Goal: Task Accomplishment & Management: Manage account settings

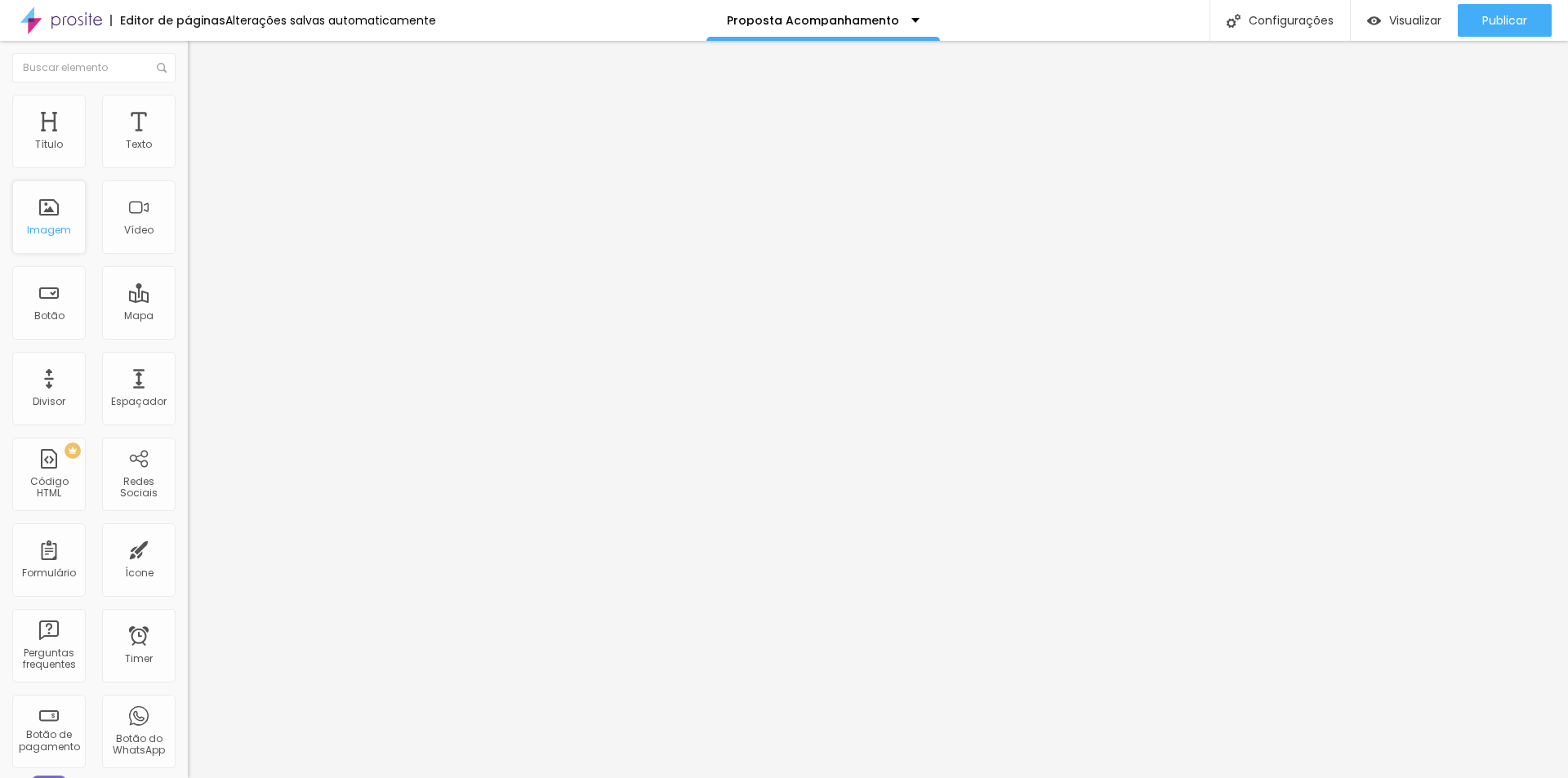
click at [44, 222] on div "Imagem" at bounding box center [49, 218] width 74 height 74
click at [51, 217] on div "Imagem" at bounding box center [49, 218] width 74 height 74
click at [188, 102] on img at bounding box center [195, 101] width 15 height 15
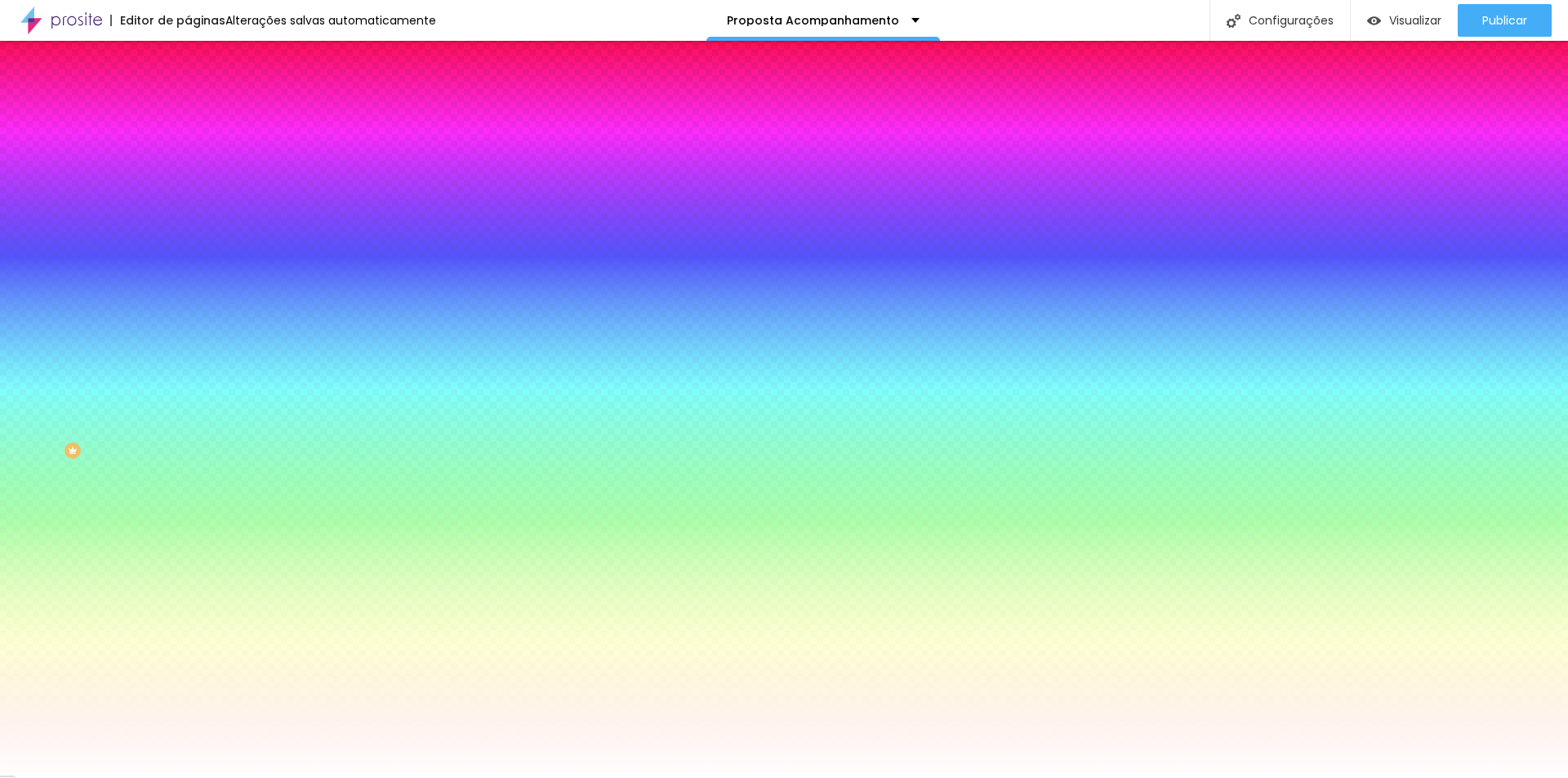
click at [188, 111] on img at bounding box center [195, 118] width 15 height 15
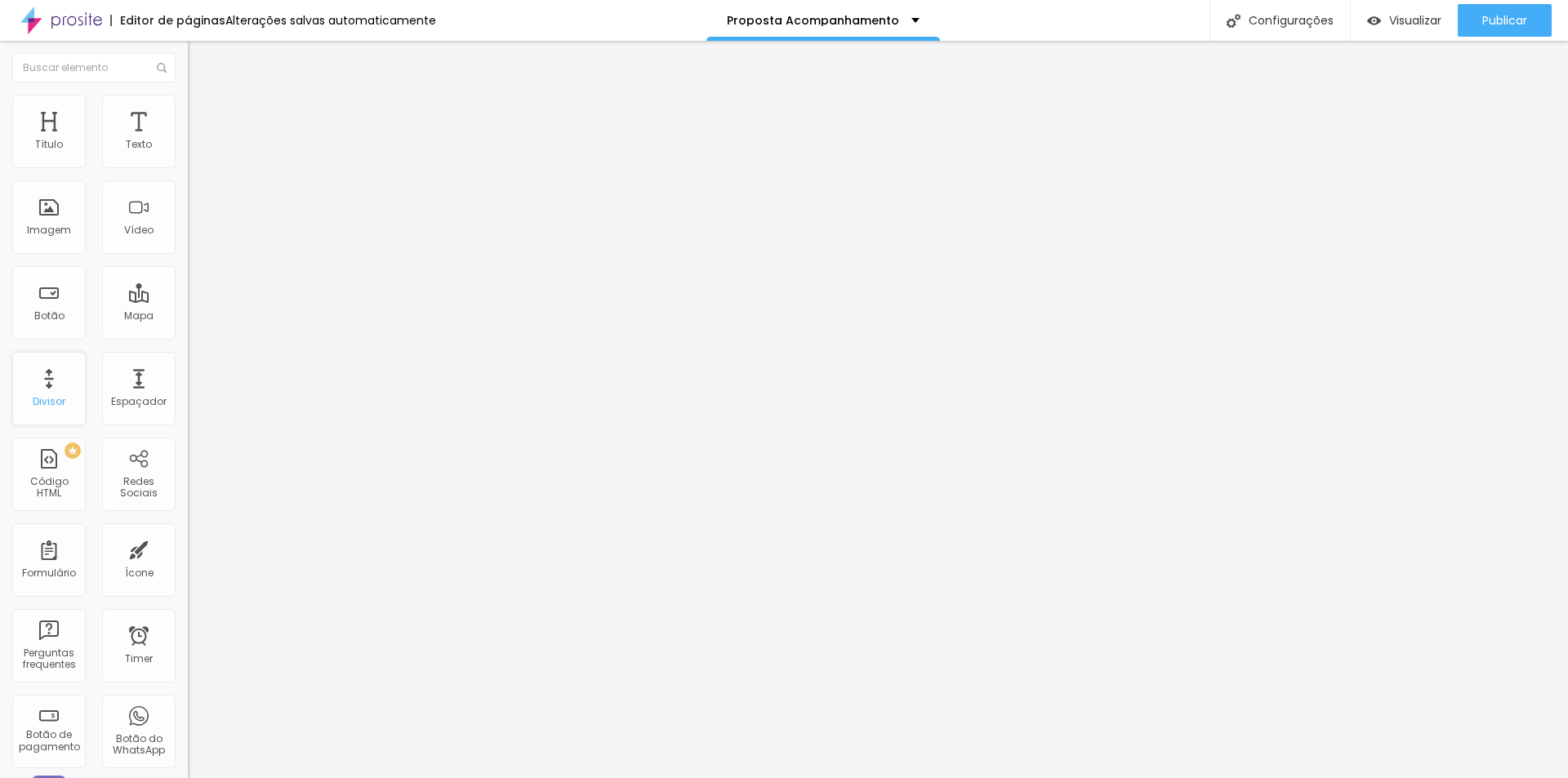
click at [53, 393] on div "Divisor" at bounding box center [49, 389] width 74 height 74
click at [121, 392] on div "Espaçador" at bounding box center [139, 389] width 74 height 74
click at [128, 470] on div "Redes Sociais" at bounding box center [139, 475] width 74 height 74
click at [134, 466] on div "Redes Sociais" at bounding box center [139, 475] width 74 height 74
click at [1280, 25] on div "Configurações" at bounding box center [1279, 20] width 140 height 41
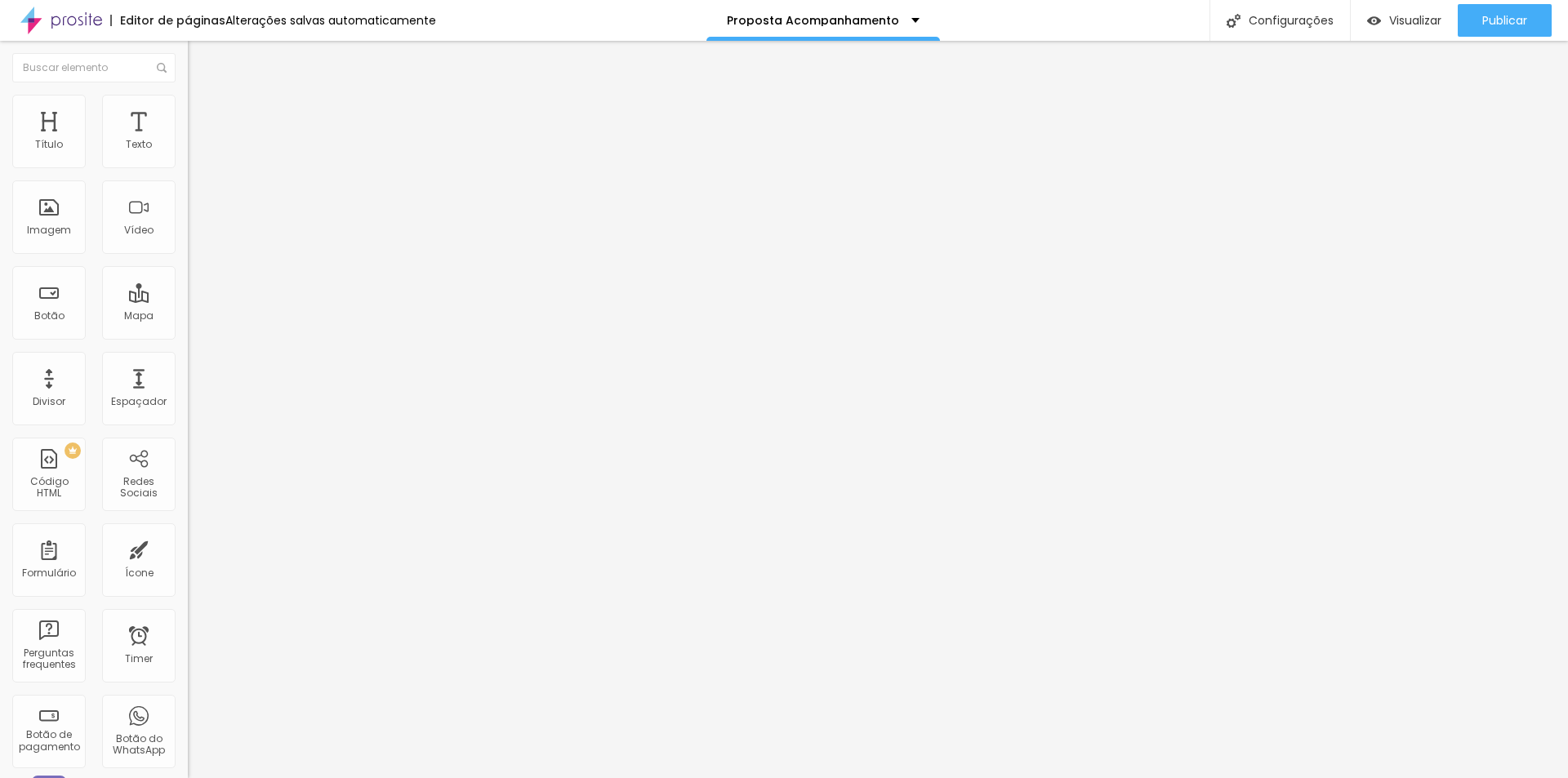
scroll to position [515, 0]
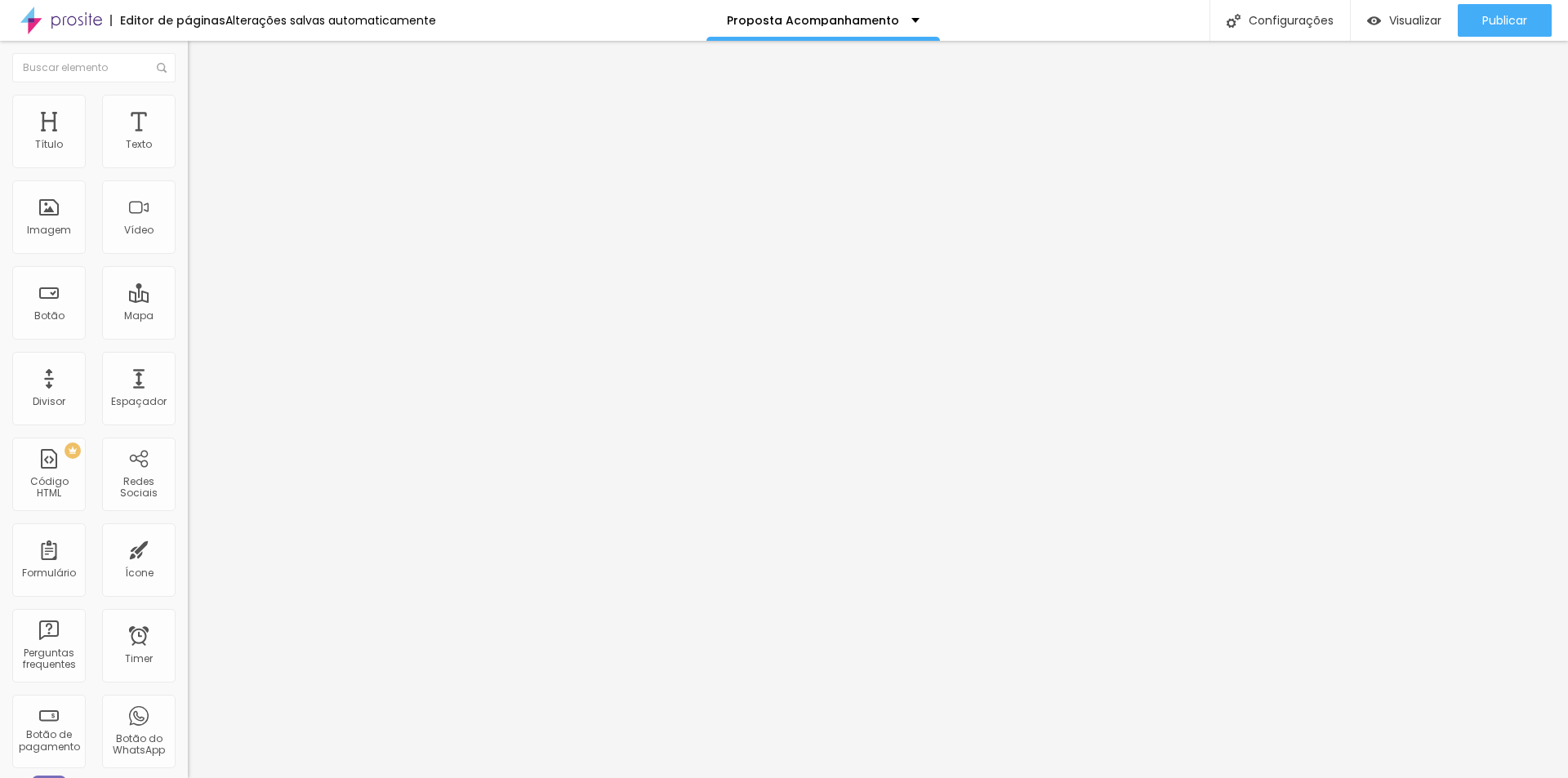
click at [188, 104] on img at bounding box center [195, 101] width 15 height 15
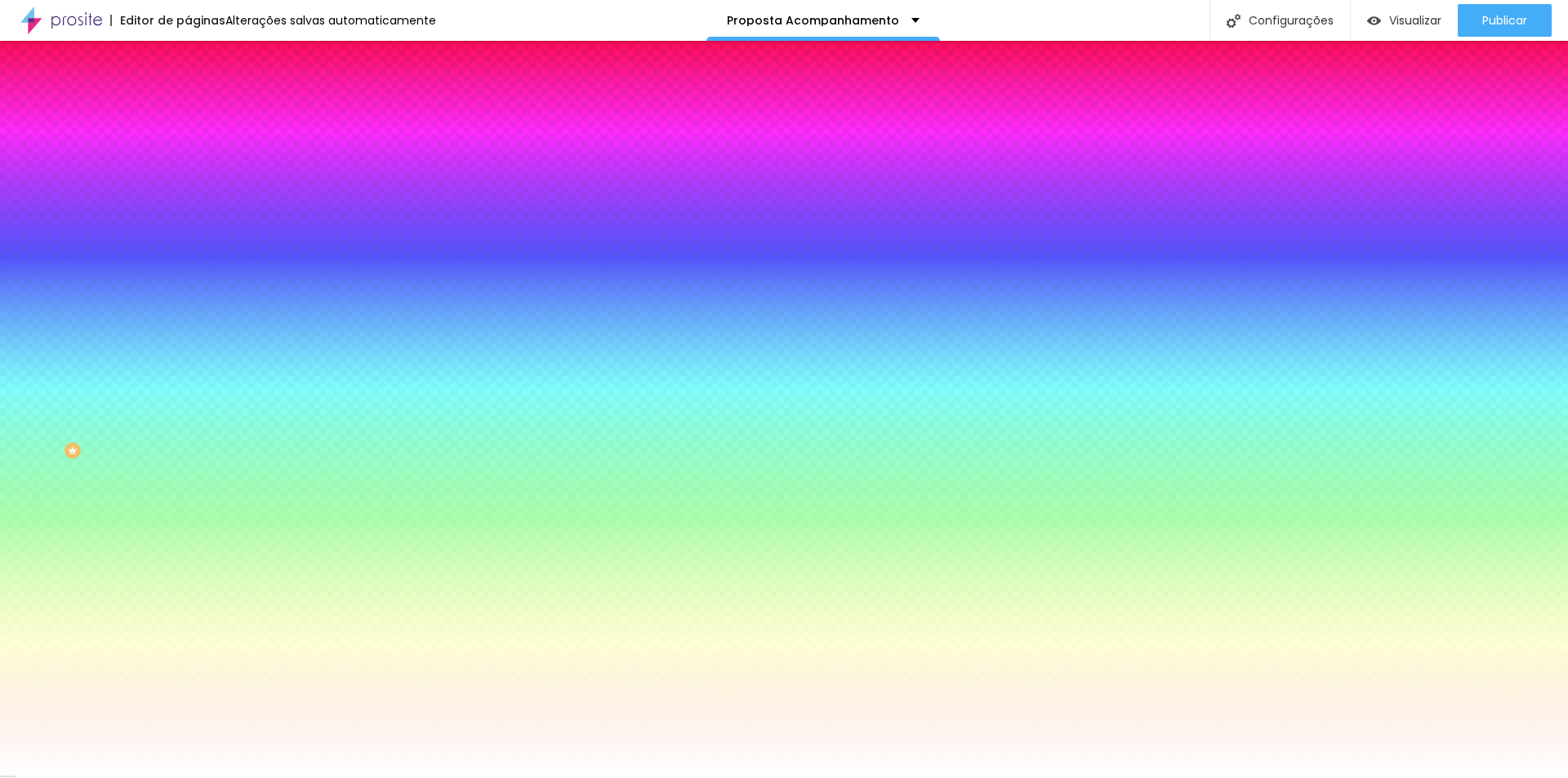
click at [188, 156] on div at bounding box center [281, 156] width 188 height 0
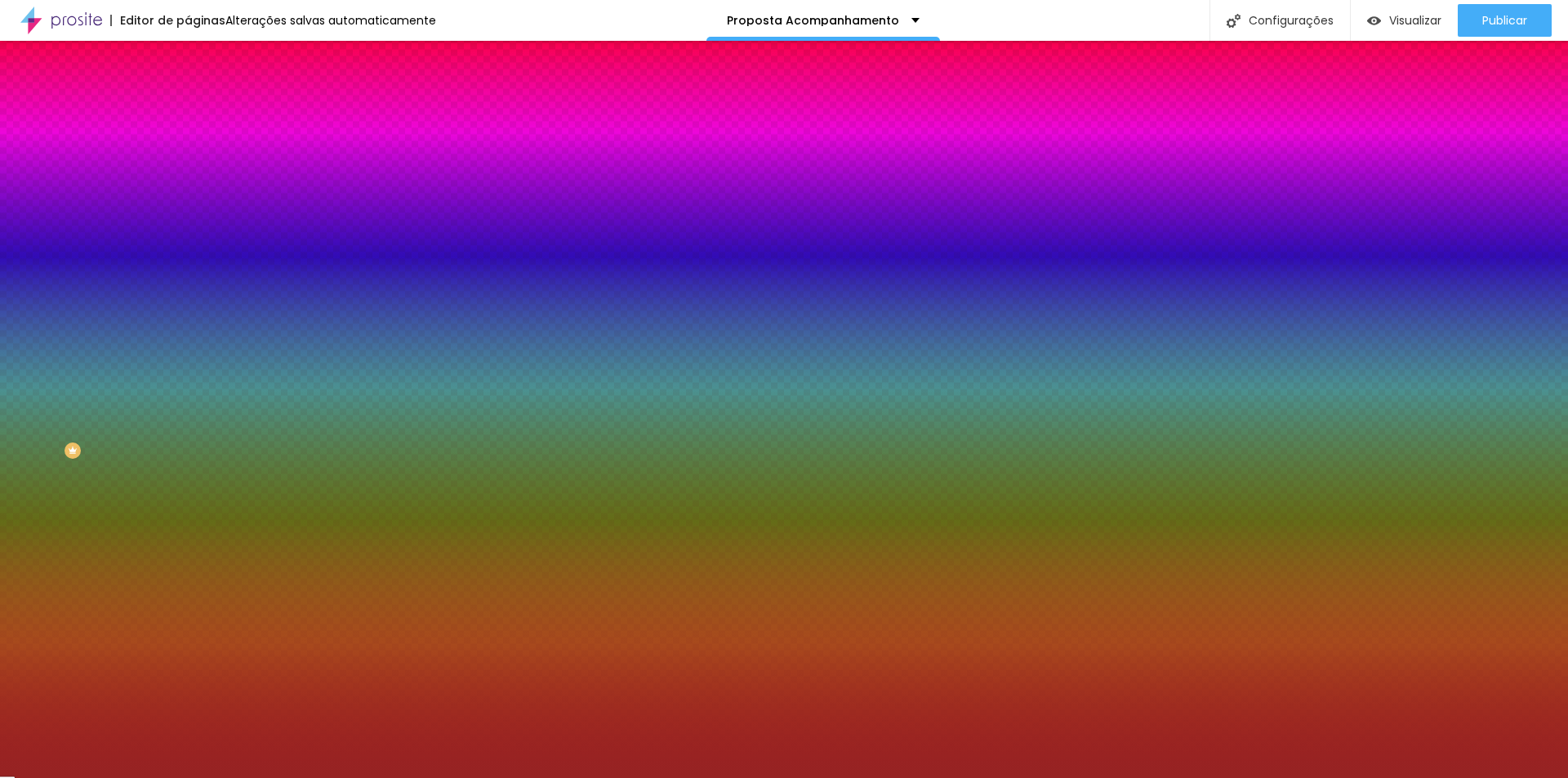
click at [1200, 319] on div at bounding box center [1201, 320] width 3 height 3
type input "#962323"
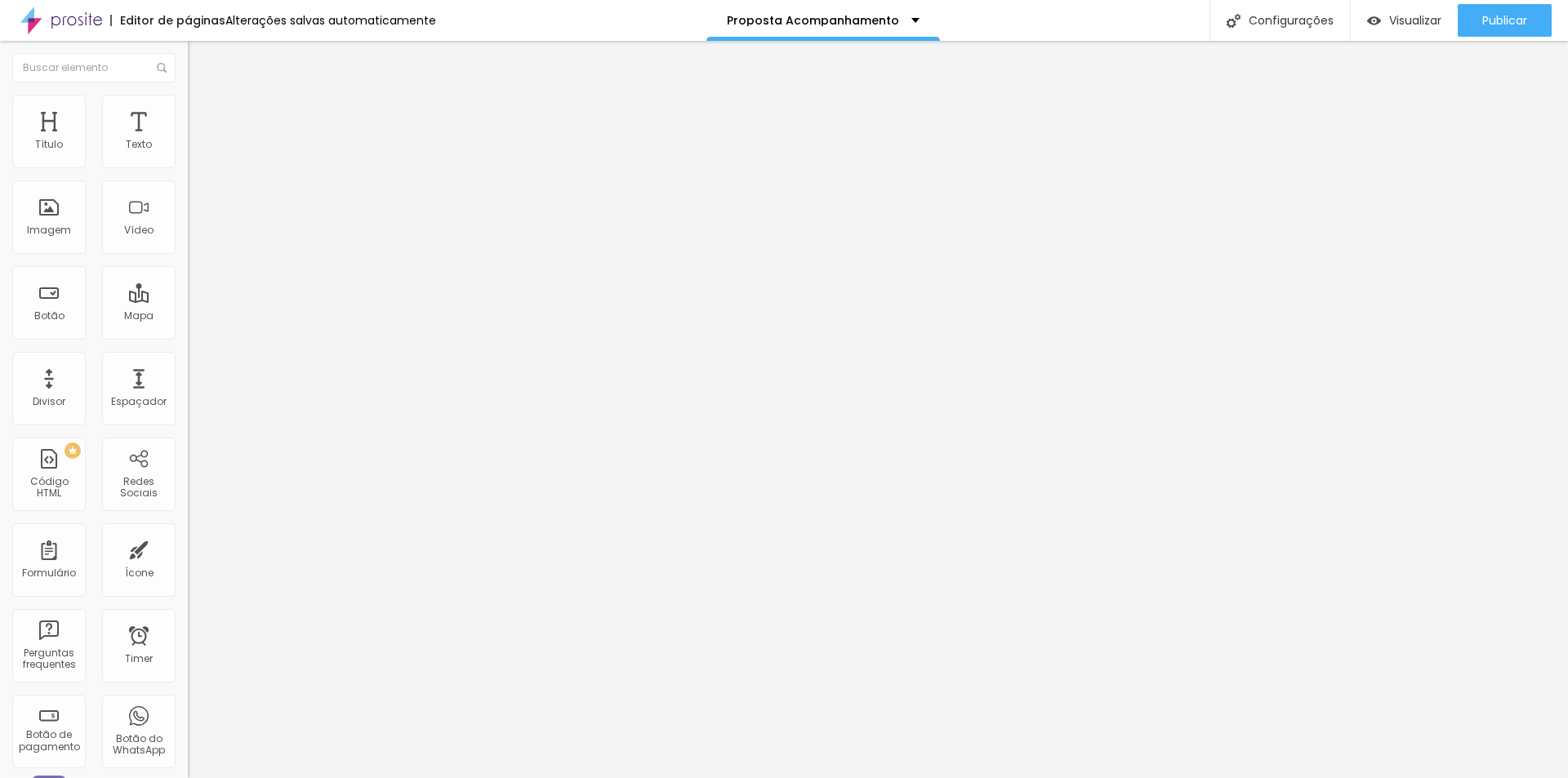
click at [188, 101] on li "Estilo" at bounding box center [281, 102] width 188 height 16
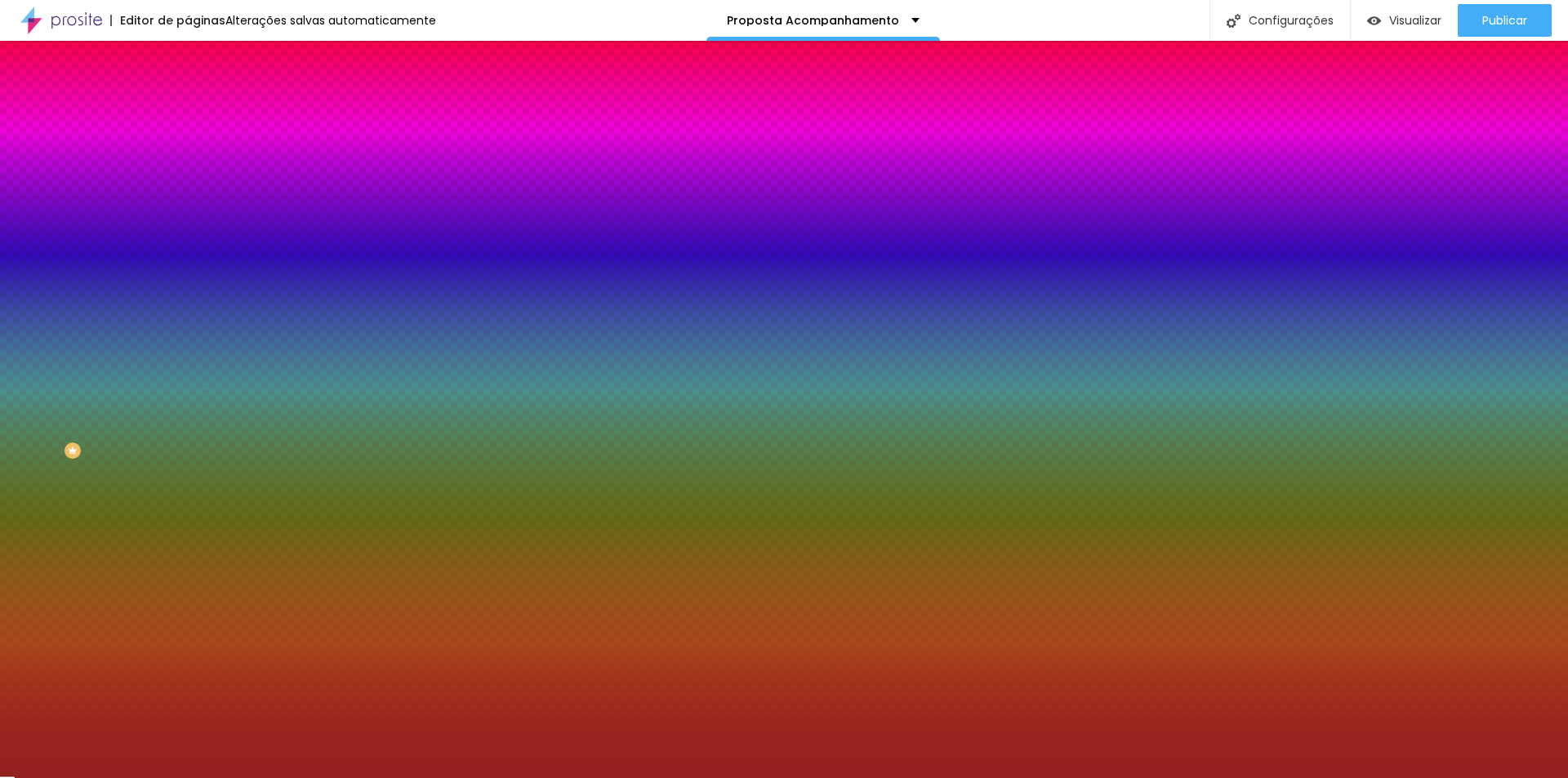
click at [188, 111] on img at bounding box center [195, 118] width 15 height 15
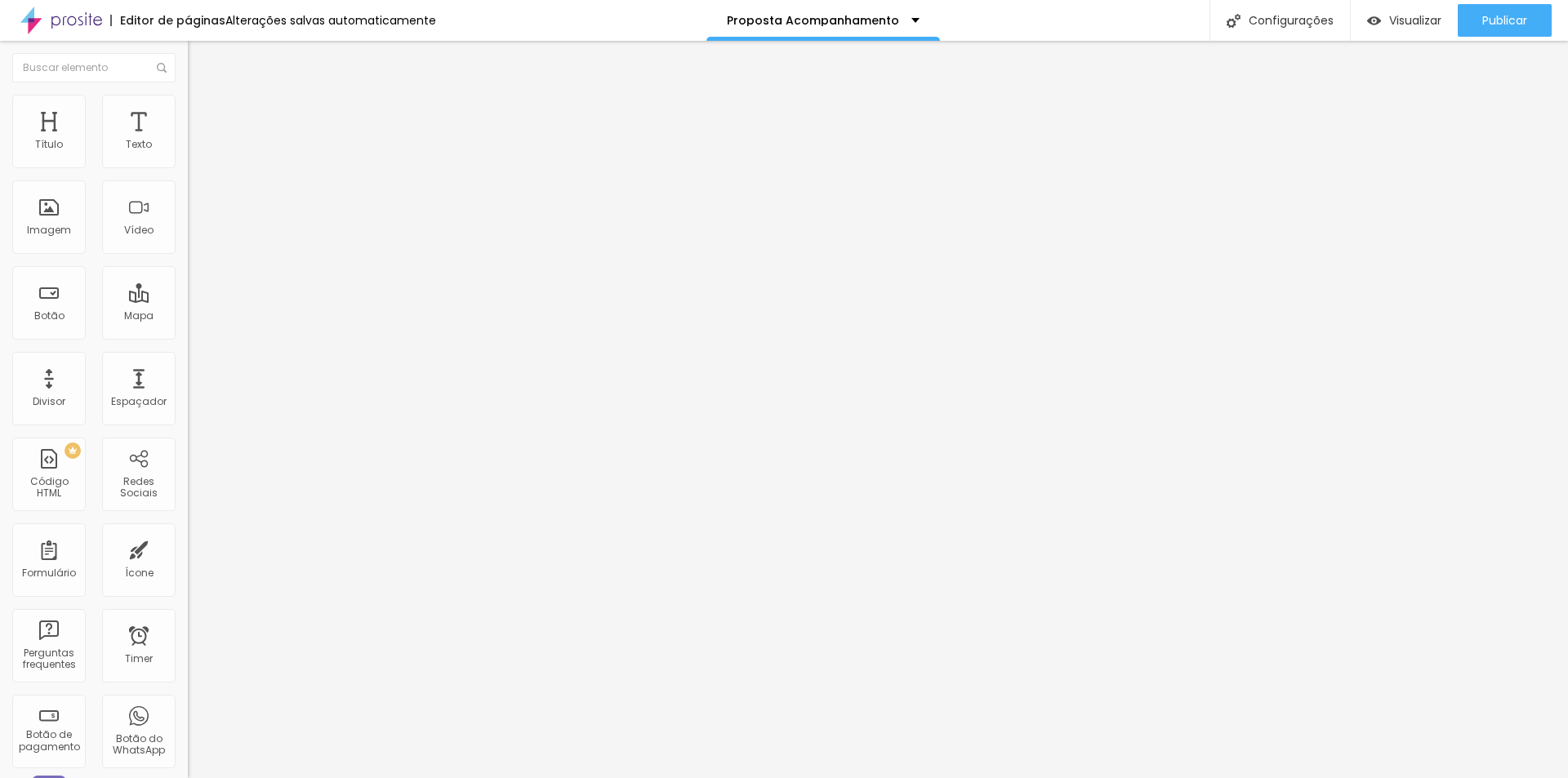
click at [203, 96] on span "Conteúdo" at bounding box center [228, 89] width 51 height 14
click at [200, 57] on img "button" at bounding box center [206, 59] width 13 height 13
click at [76, 67] on input "text" at bounding box center [93, 68] width 163 height 30
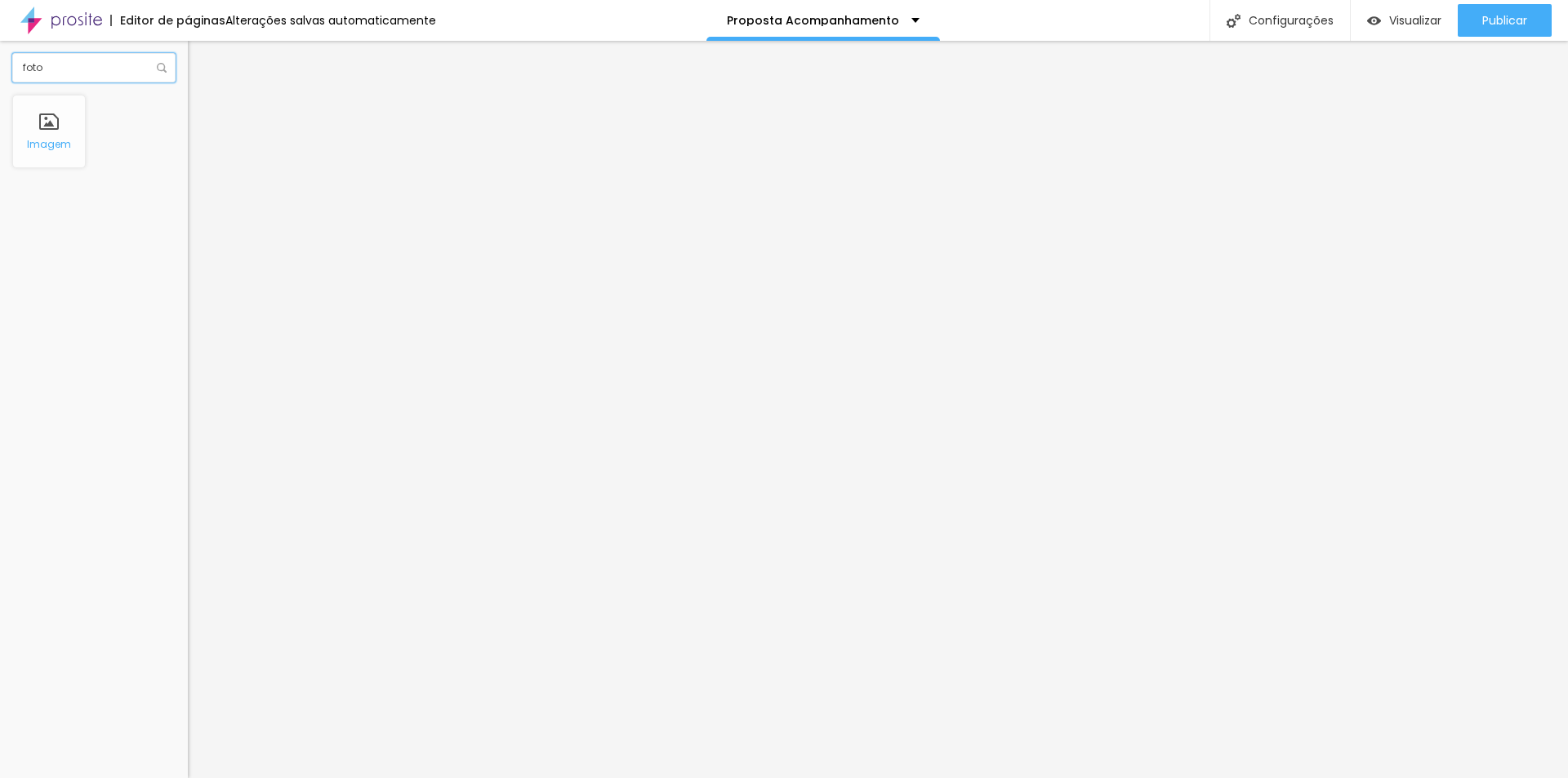
type input "foto"
click at [49, 130] on div "Imagem" at bounding box center [49, 131] width 74 height 74
click at [58, 132] on div "Imagem" at bounding box center [49, 131] width 74 height 74
click at [53, 133] on div "Imagem" at bounding box center [49, 131] width 74 height 74
click at [55, 132] on div "Imagem" at bounding box center [49, 131] width 74 height 74
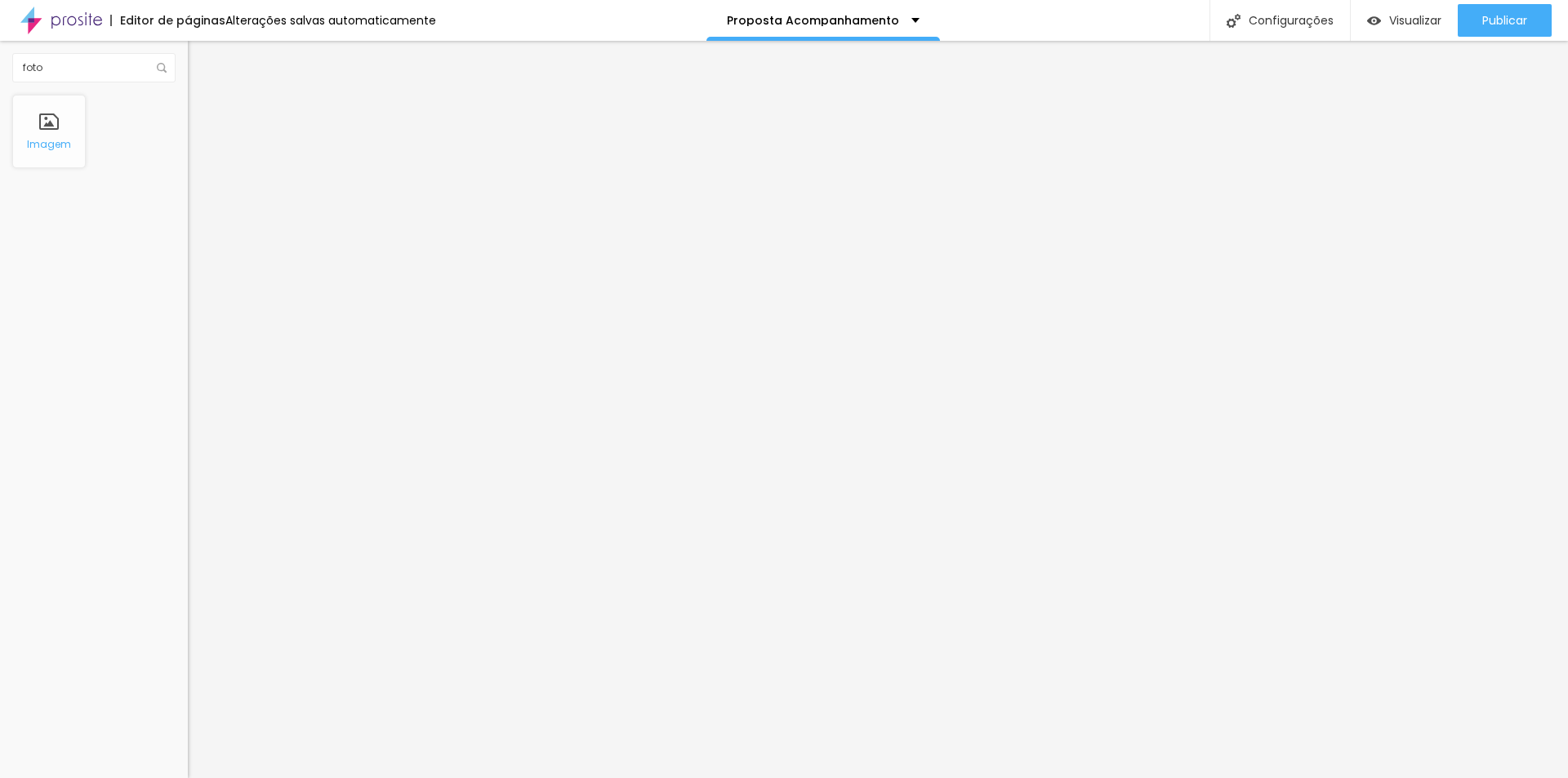
click at [53, 132] on div "Imagem" at bounding box center [49, 131] width 74 height 74
click at [53, 131] on div "Imagem" at bounding box center [49, 131] width 74 height 74
click at [203, 112] on span "Estilo" at bounding box center [215, 105] width 25 height 14
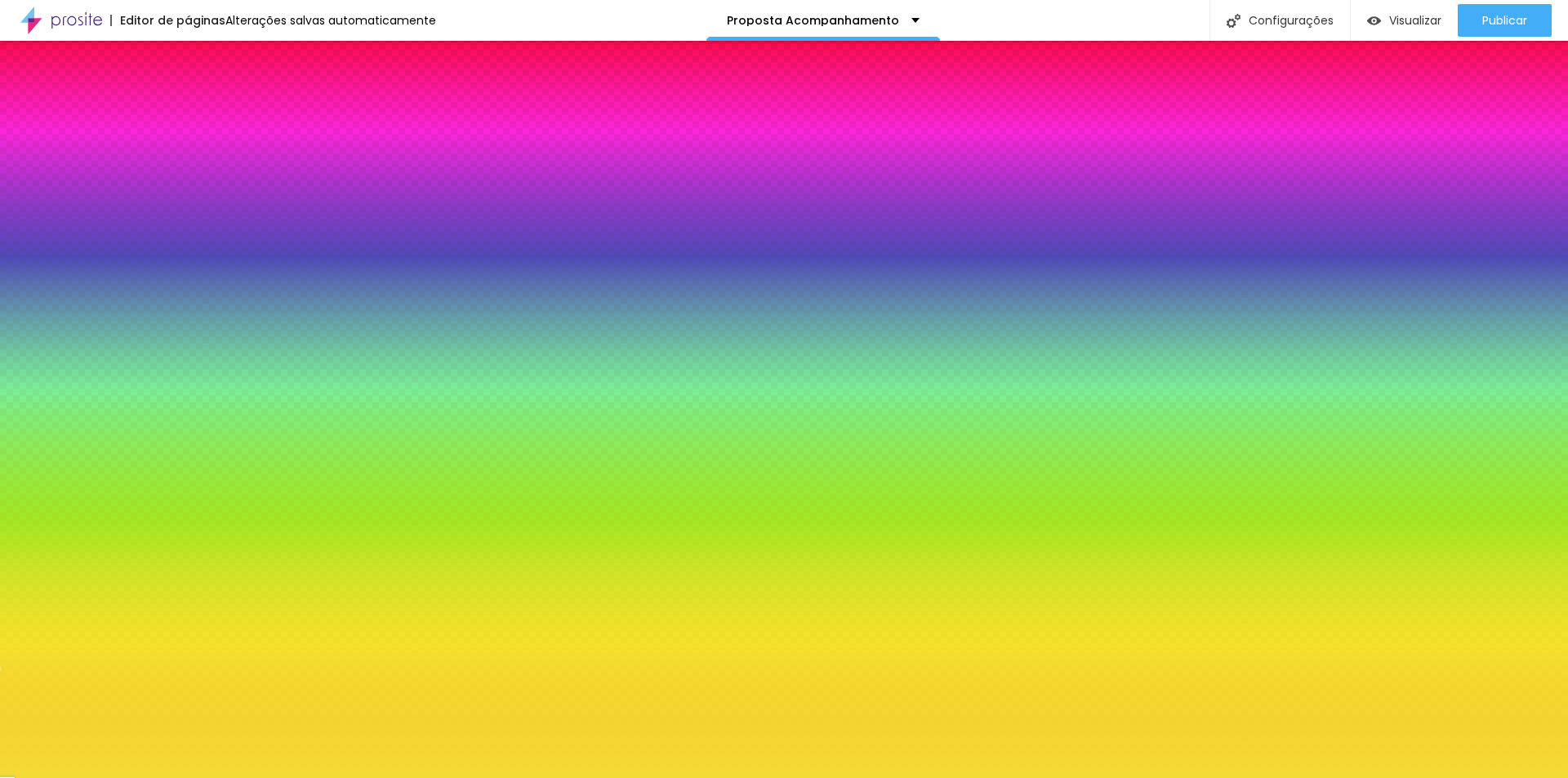
click at [188, 156] on div at bounding box center [281, 156] width 188 height 0
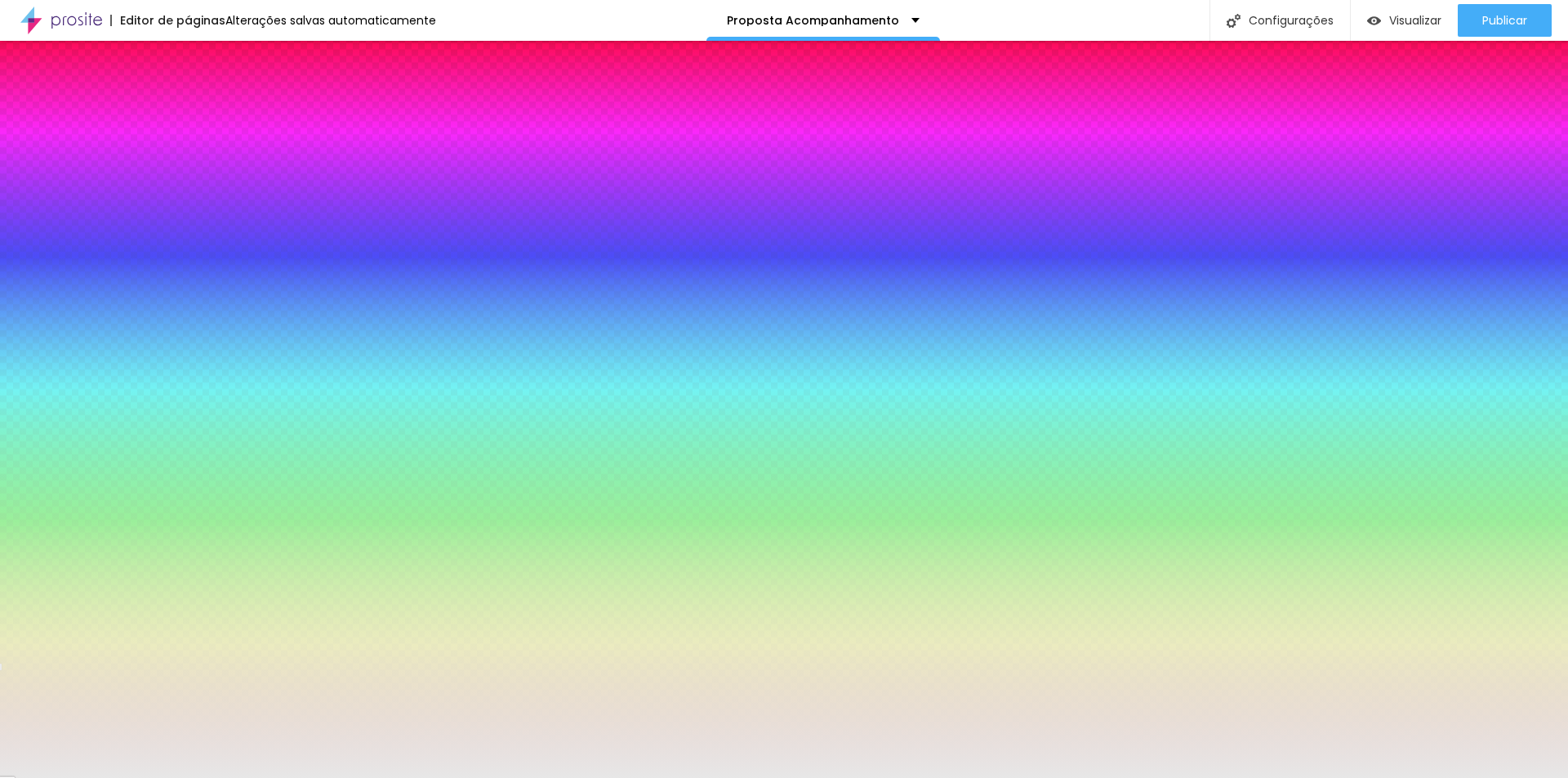
type input "#FFFFFF"
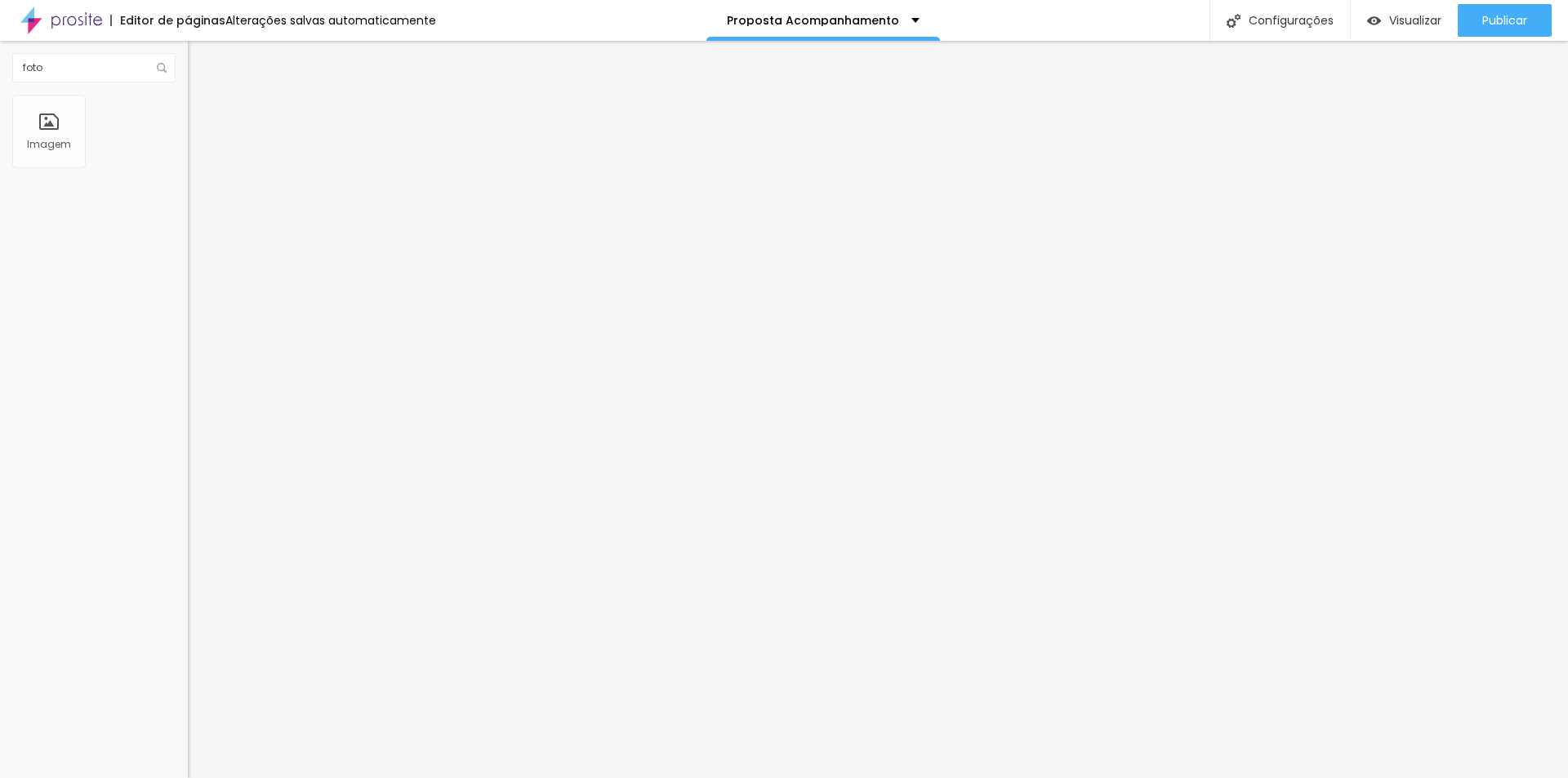
click at [203, 112] on span "Estilo" at bounding box center [215, 105] width 25 height 14
click at [188, 111] on li "Estilo" at bounding box center [281, 102] width 188 height 16
click at [188, 107] on li "Estilo" at bounding box center [281, 102] width 188 height 16
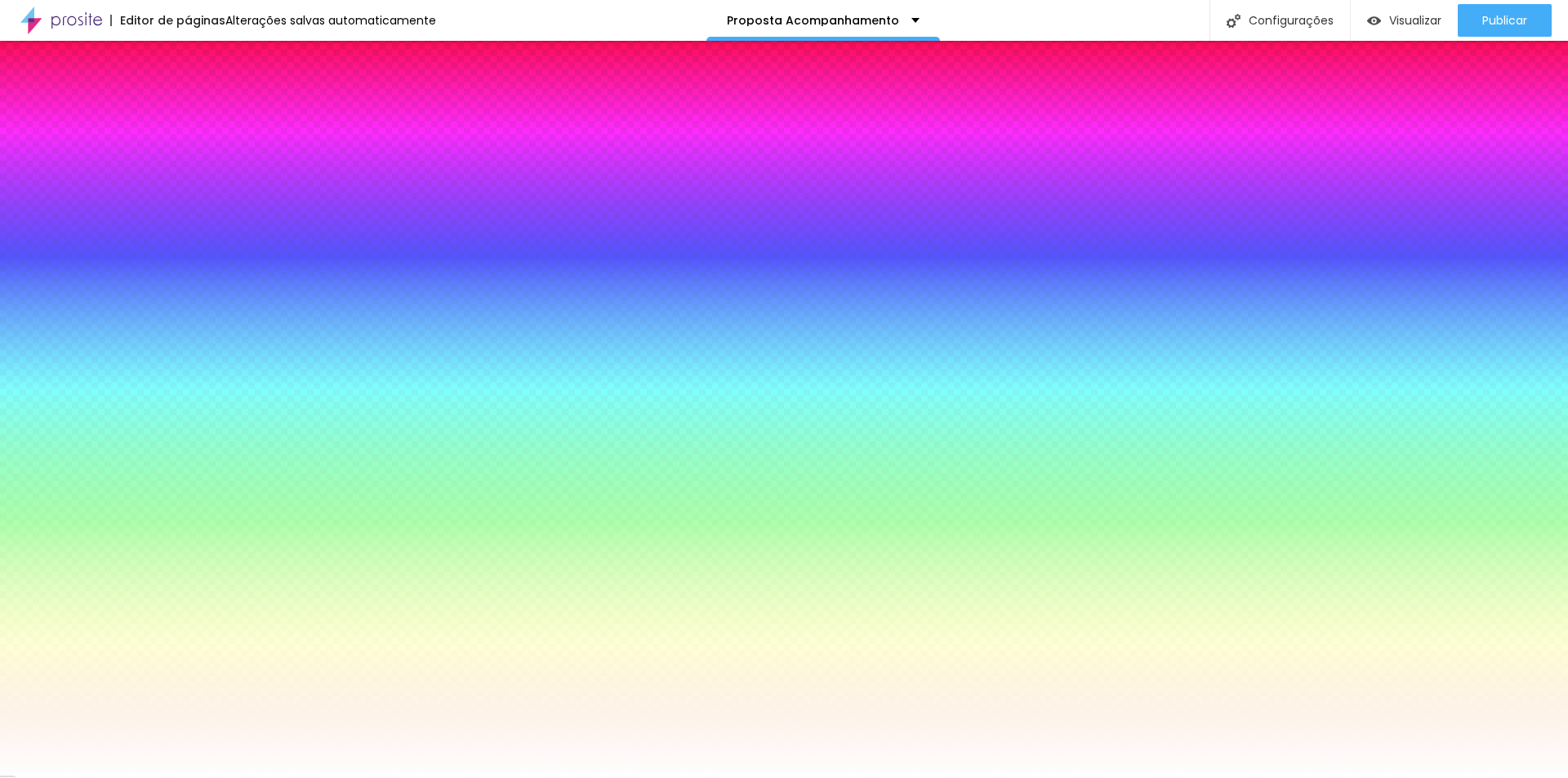
click at [195, 151] on icon "button" at bounding box center [201, 146] width 12 height 12
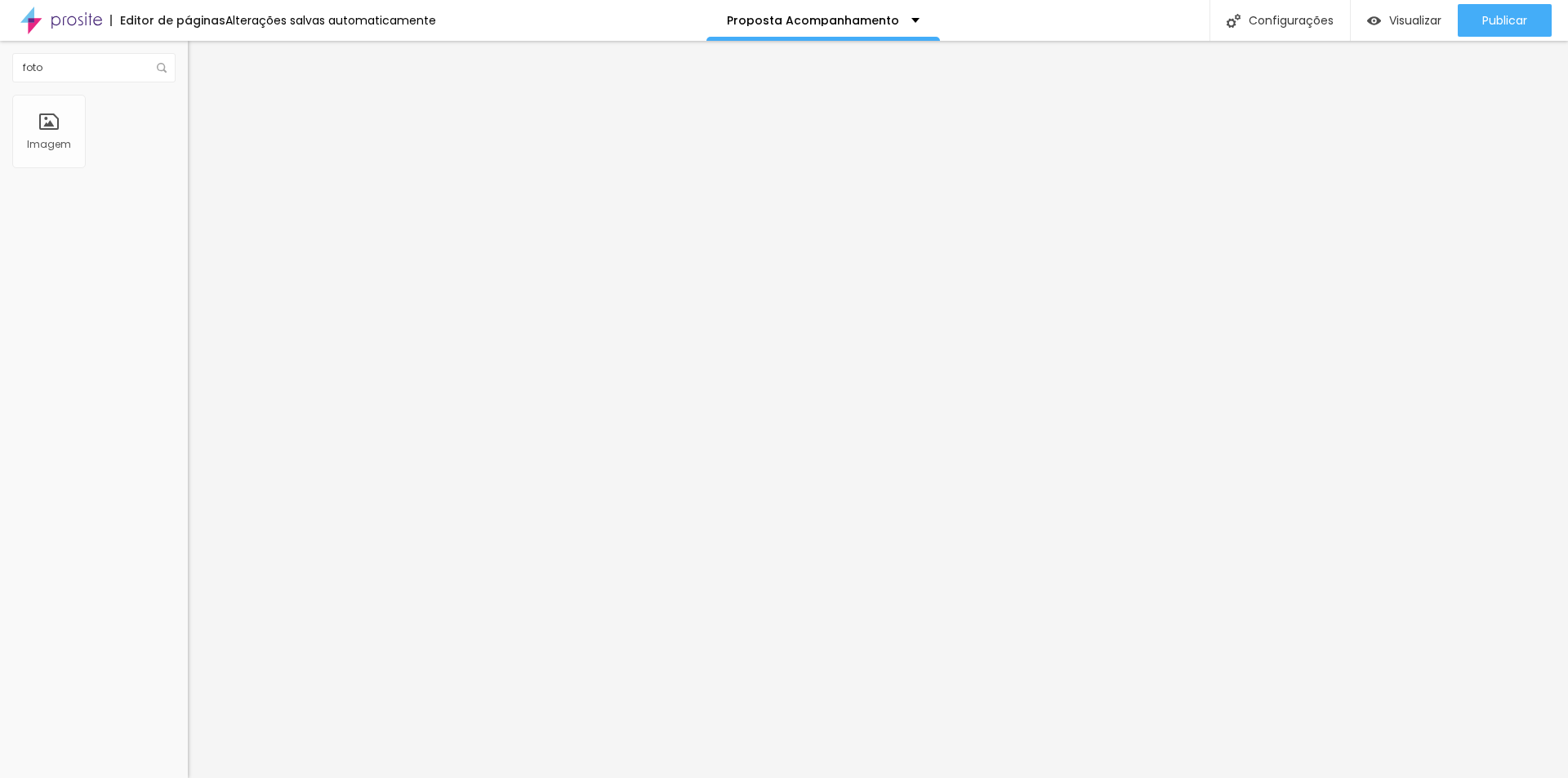
click at [203, 112] on span "Estilo" at bounding box center [215, 105] width 25 height 14
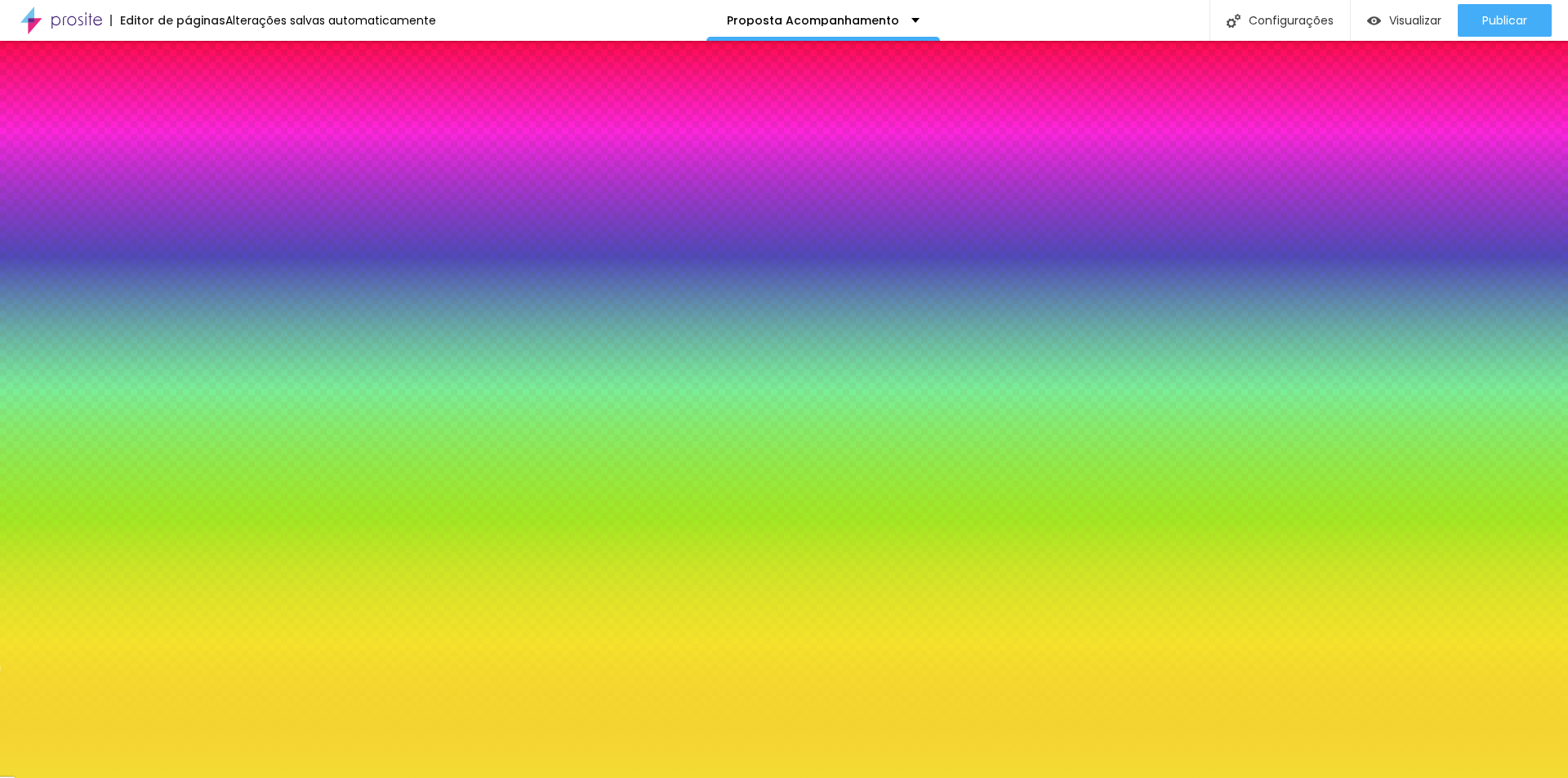
click at [195, 151] on icon "button" at bounding box center [201, 146] width 12 height 12
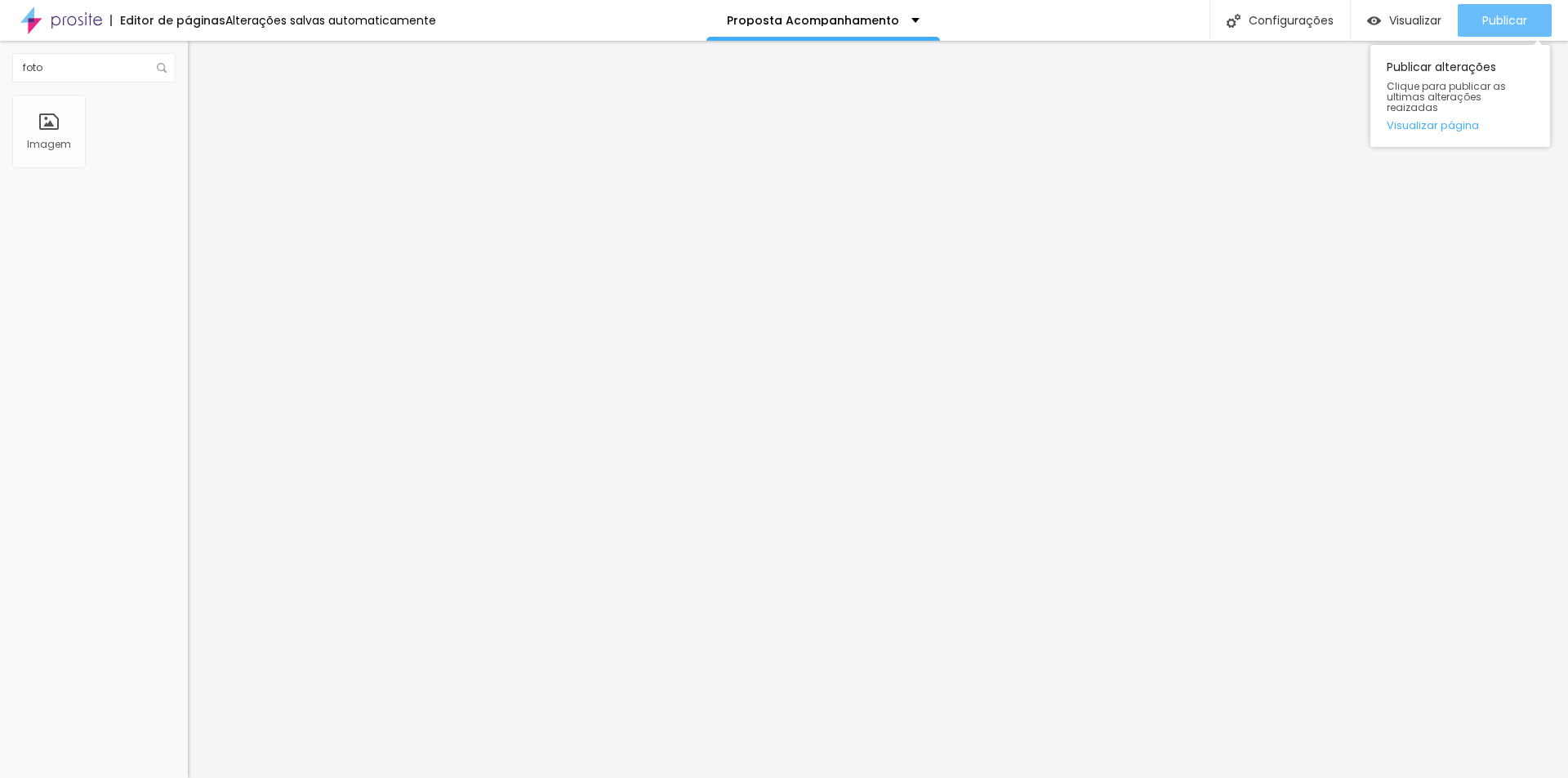
click at [1505, 25] on span "Publicar" at bounding box center [1504, 20] width 45 height 13
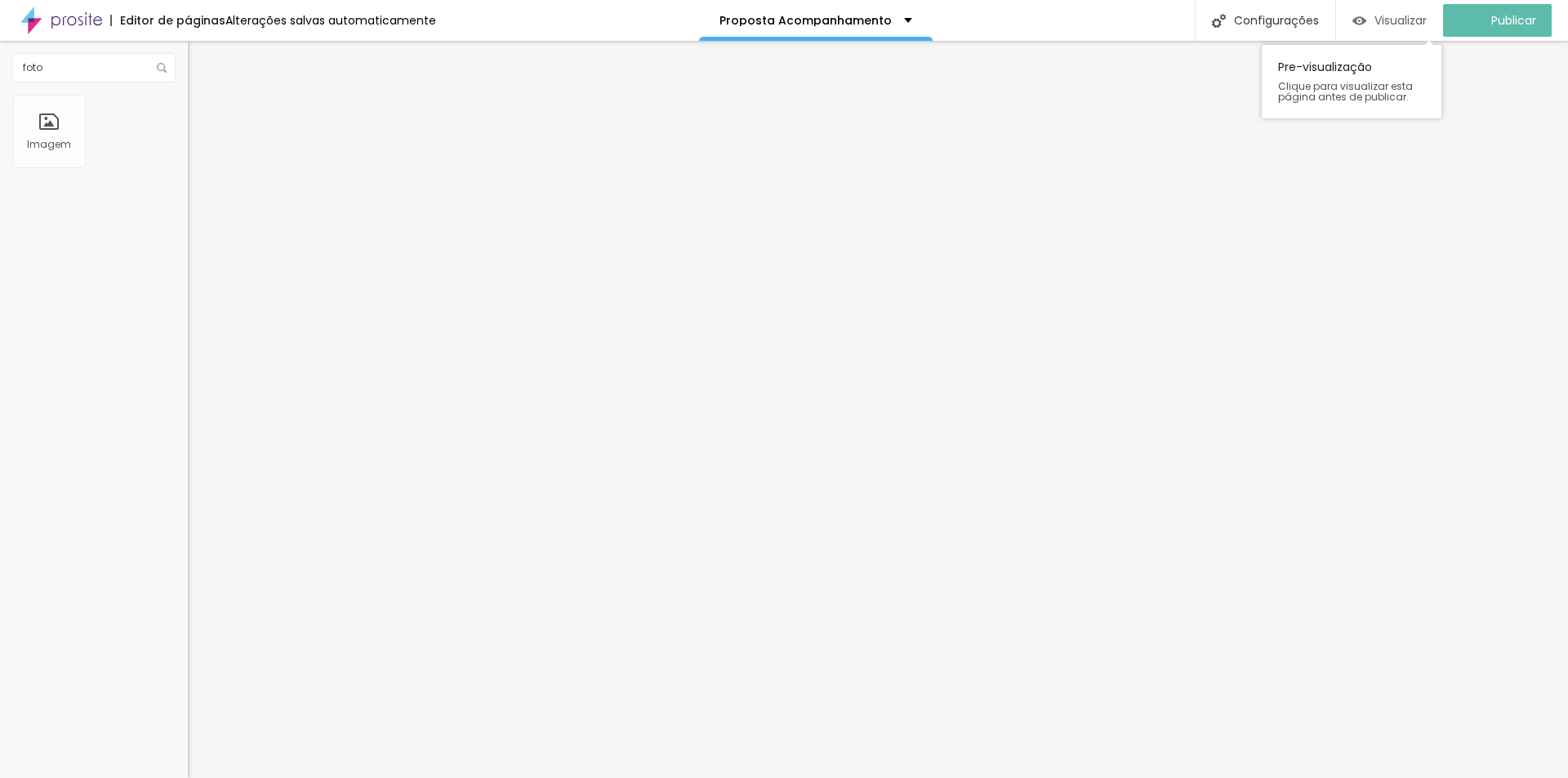
click at [1420, 15] on span "Visualizar" at bounding box center [1400, 20] width 53 height 13
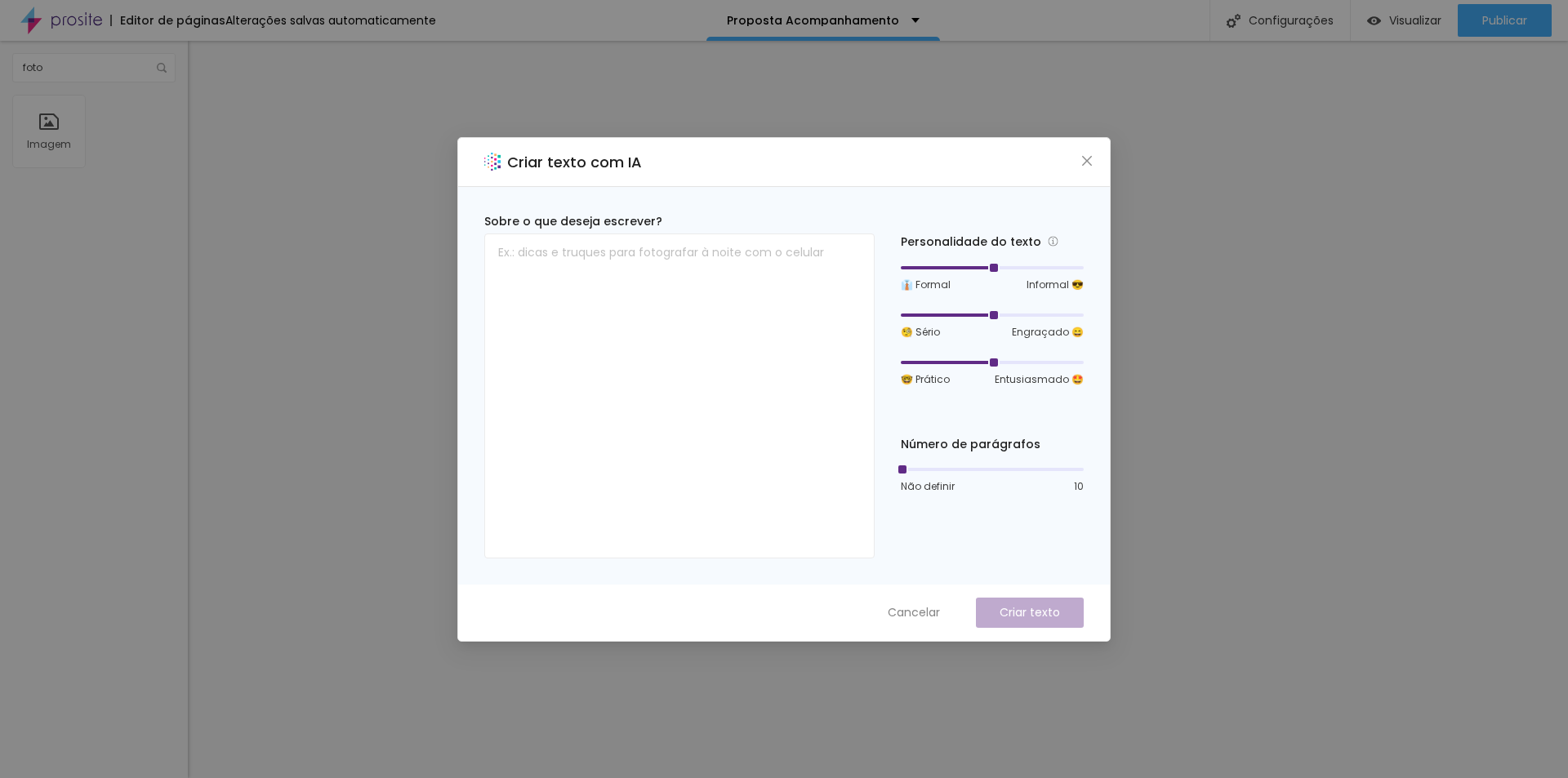
click at [1091, 163] on icon "close" at bounding box center [1087, 160] width 13 height 13
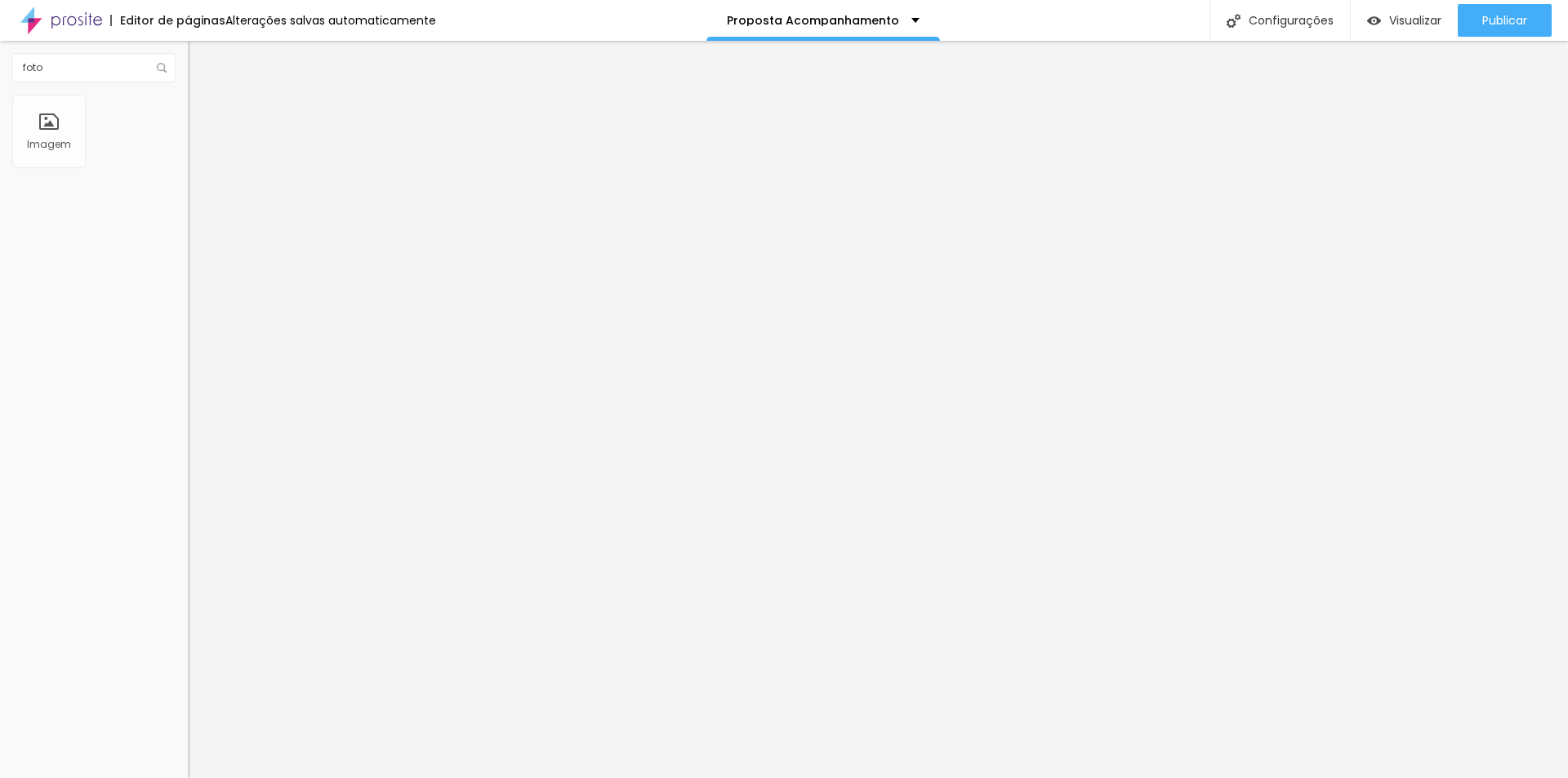
click at [203, 112] on span "Estilo" at bounding box center [215, 105] width 25 height 14
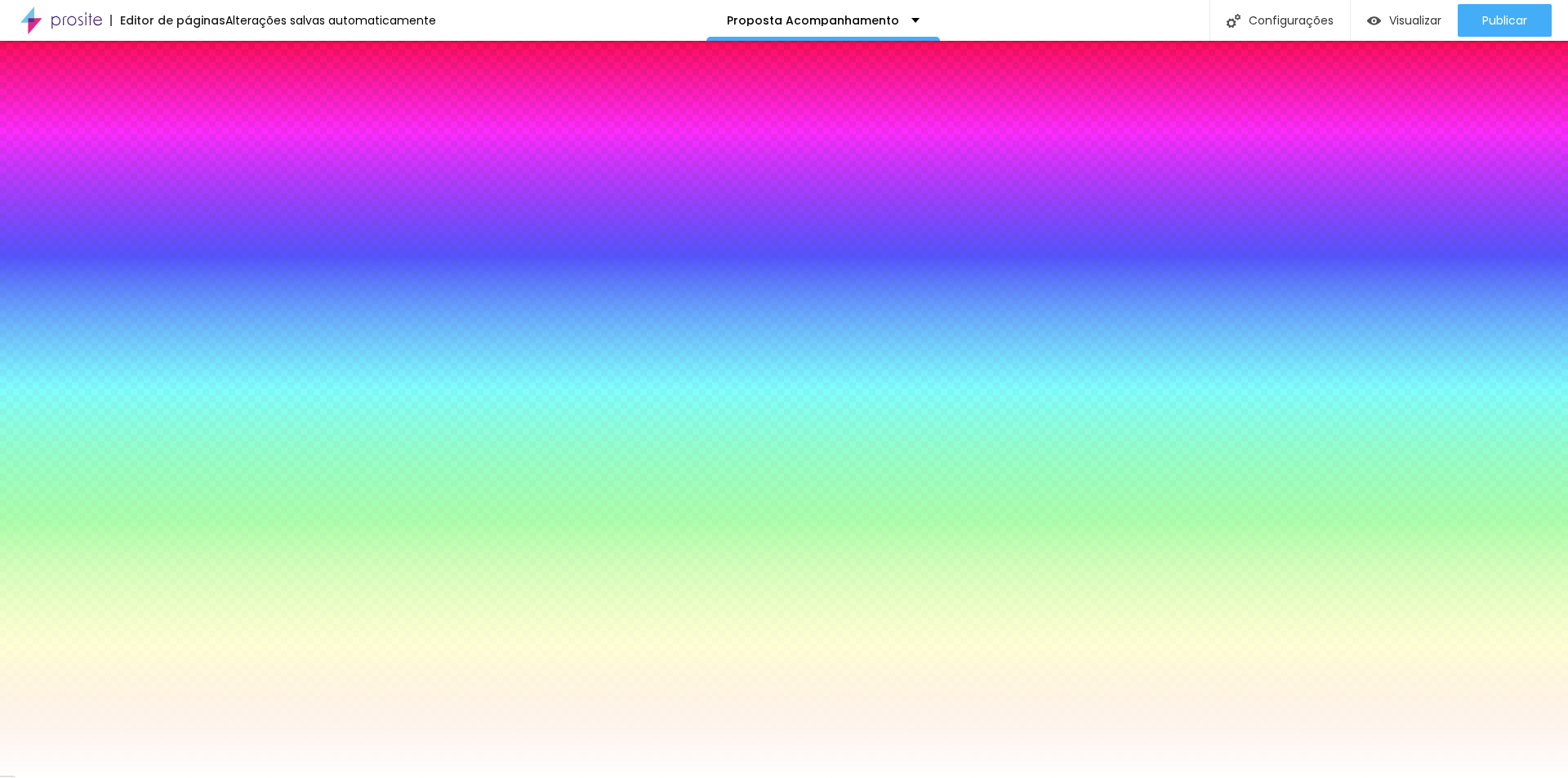
click at [195, 151] on icon "button" at bounding box center [201, 146] width 12 height 12
click at [188, 93] on img at bounding box center [195, 85] width 15 height 15
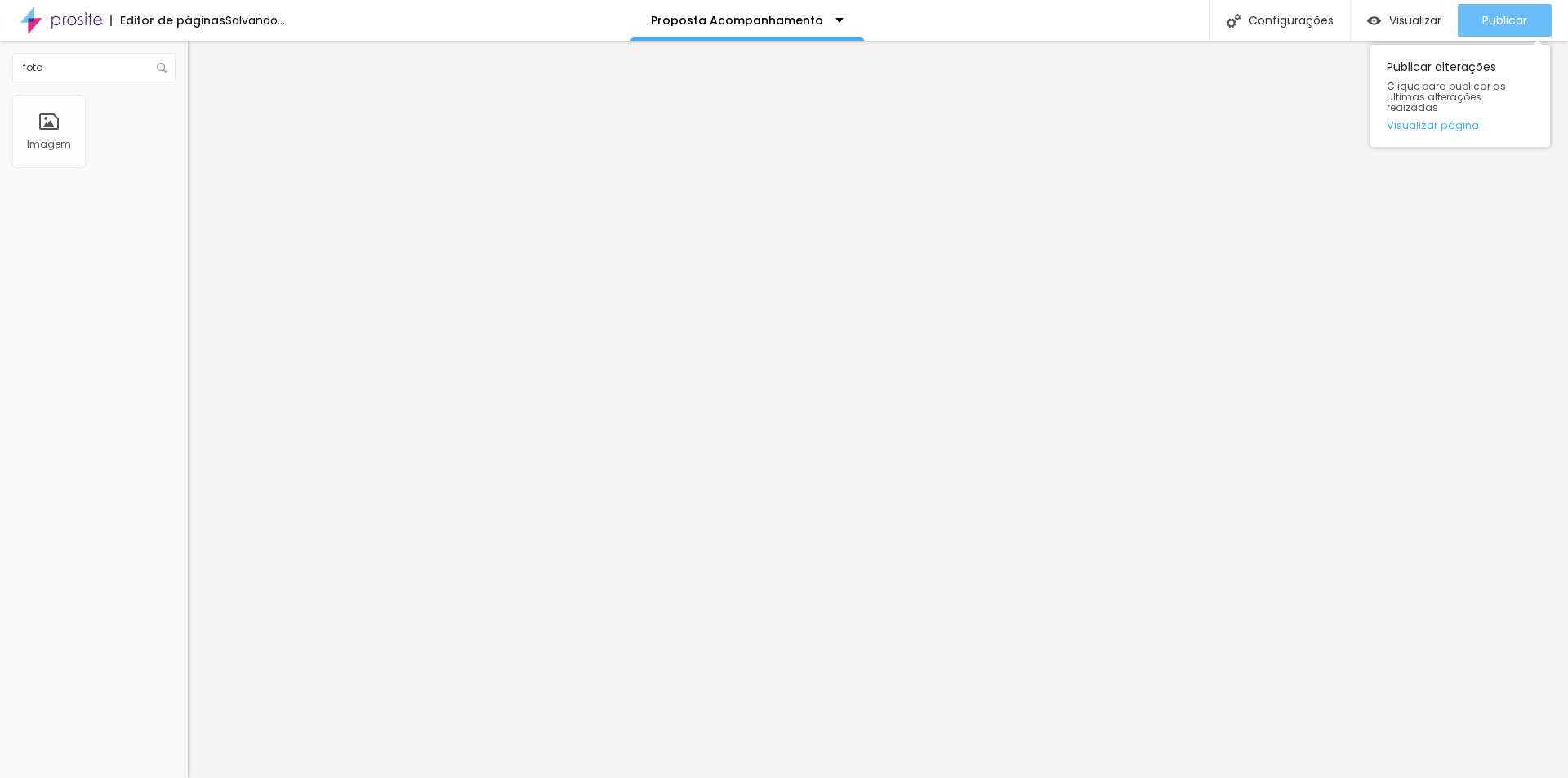
click at [1483, 27] on span "Publicar" at bounding box center [1504, 20] width 45 height 13
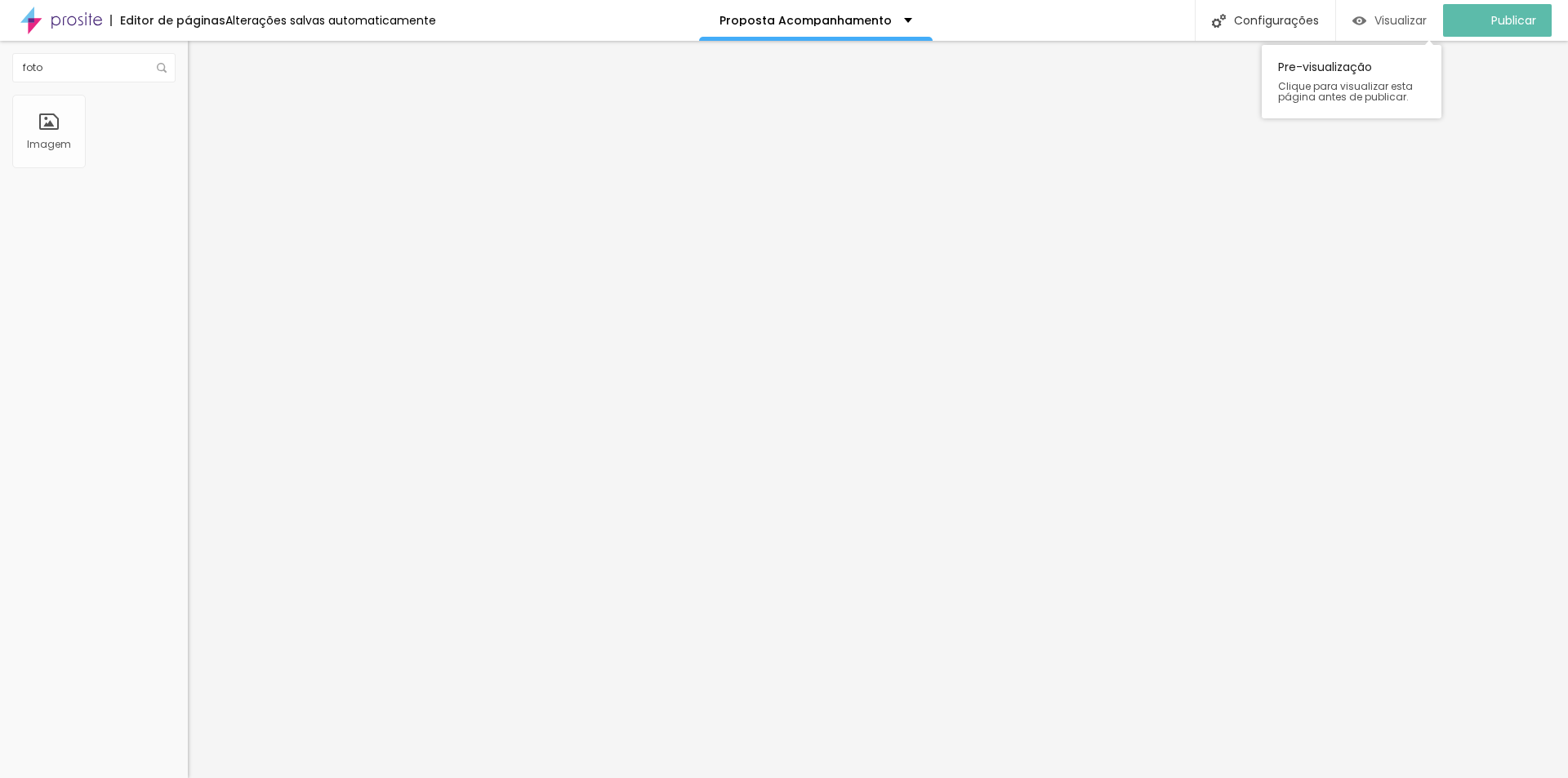
click at [1383, 18] on div "Visualizar" at bounding box center [1389, 21] width 75 height 14
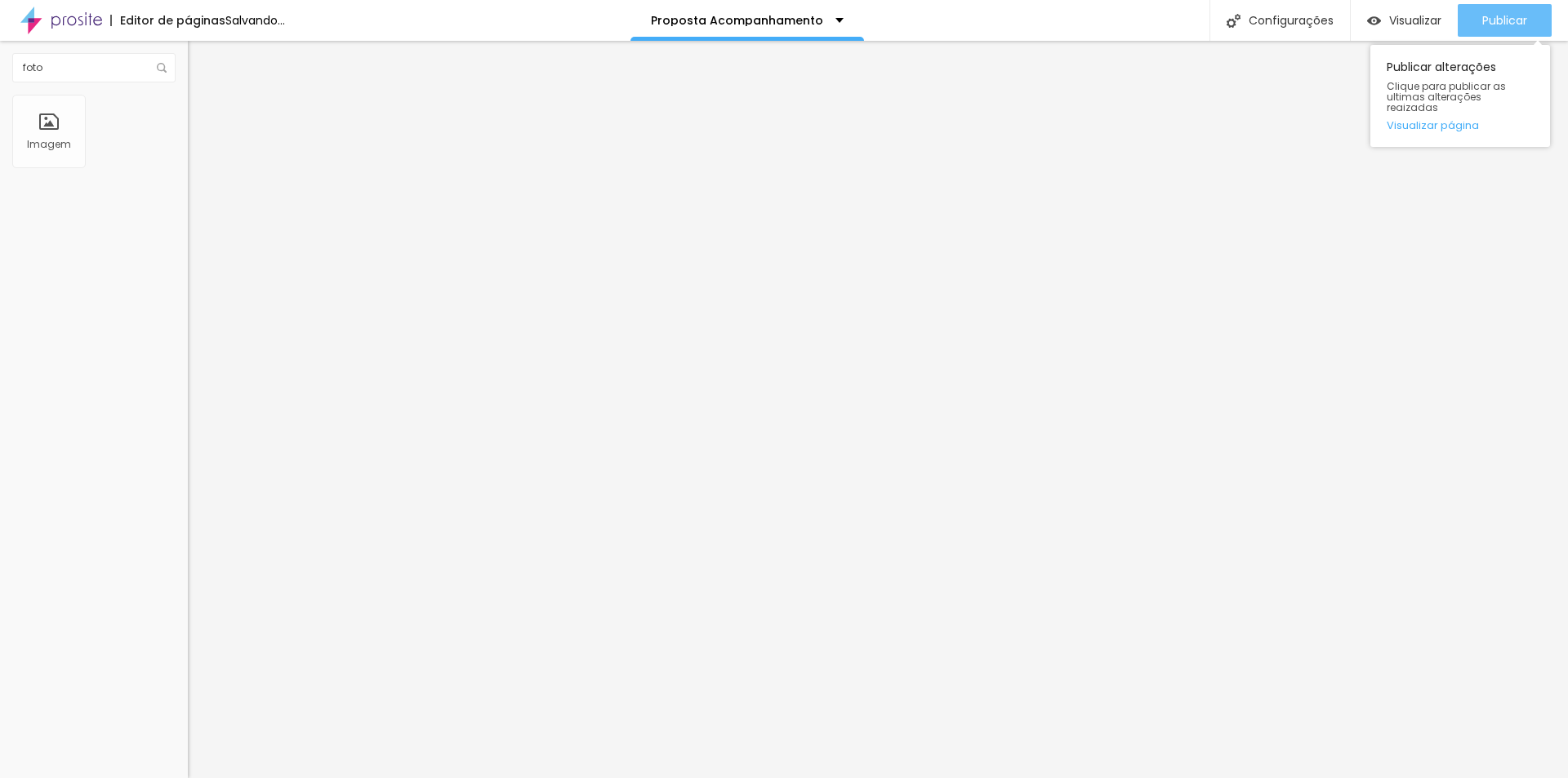
click at [1484, 16] on span "Publicar" at bounding box center [1504, 20] width 45 height 13
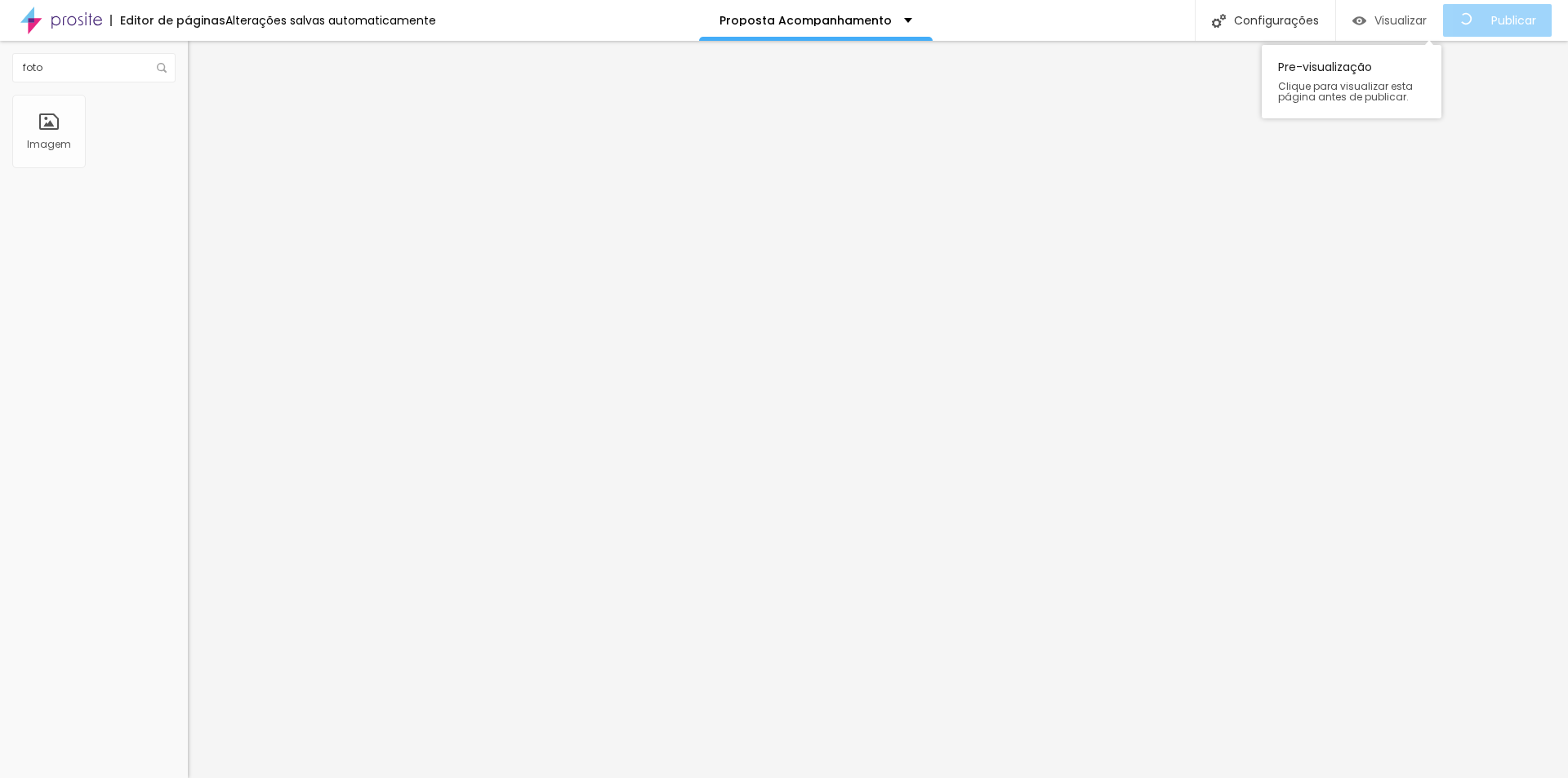
click at [1393, 18] on span "Visualizar" at bounding box center [1400, 20] width 53 height 13
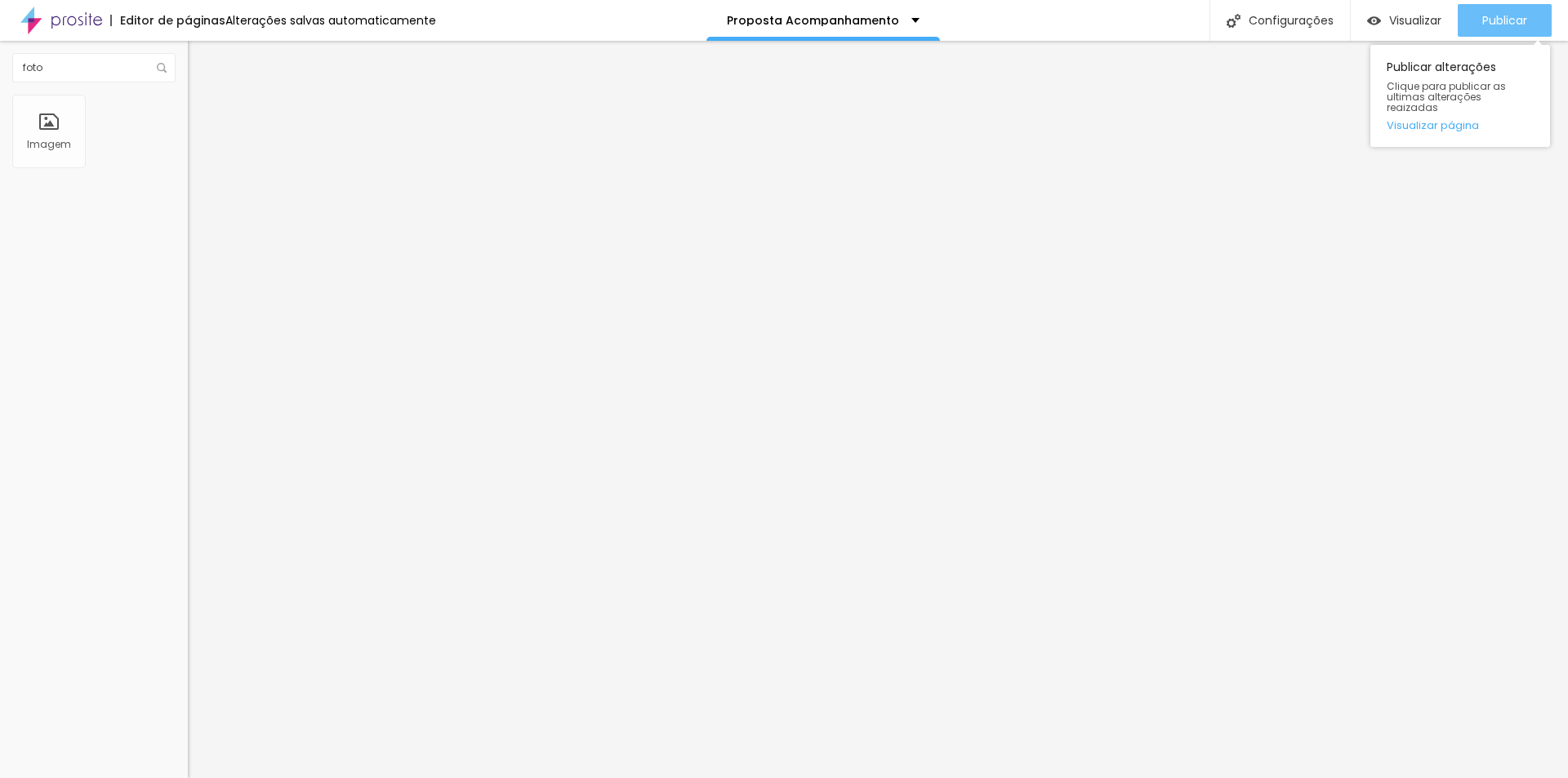
click at [1498, 27] on span "Publicar" at bounding box center [1504, 20] width 45 height 13
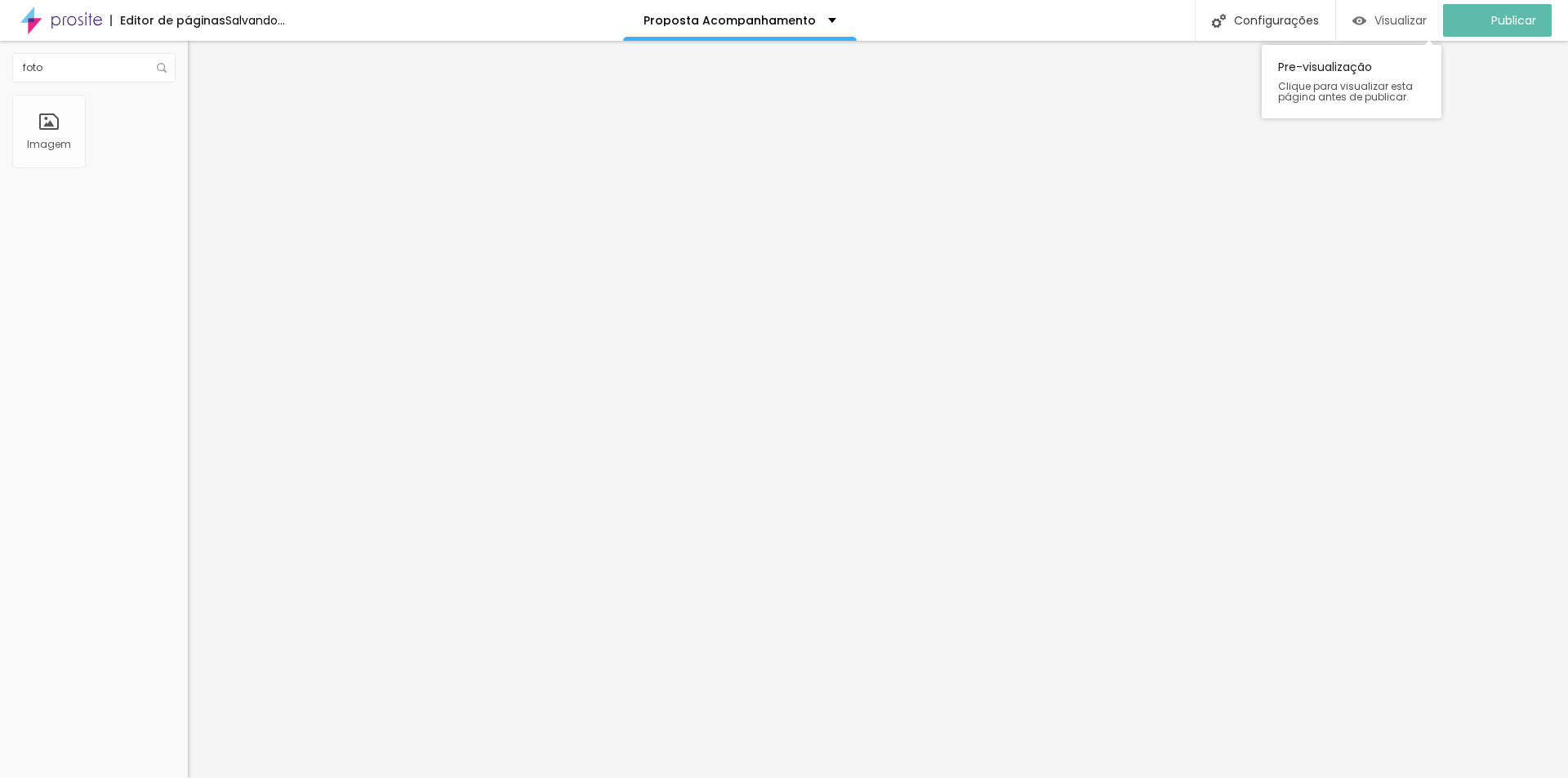
click at [1402, 21] on span "Visualizar" at bounding box center [1400, 20] width 53 height 13
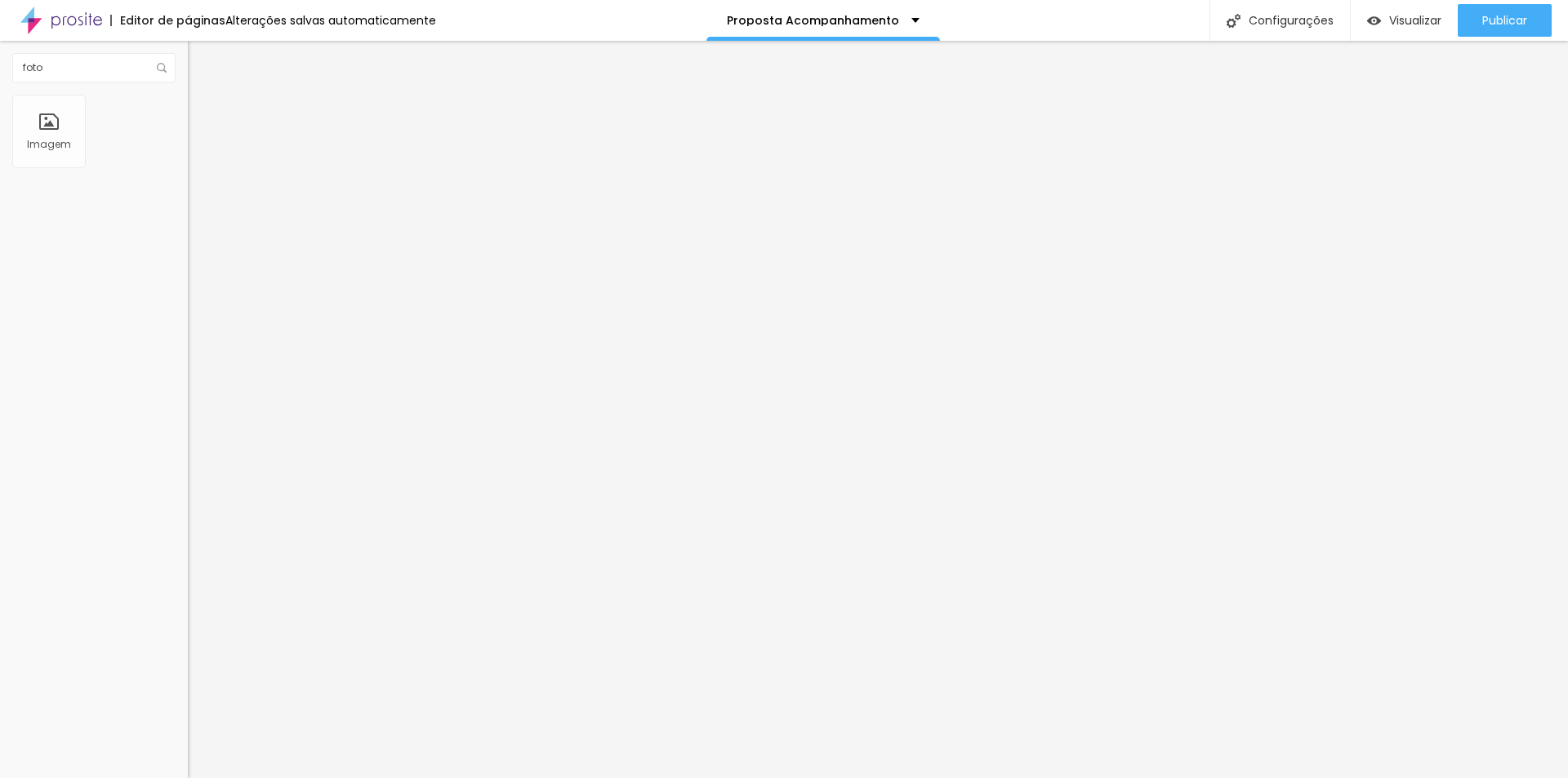
click at [188, 103] on li "Avançado" at bounding box center [281, 102] width 188 height 16
click at [203, 96] on span "Estilo" at bounding box center [215, 89] width 25 height 14
click at [203, 112] on span "Avançado" at bounding box center [230, 105] width 54 height 14
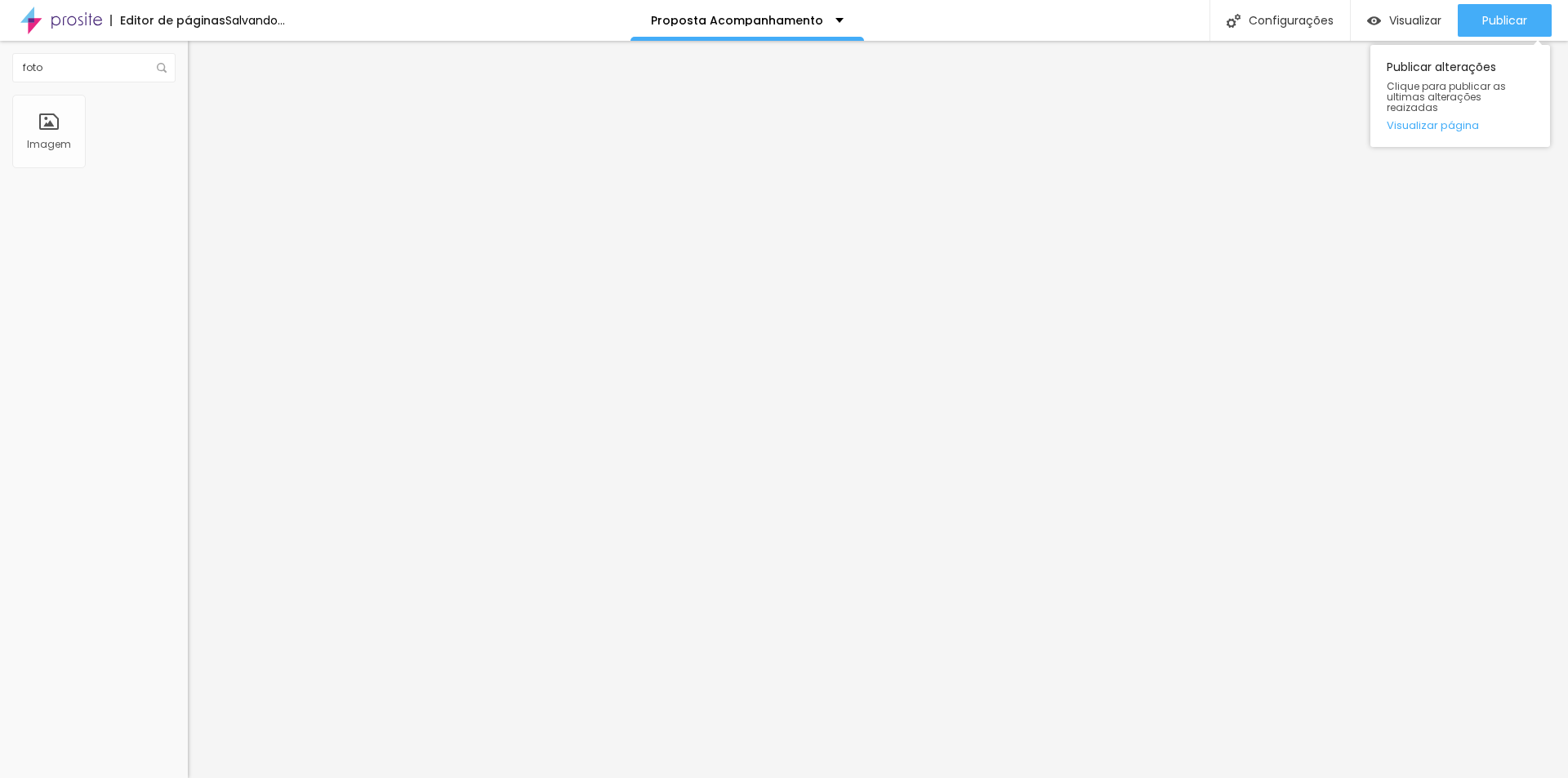
click at [1501, 39] on div "Publicar alterações Clique para publicar as ultimas alterações reaizadas Visual…" at bounding box center [1460, 91] width 180 height 110
click at [1506, 19] on span "Publicar" at bounding box center [1504, 20] width 45 height 13
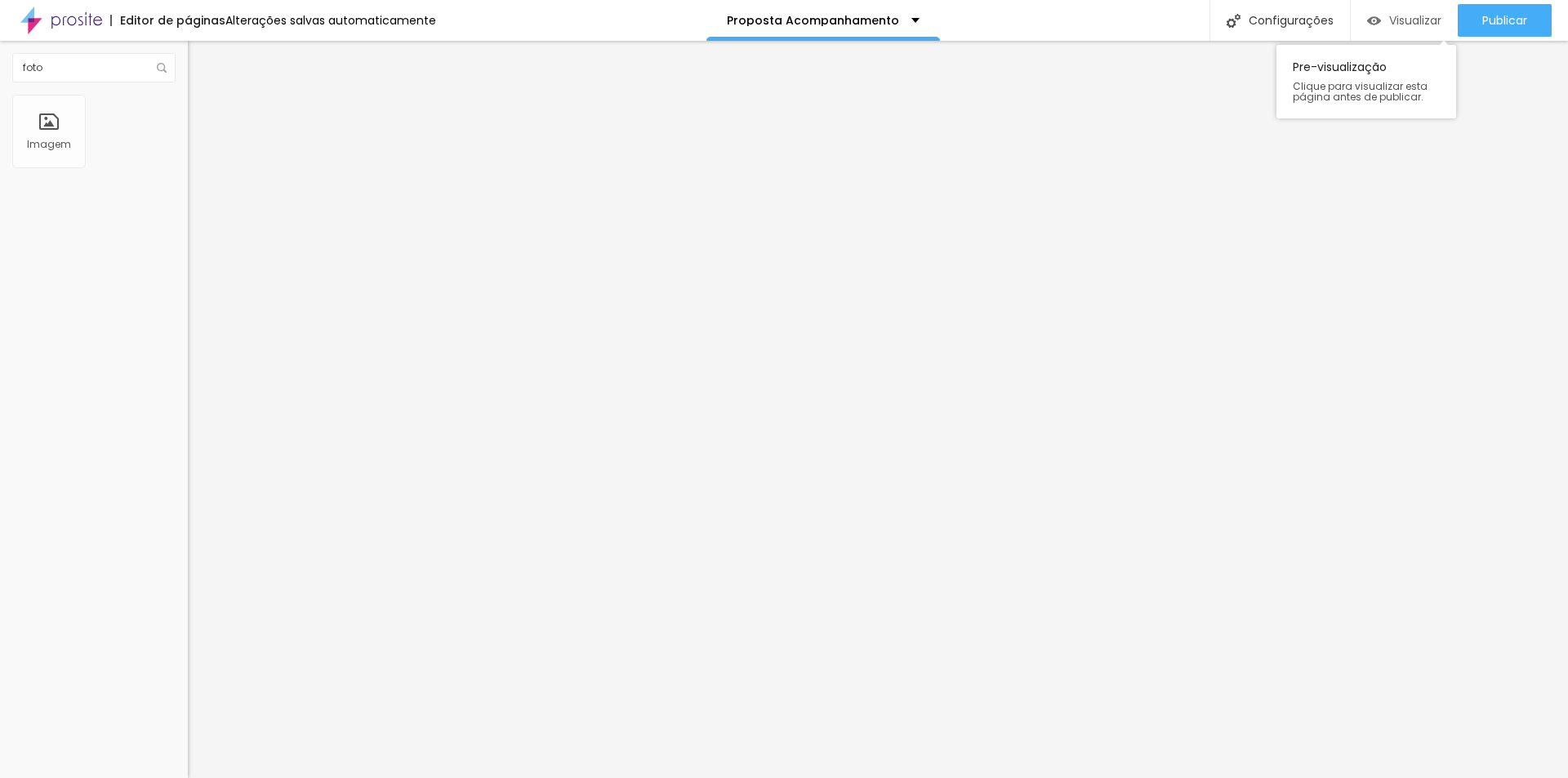
click at [1399, 26] on span "Visualizar" at bounding box center [1415, 20] width 53 height 13
click at [1495, 25] on span "Publicar" at bounding box center [1504, 20] width 45 height 13
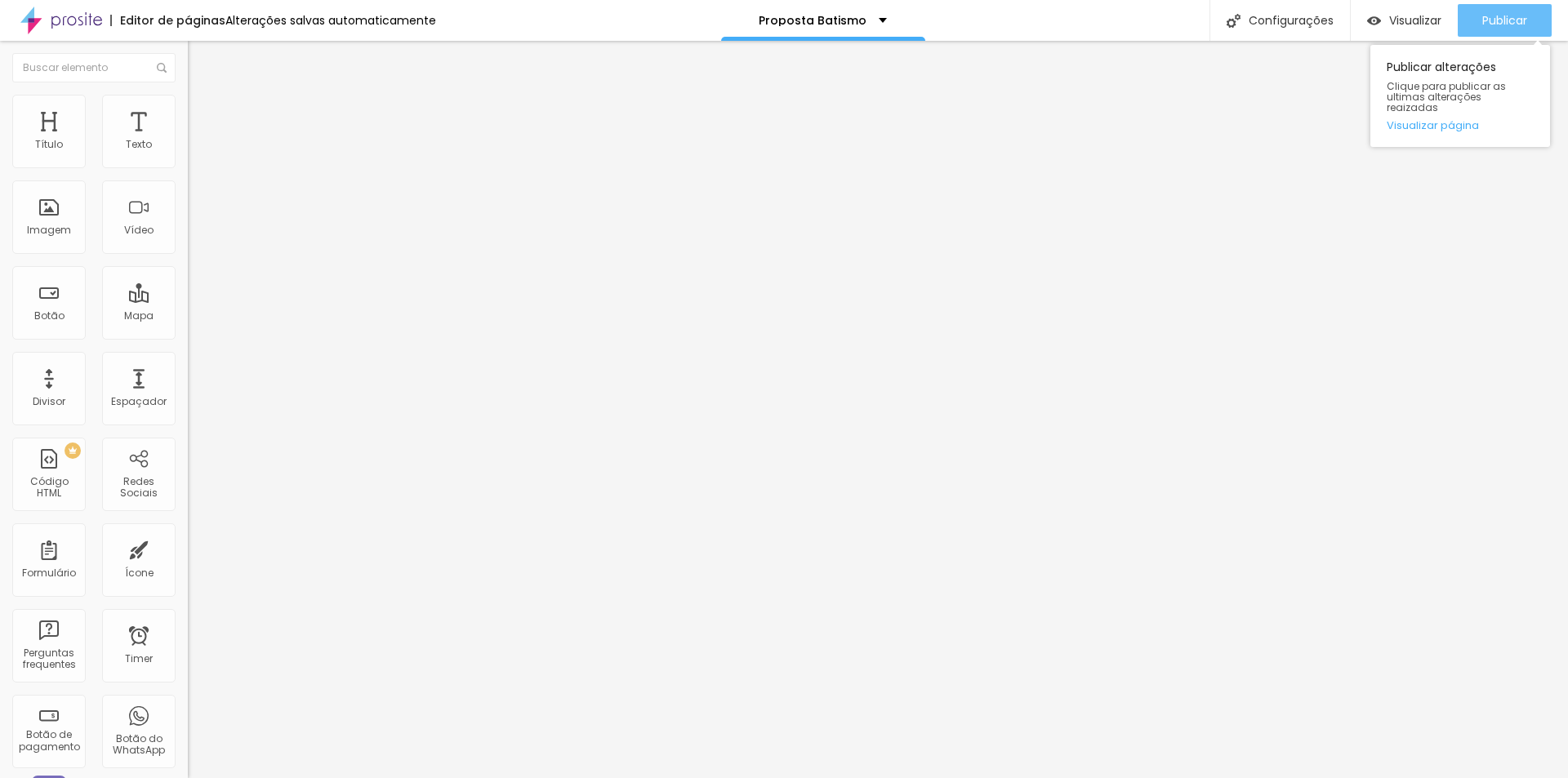
click at [1502, 16] on span "Publicar" at bounding box center [1504, 20] width 45 height 13
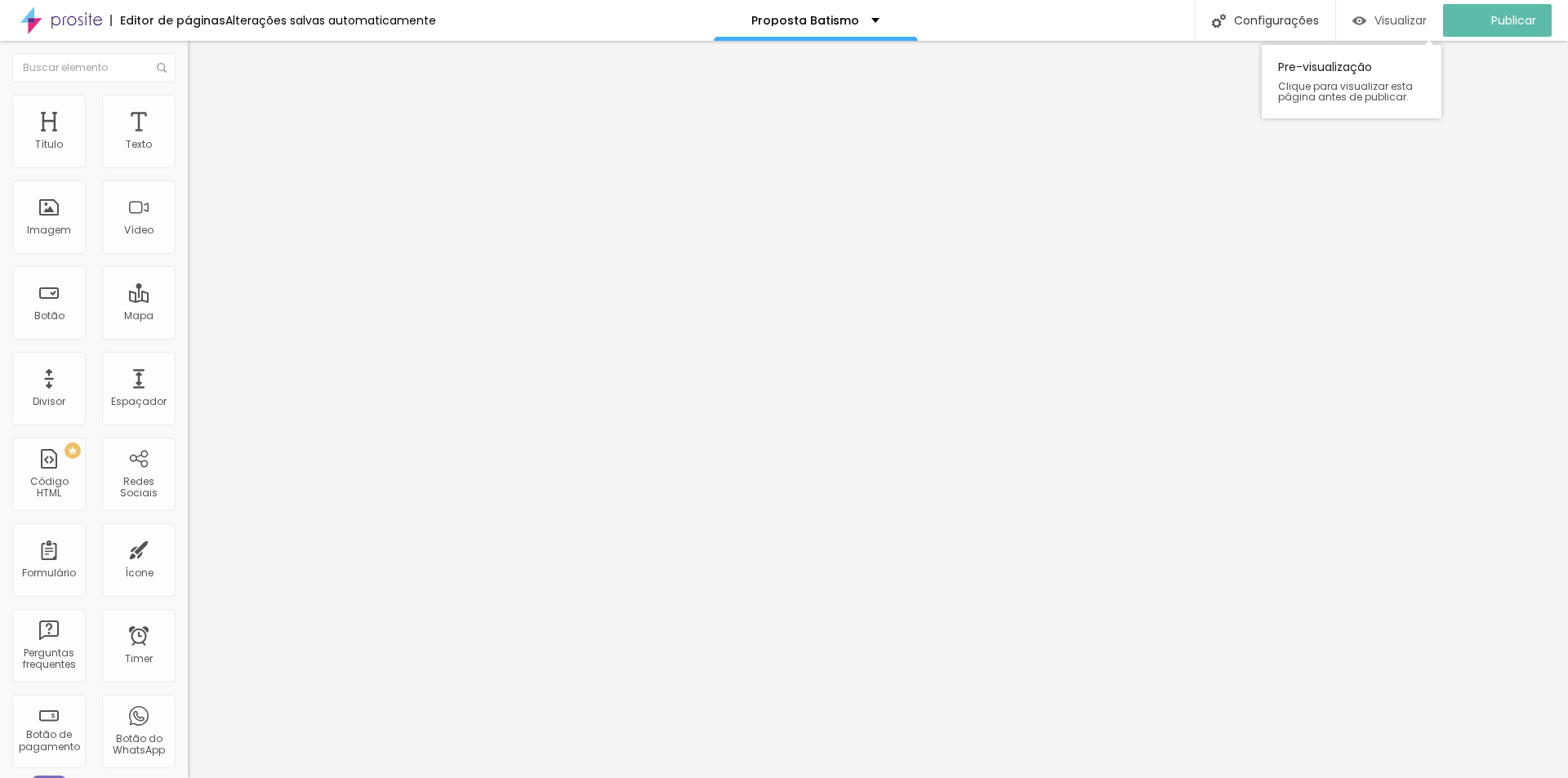
click at [1417, 21] on span "Visualizar" at bounding box center [1400, 20] width 53 height 13
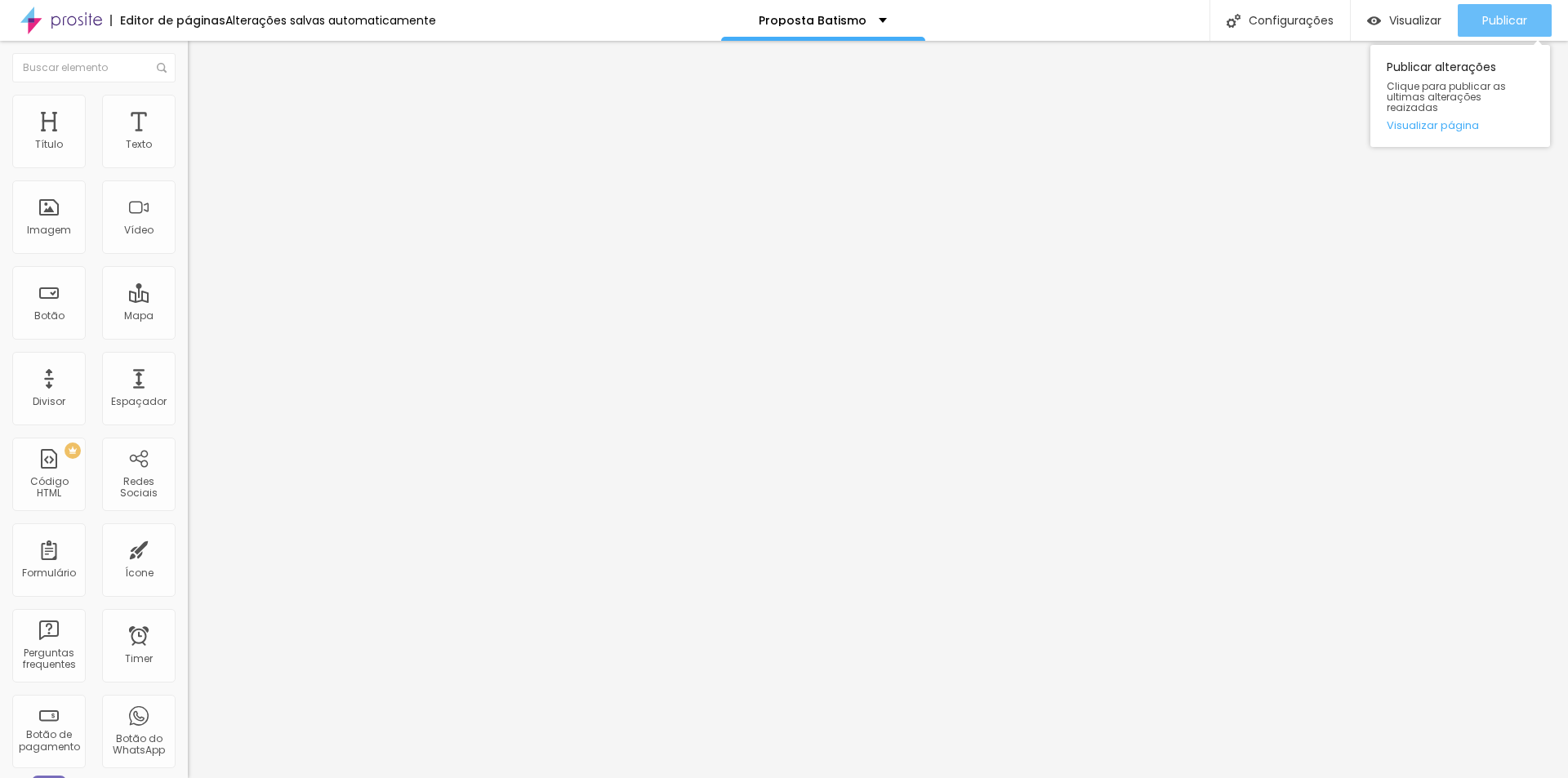
click at [1490, 21] on span "Publicar" at bounding box center [1504, 20] width 45 height 13
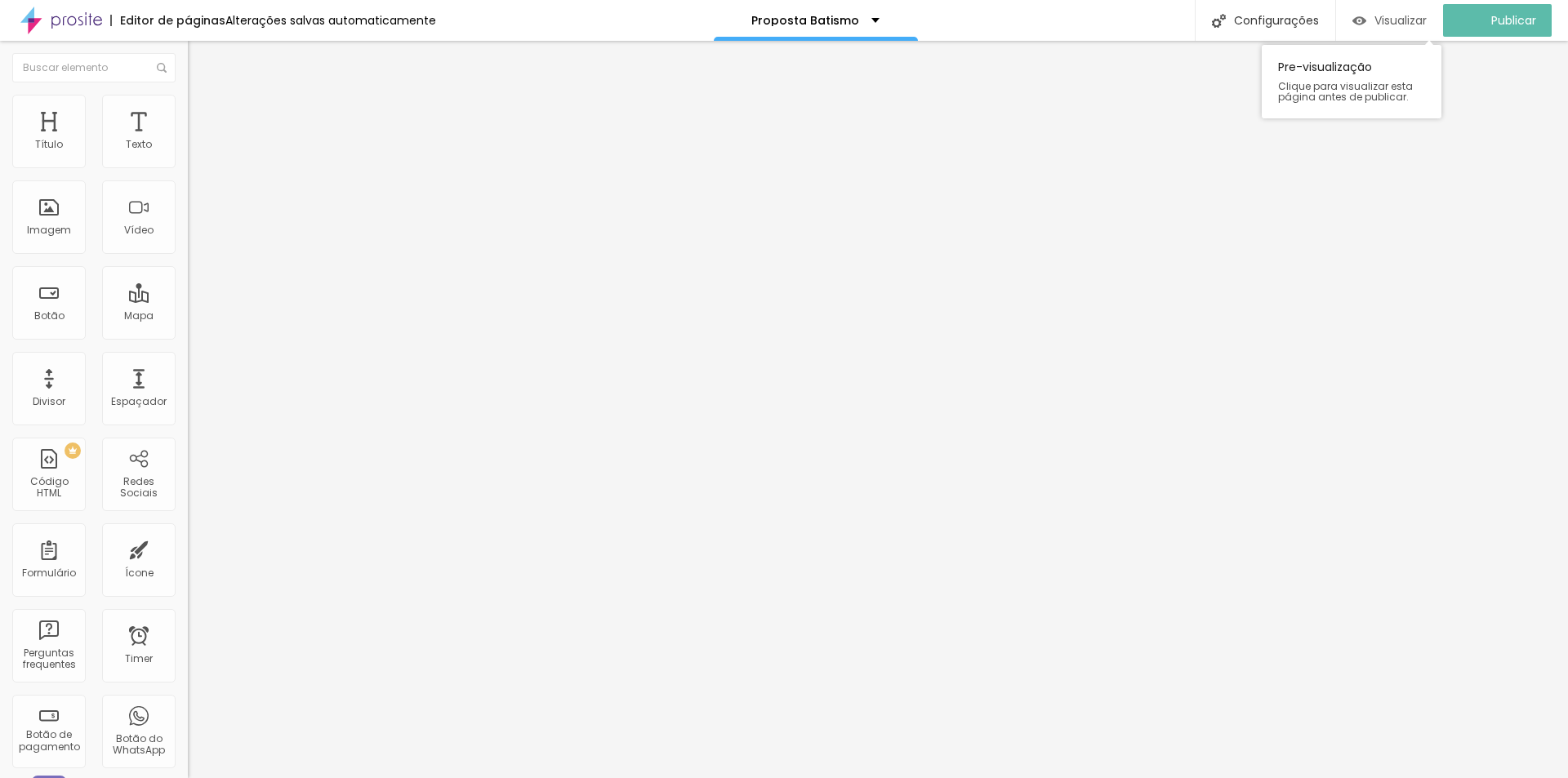
click at [1407, 22] on span "Visualizar" at bounding box center [1400, 20] width 53 height 13
click at [188, 105] on img at bounding box center [195, 101] width 15 height 15
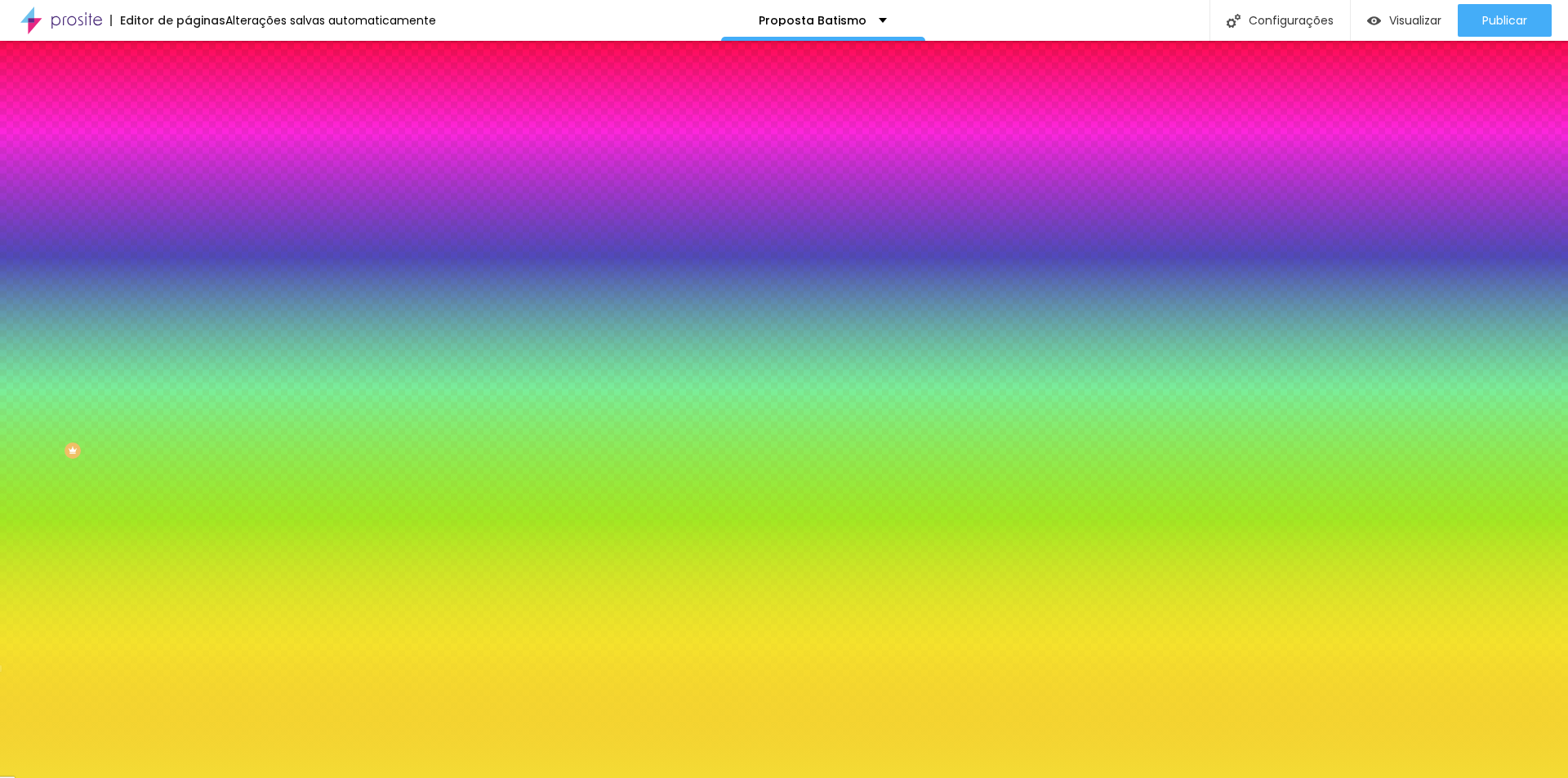
click at [195, 151] on icon "button" at bounding box center [201, 146] width 12 height 12
click at [188, 156] on button "Voltar ao padrão" at bounding box center [243, 146] width 111 height 19
click at [195, 151] on icon "button" at bounding box center [201, 146] width 12 height 12
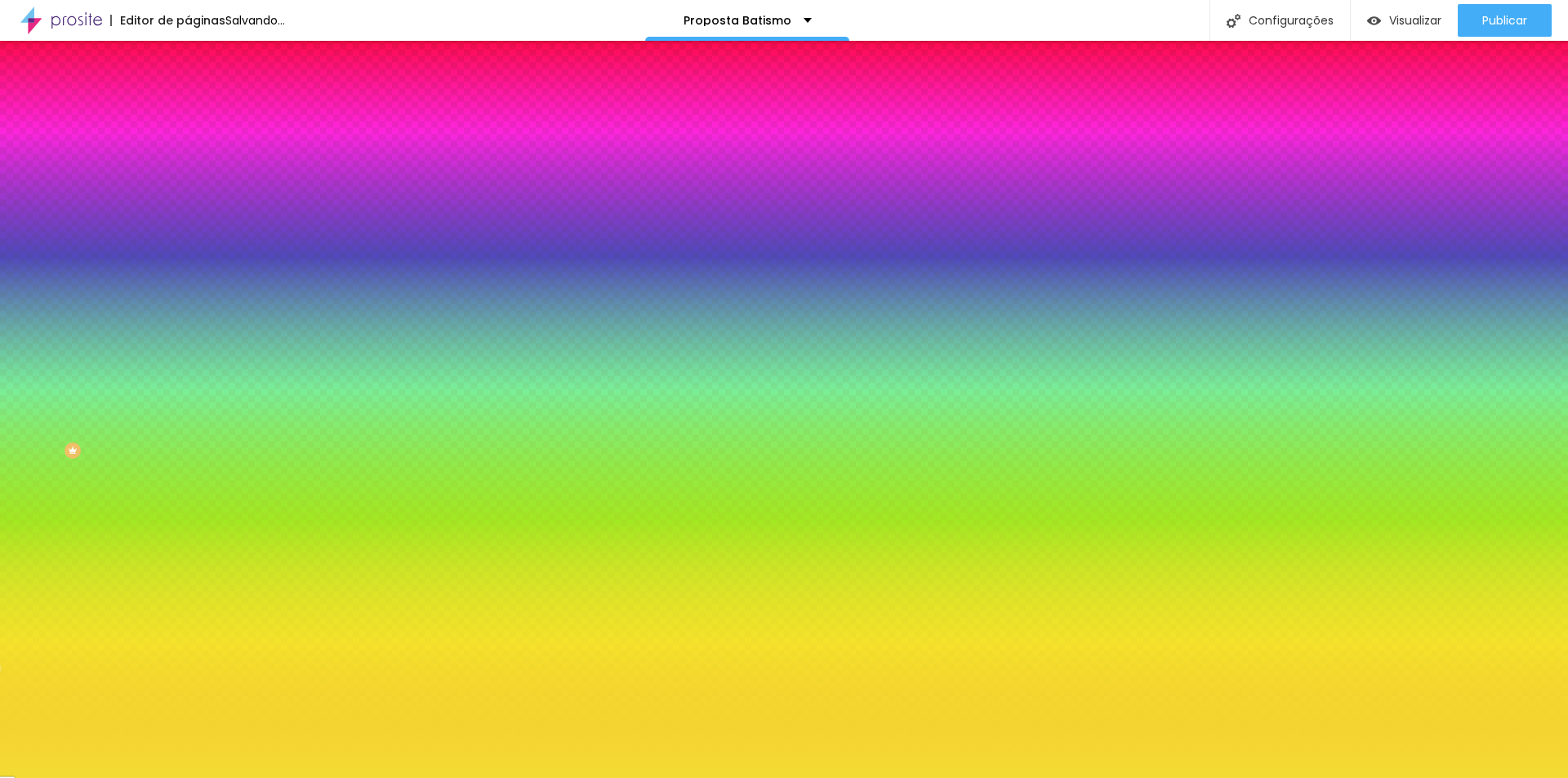
click at [195, 151] on icon "button" at bounding box center [201, 146] width 12 height 12
click at [188, 164] on input "#F4DC34" at bounding box center [285, 164] width 196 height 16
click at [188, 156] on div at bounding box center [281, 156] width 188 height 0
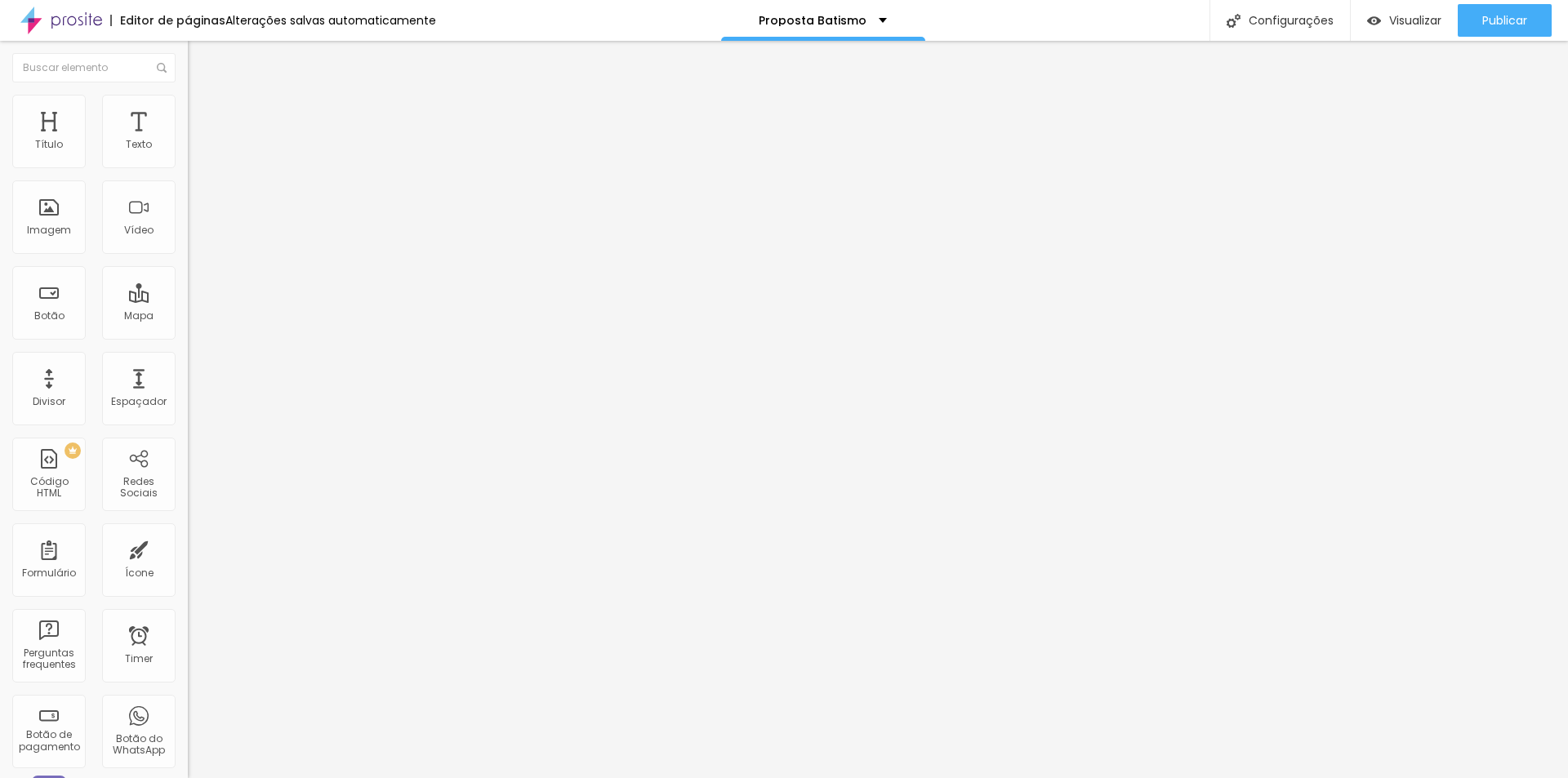
click at [188, 96] on img at bounding box center [195, 101] width 15 height 15
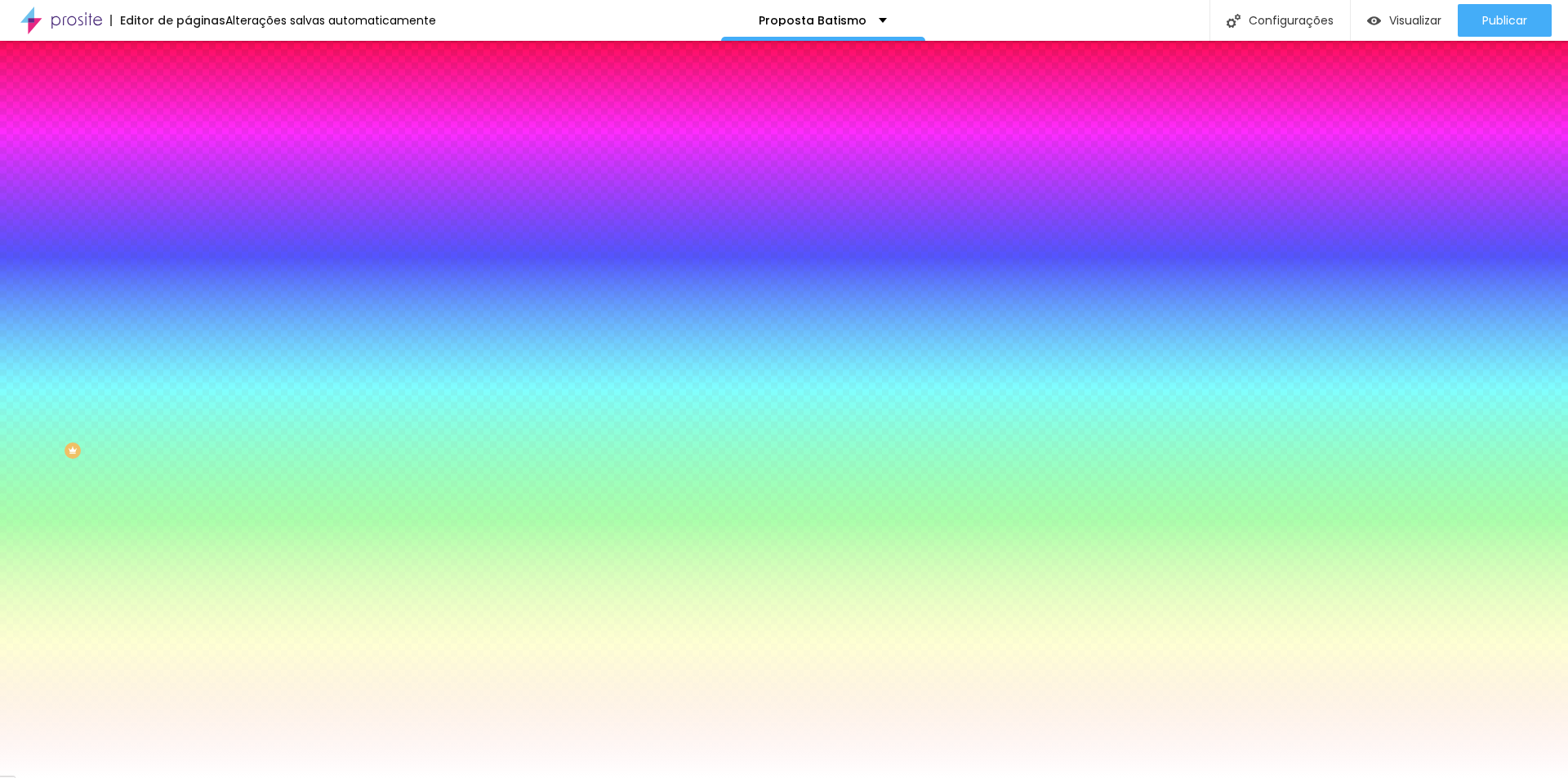
click at [195, 151] on icon "button" at bounding box center [201, 146] width 12 height 12
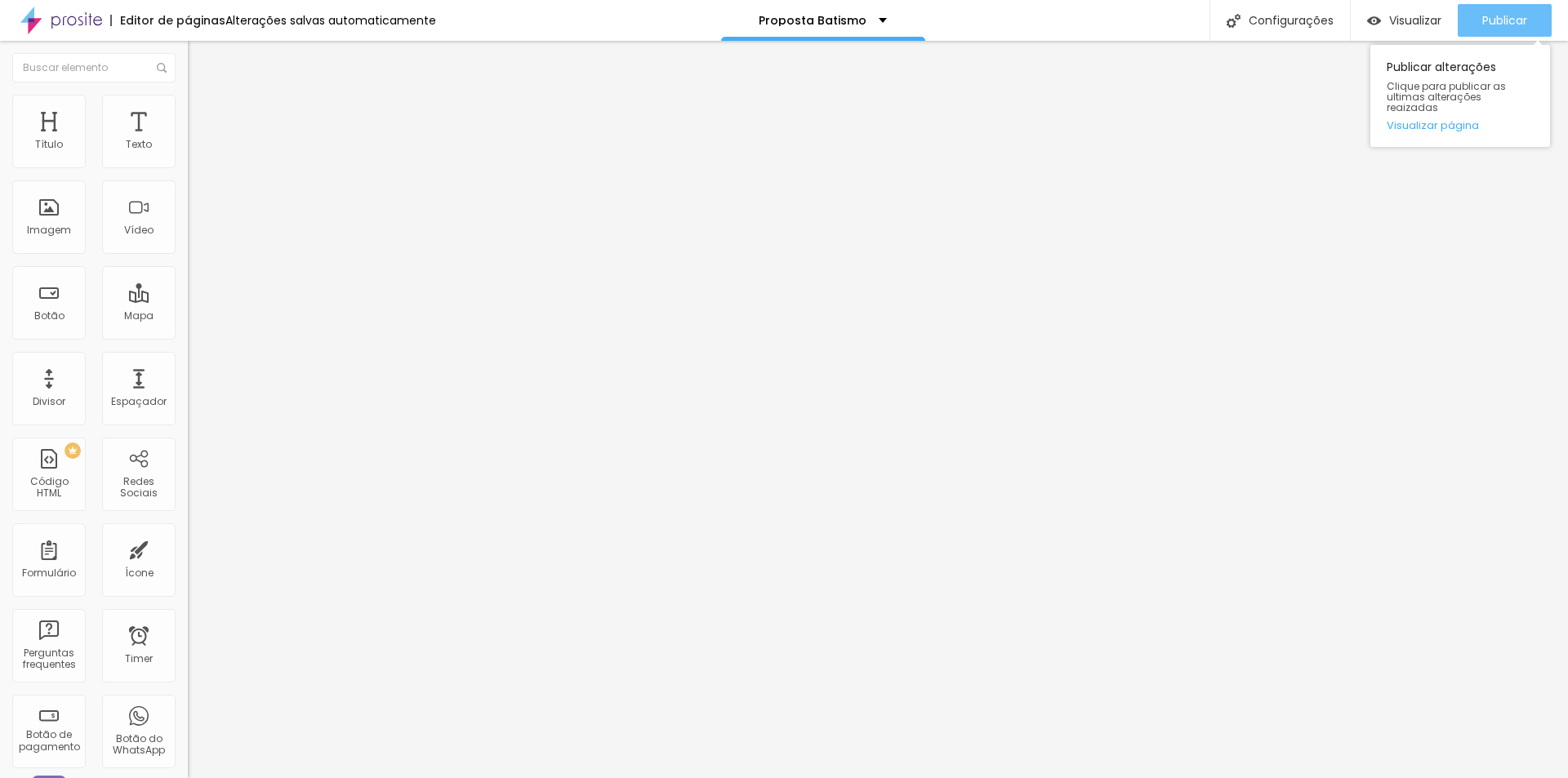
click at [1498, 25] on span "Publicar" at bounding box center [1504, 20] width 45 height 13
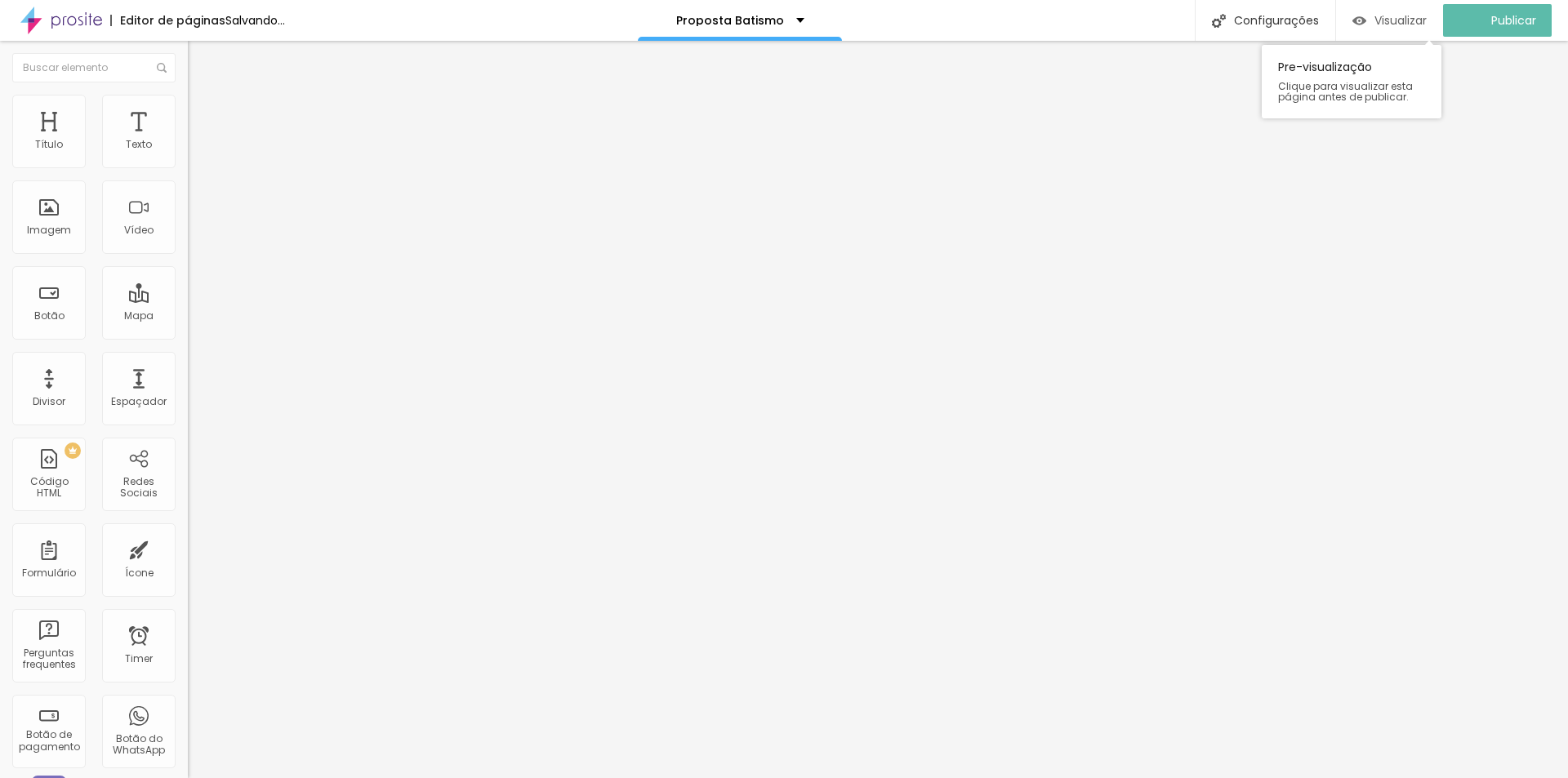
click at [1417, 23] on span "Visualizar" at bounding box center [1400, 20] width 53 height 13
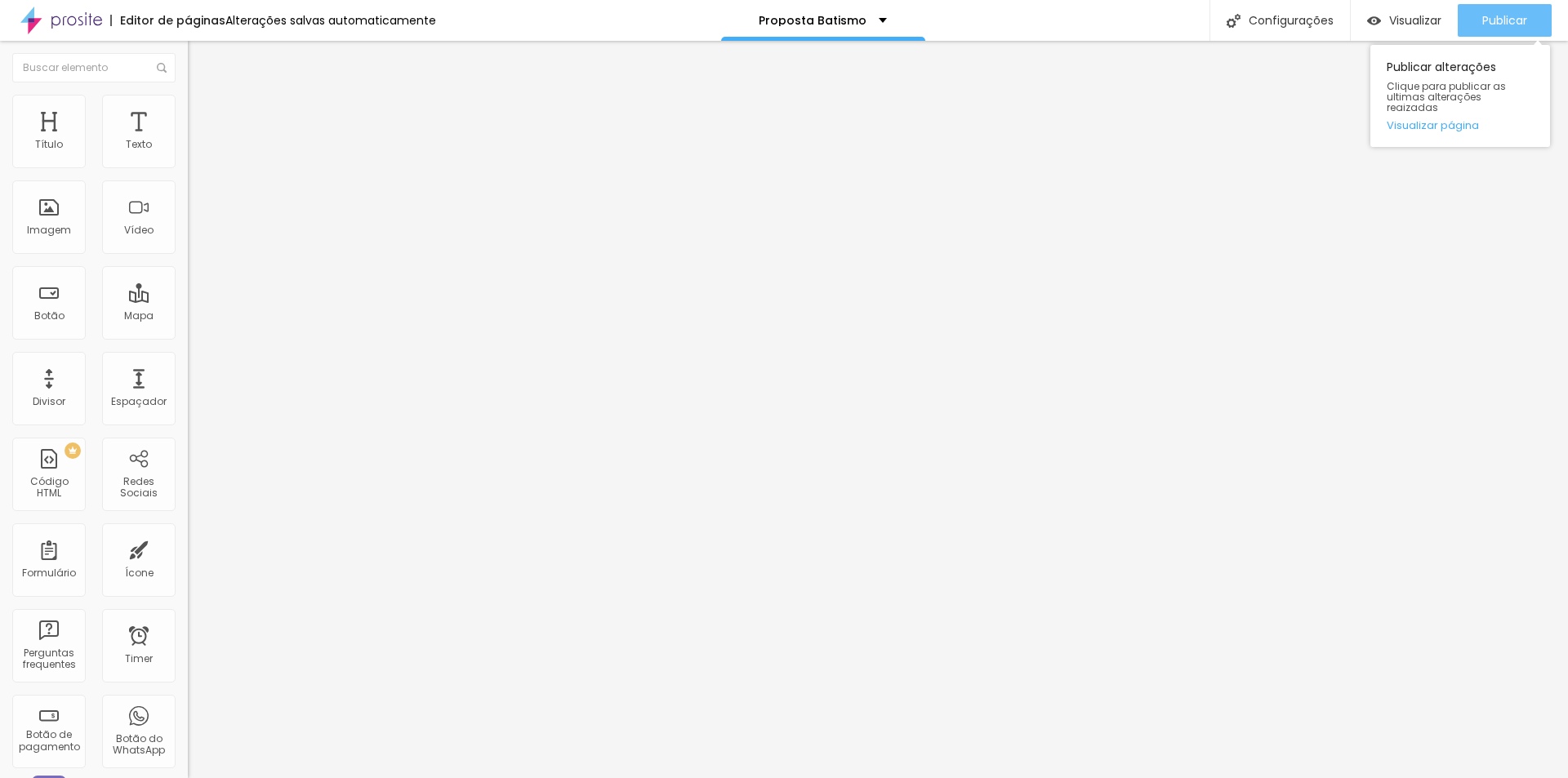
click at [1480, 25] on button "Publicar" at bounding box center [1504, 20] width 94 height 33
click at [1483, 27] on span "Publicar" at bounding box center [1504, 20] width 45 height 13
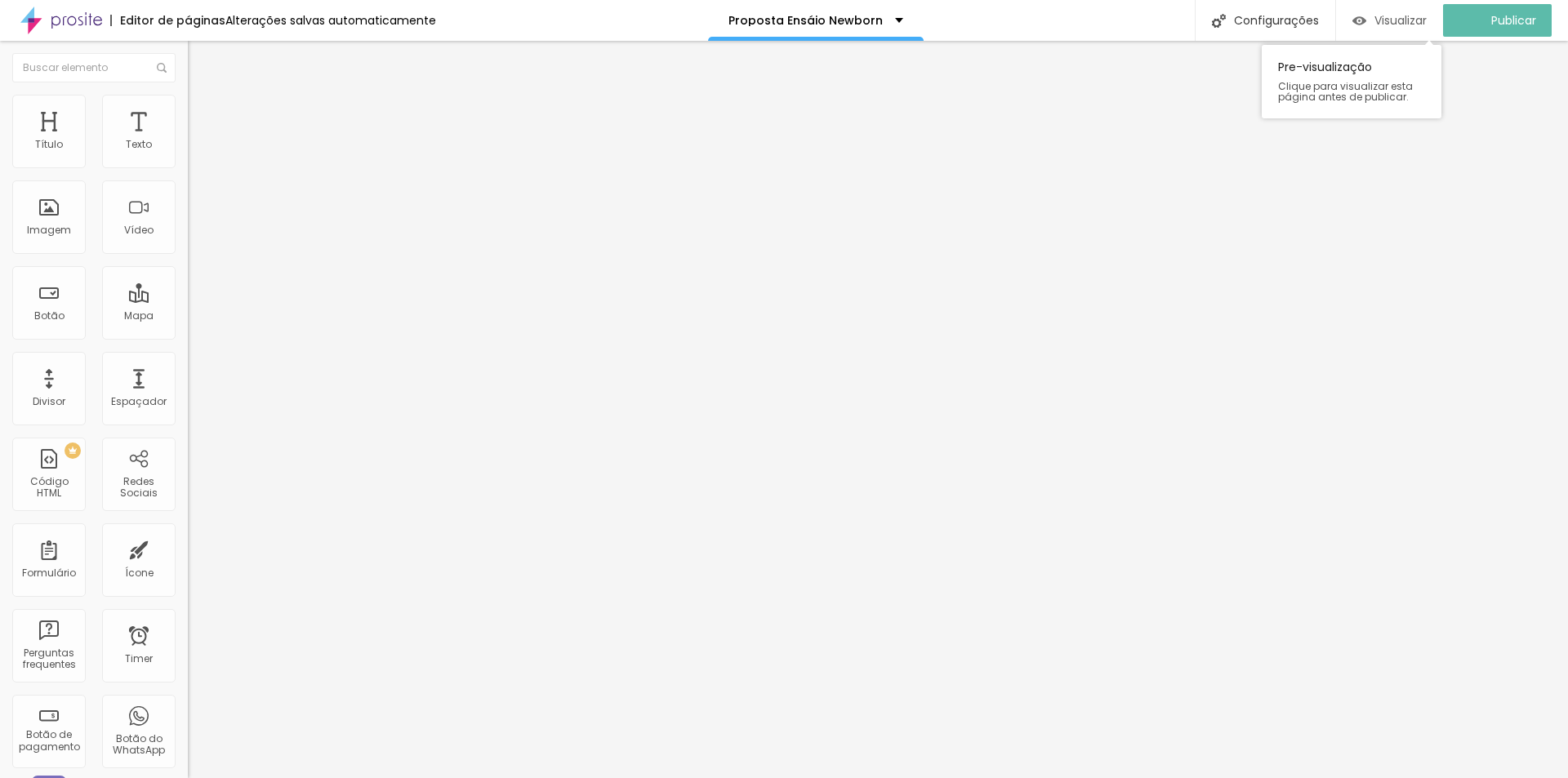
click at [1420, 22] on span "Visualizar" at bounding box center [1400, 20] width 53 height 13
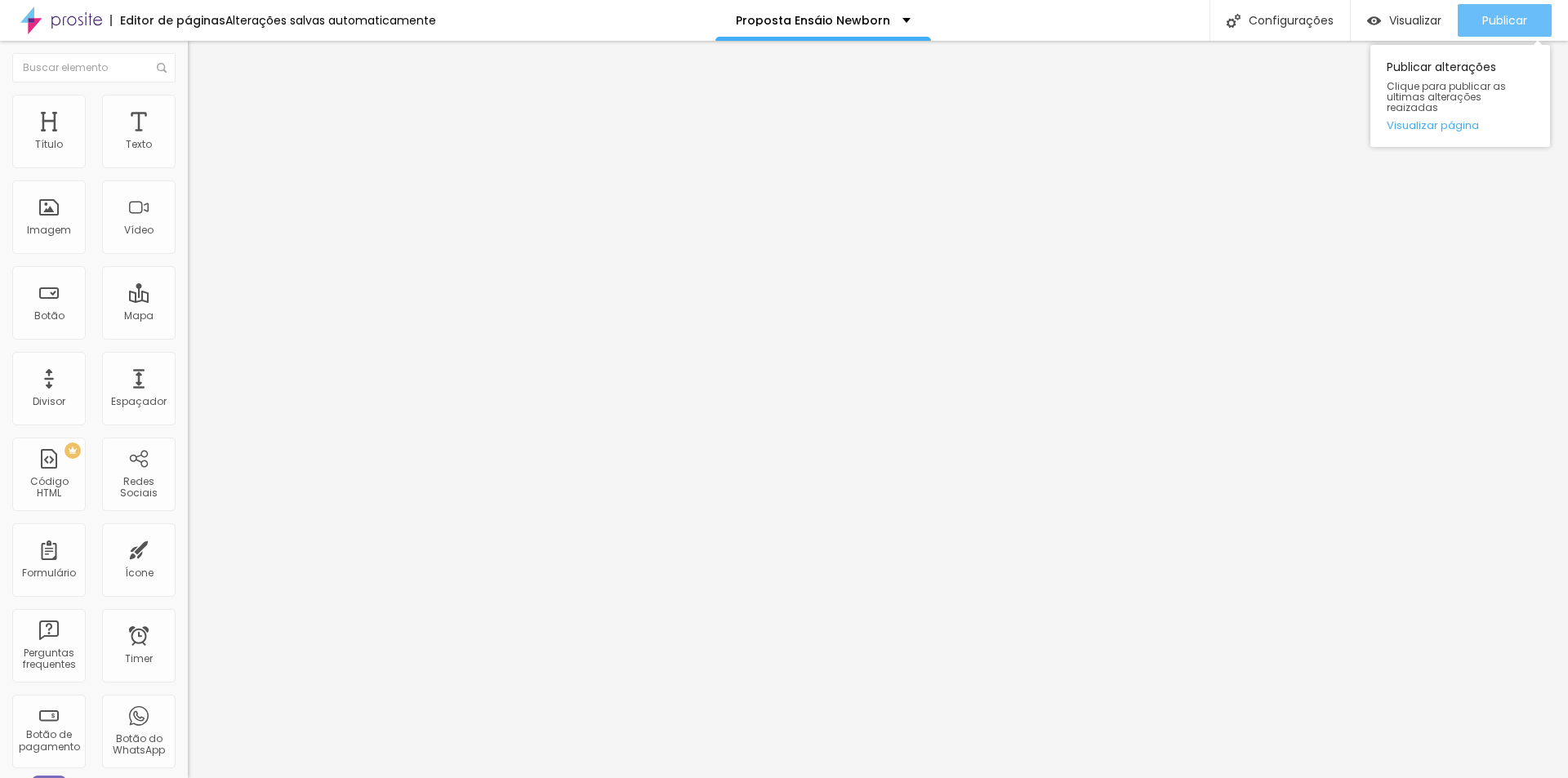
click at [1497, 30] on div "Publicar" at bounding box center [1504, 20] width 45 height 33
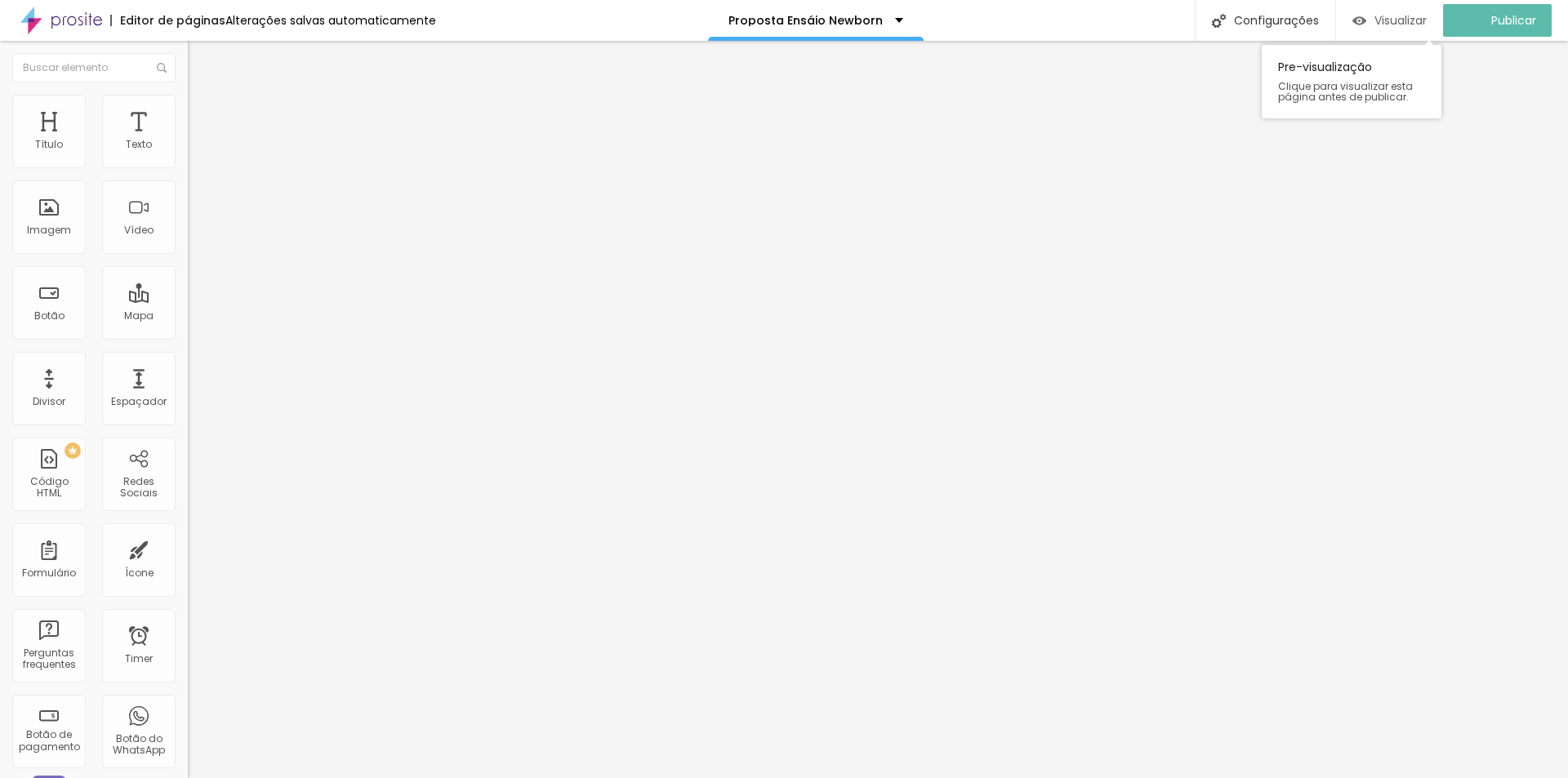
click at [1412, 18] on span "Visualizar" at bounding box center [1400, 20] width 53 height 13
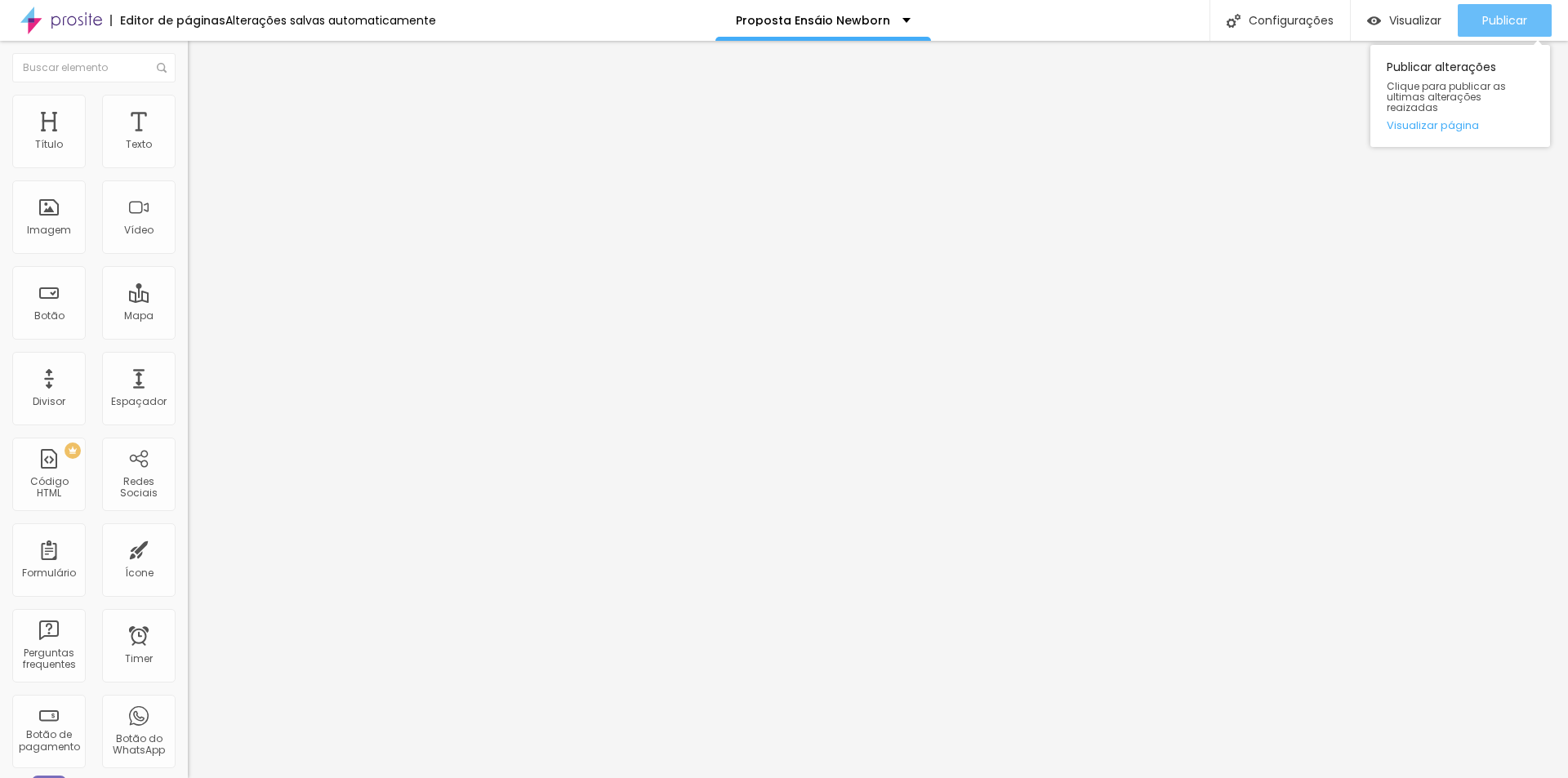
click at [1490, 38] on div "Publicar alterações Clique para publicar as ultimas alterações reaizadas Visual…" at bounding box center [1460, 91] width 180 height 110
click at [1522, 16] on span "Publicar" at bounding box center [1504, 20] width 45 height 13
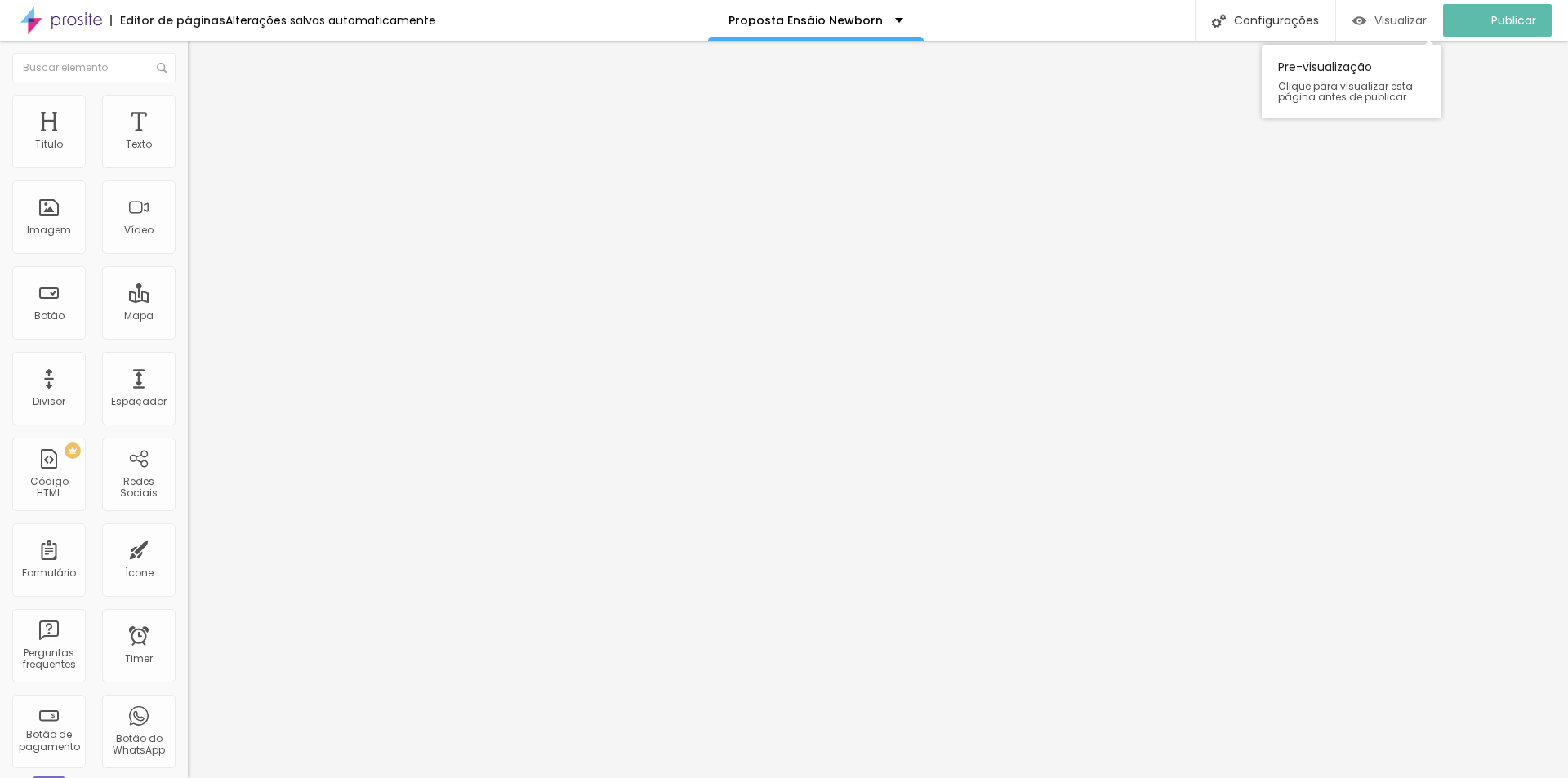
click at [1420, 16] on span "Visualizar" at bounding box center [1400, 20] width 53 height 13
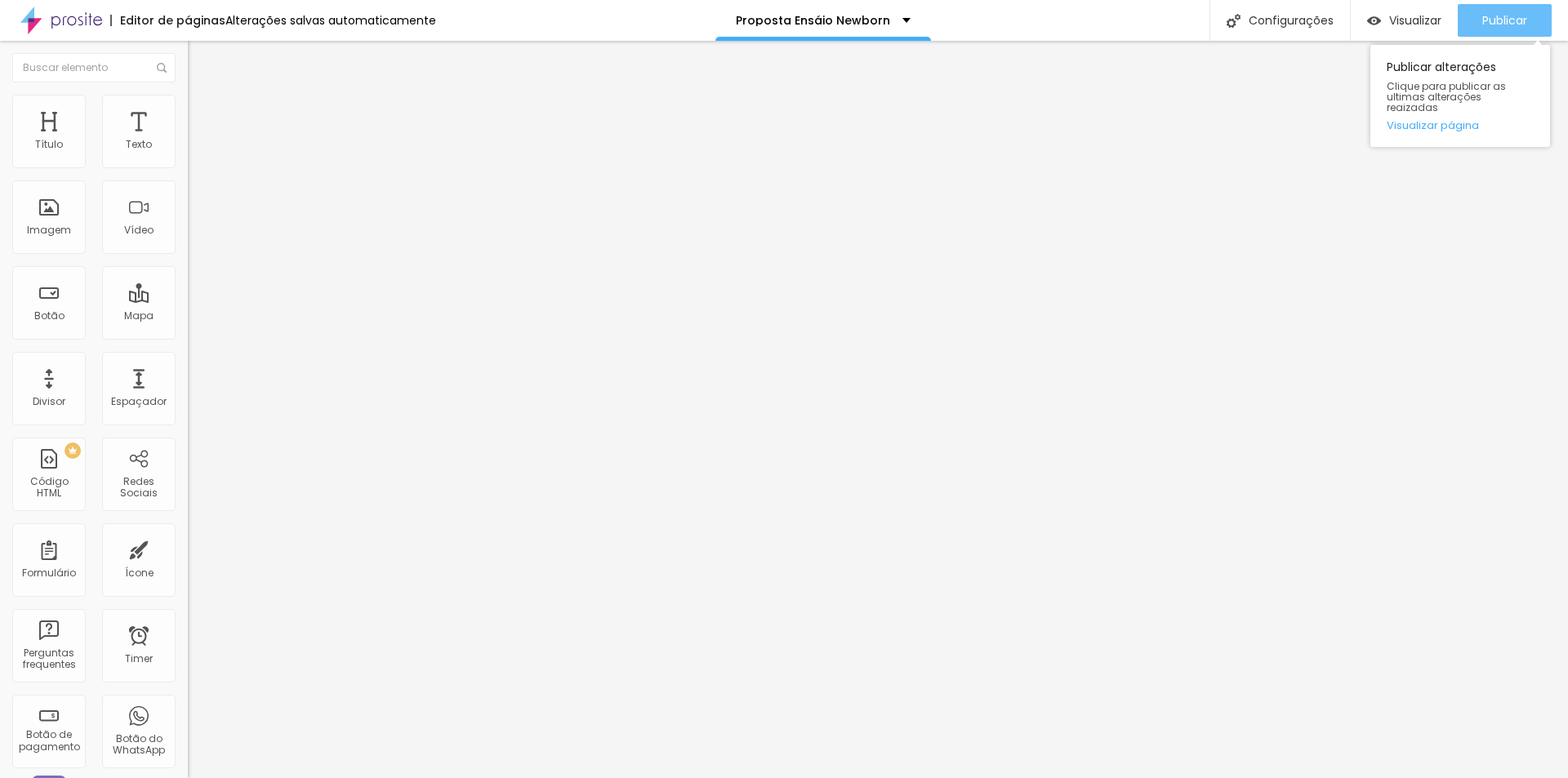
click at [1498, 32] on div "Publicar" at bounding box center [1504, 20] width 45 height 33
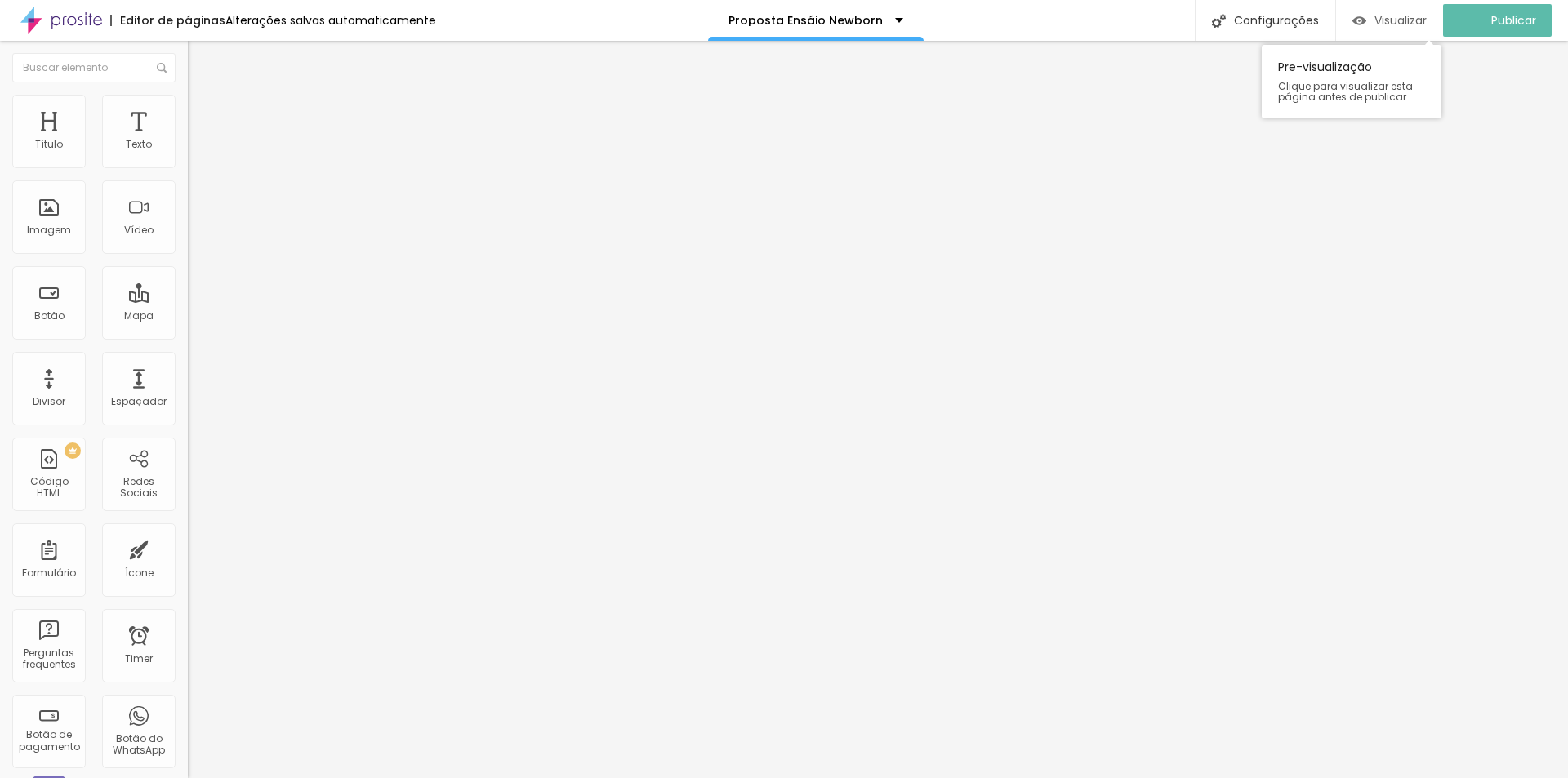
click at [1411, 25] on span "Visualizar" at bounding box center [1400, 20] width 53 height 13
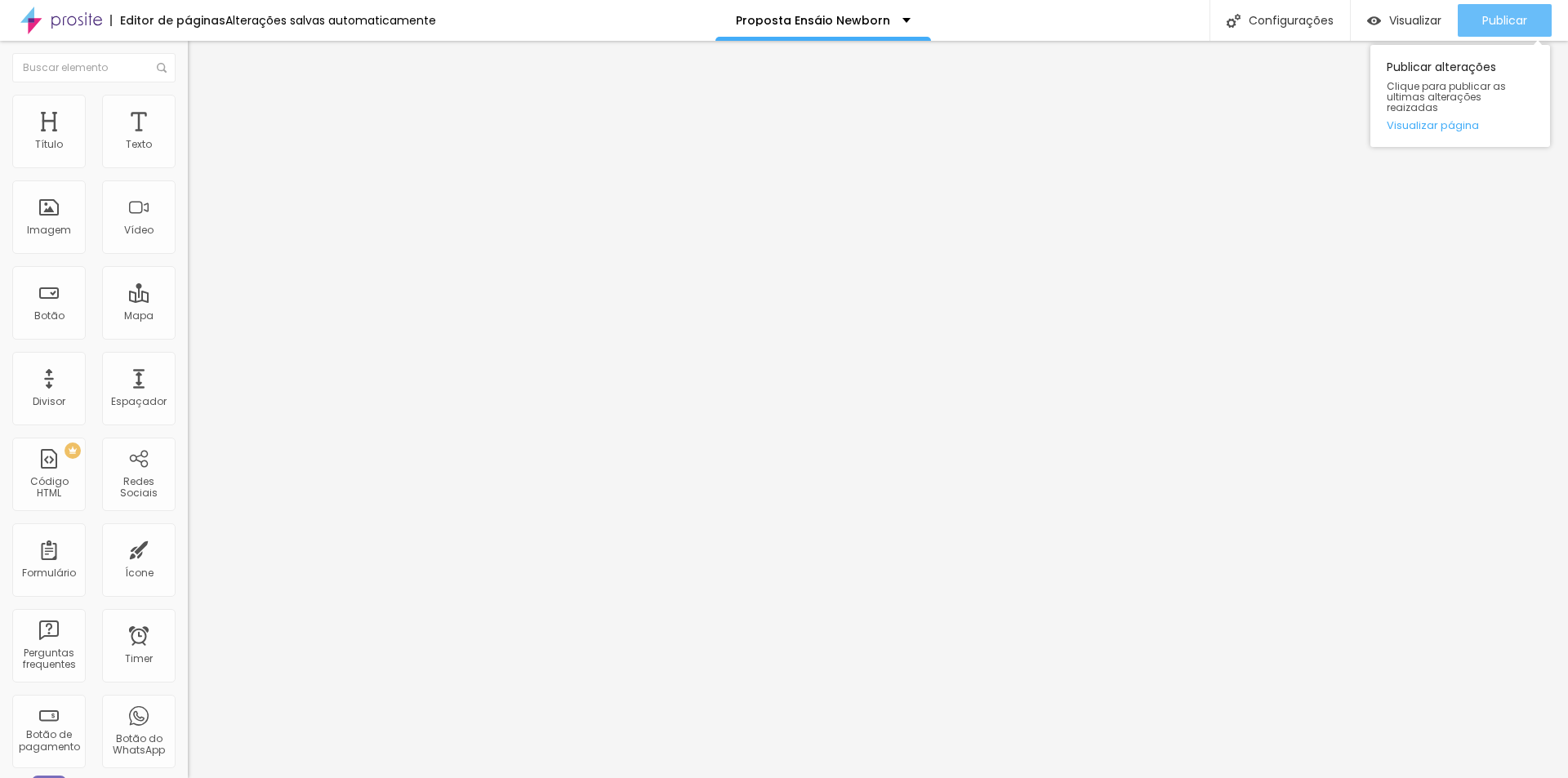
click at [1504, 22] on span "Publicar" at bounding box center [1504, 20] width 45 height 13
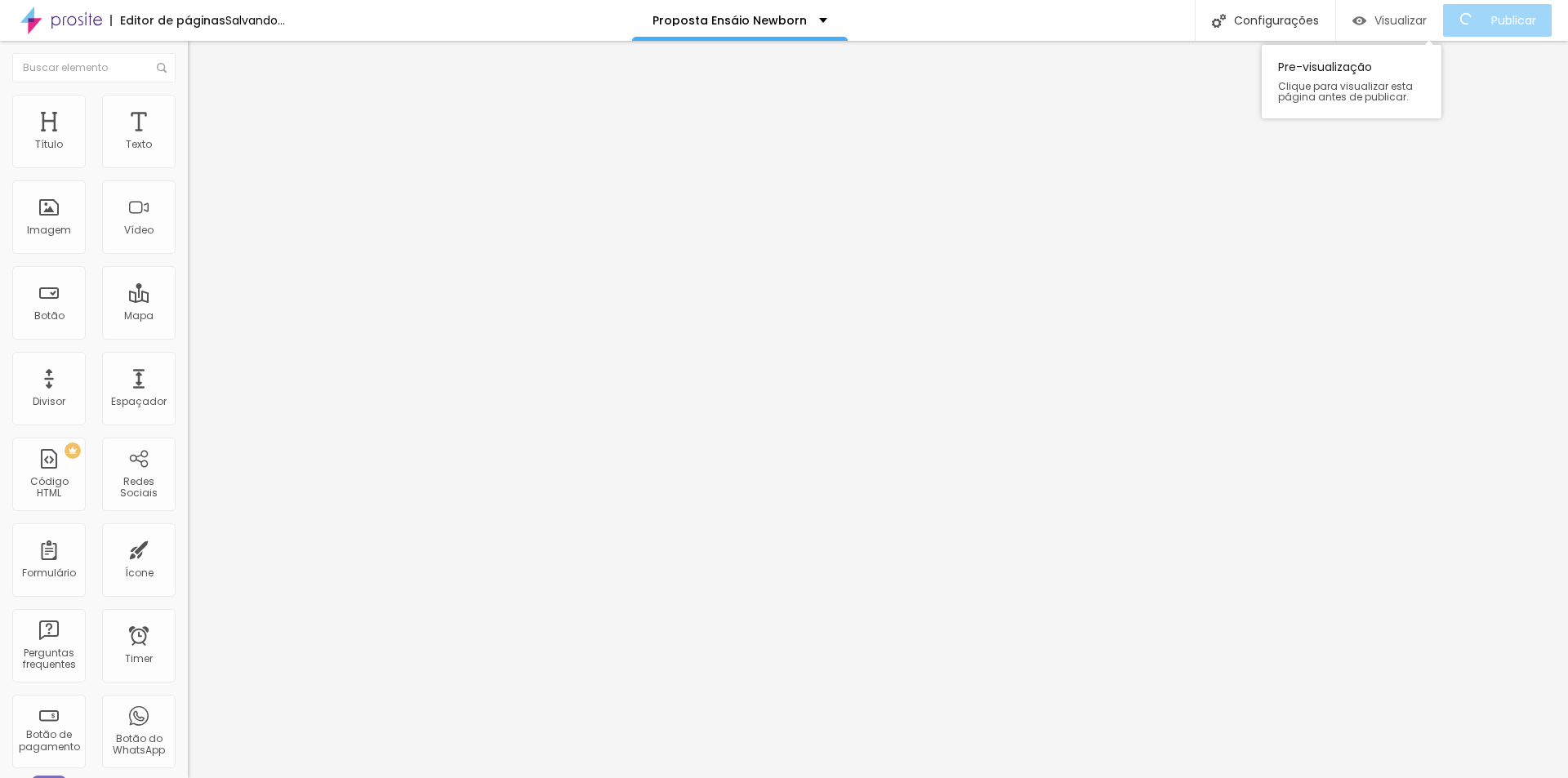
click at [1392, 17] on span "Visualizar" at bounding box center [1400, 20] width 53 height 13
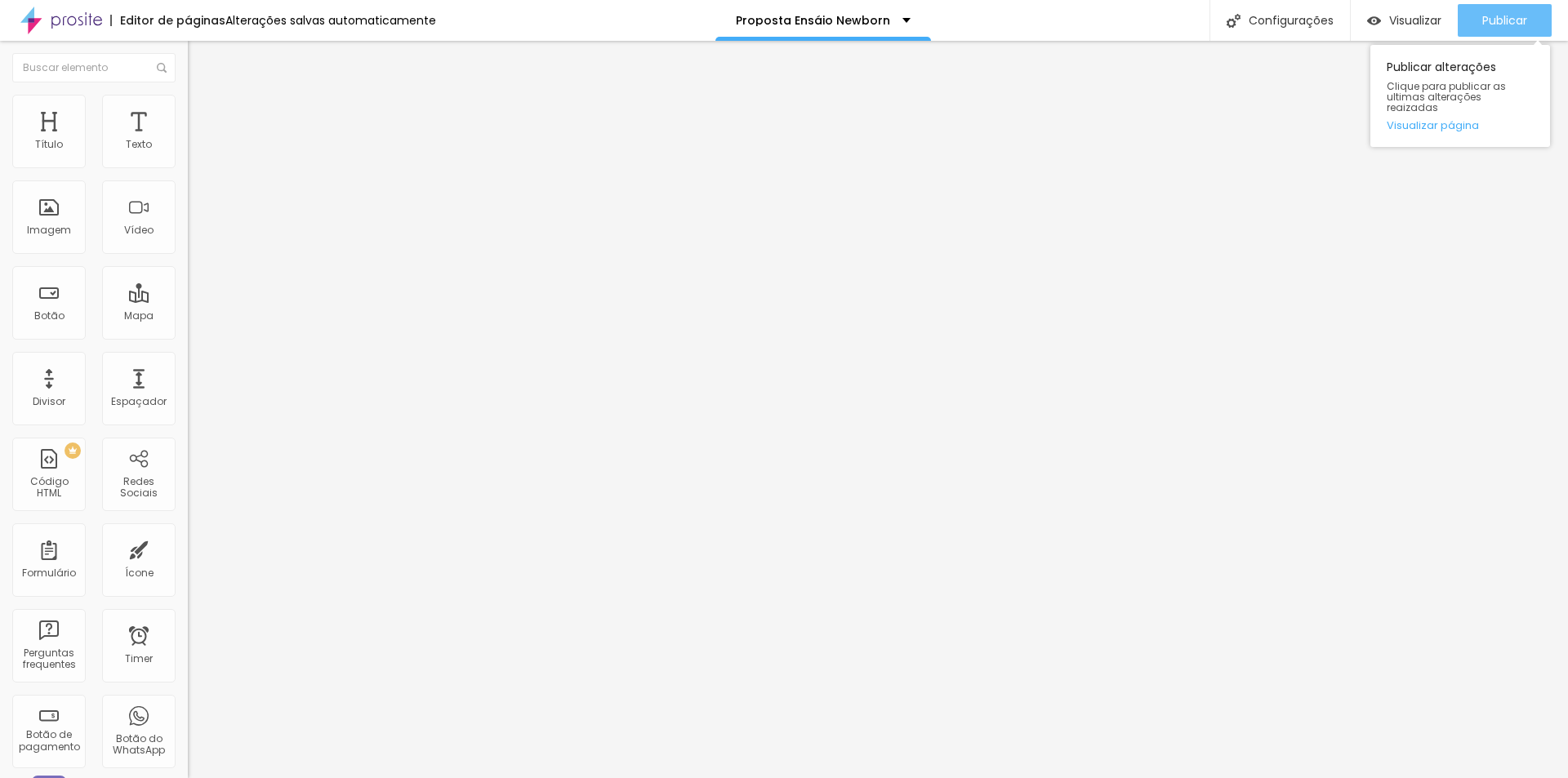
click at [1519, 23] on span "Publicar" at bounding box center [1504, 20] width 45 height 13
click at [857, 20] on p "Proposta Ensáio Newborn" at bounding box center [805, 21] width 154 height 12
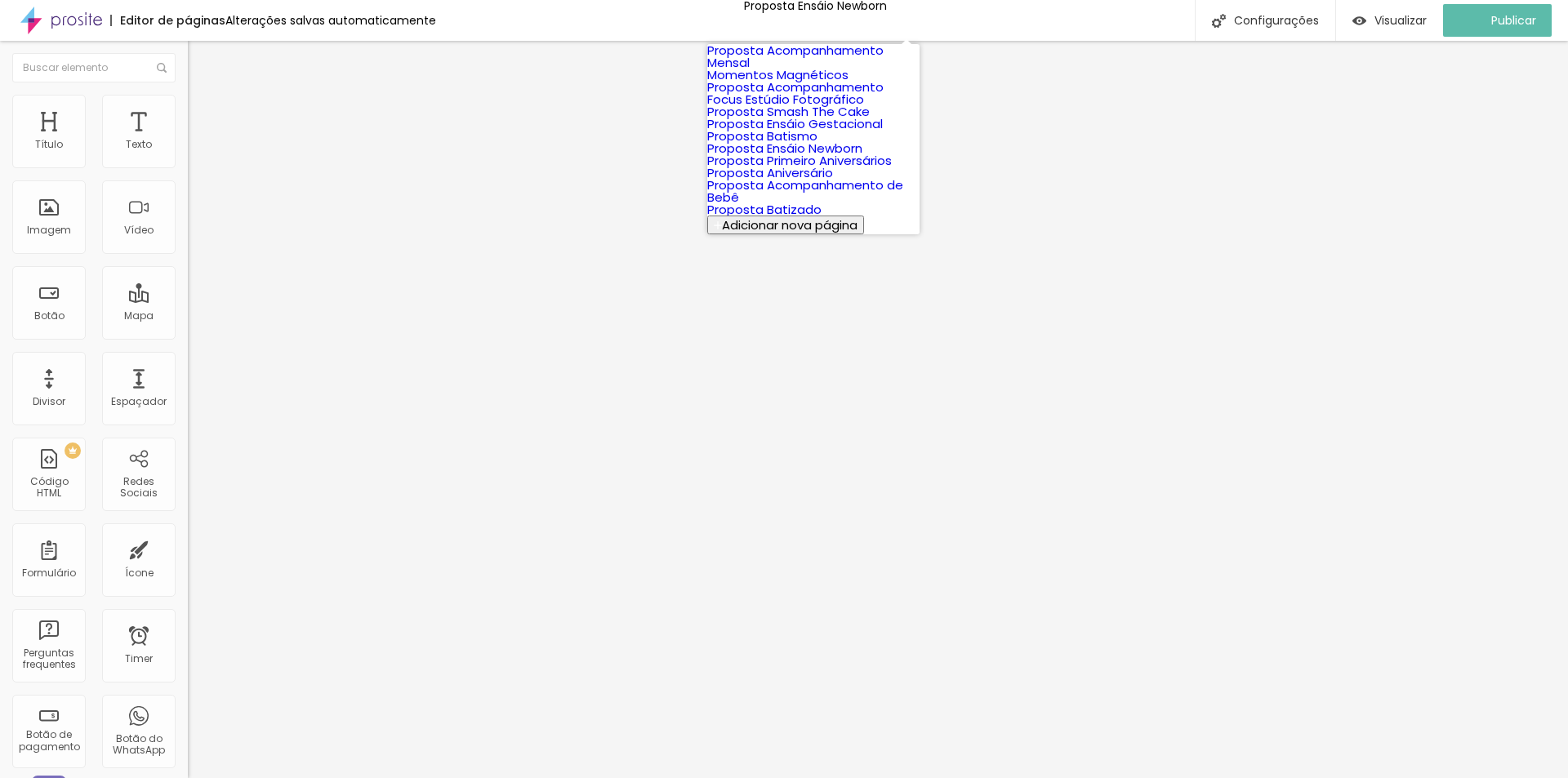
click at [859, 120] on link "Proposta Smash The Cake" at bounding box center [789, 111] width 163 height 17
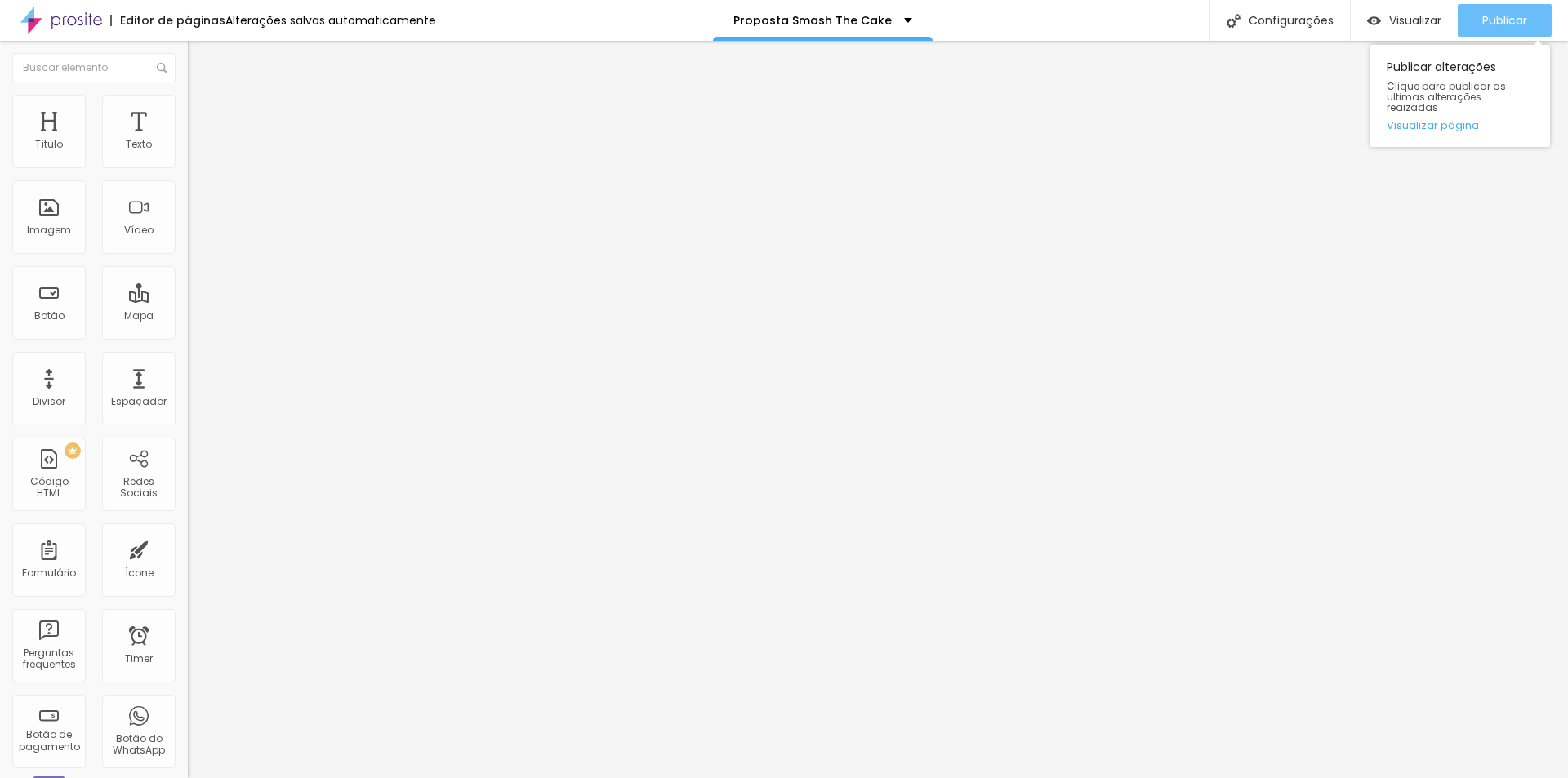
click at [1503, 26] on span "Publicar" at bounding box center [1504, 20] width 45 height 13
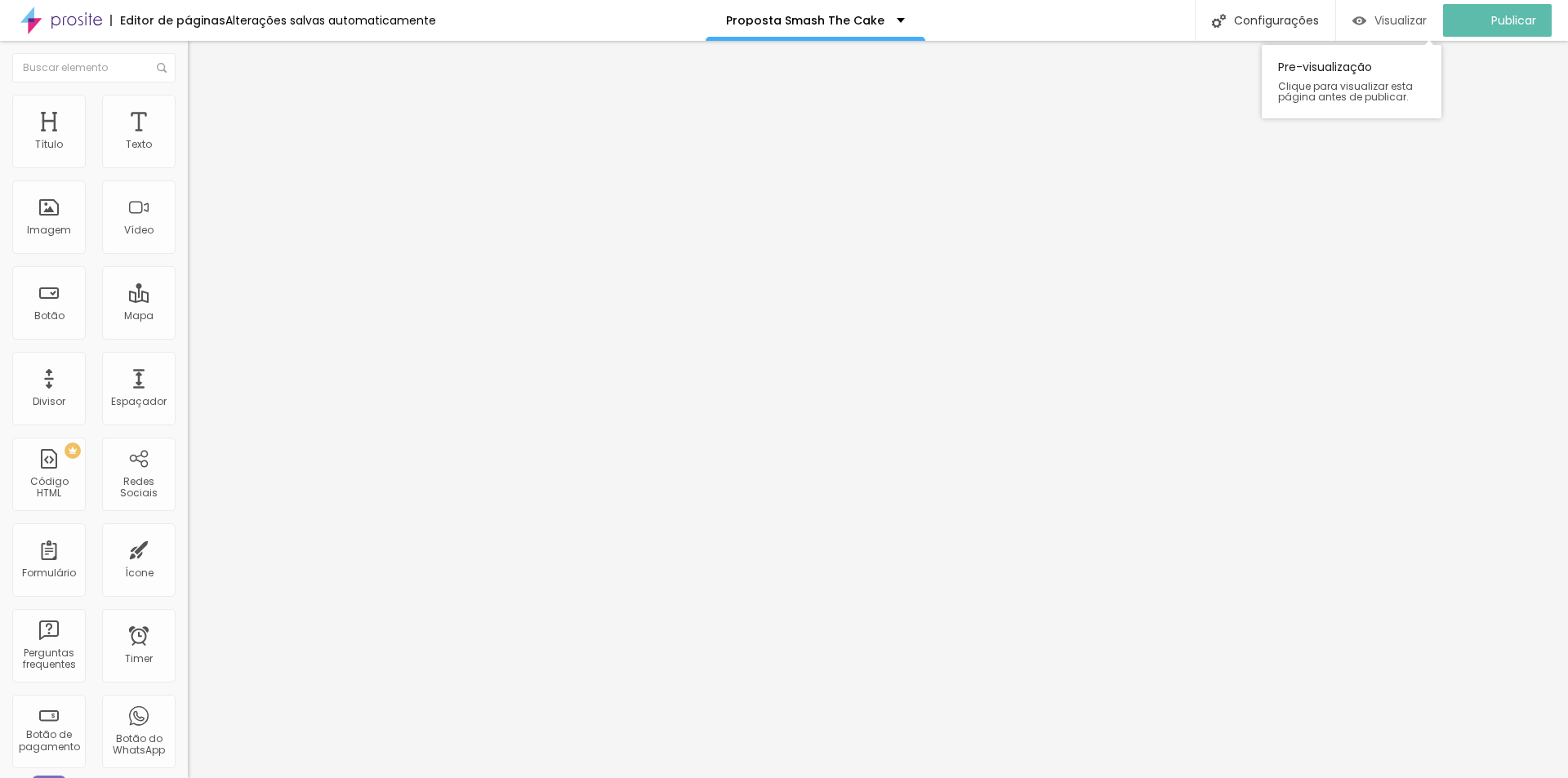
click at [1420, 21] on span "Visualizar" at bounding box center [1400, 20] width 53 height 13
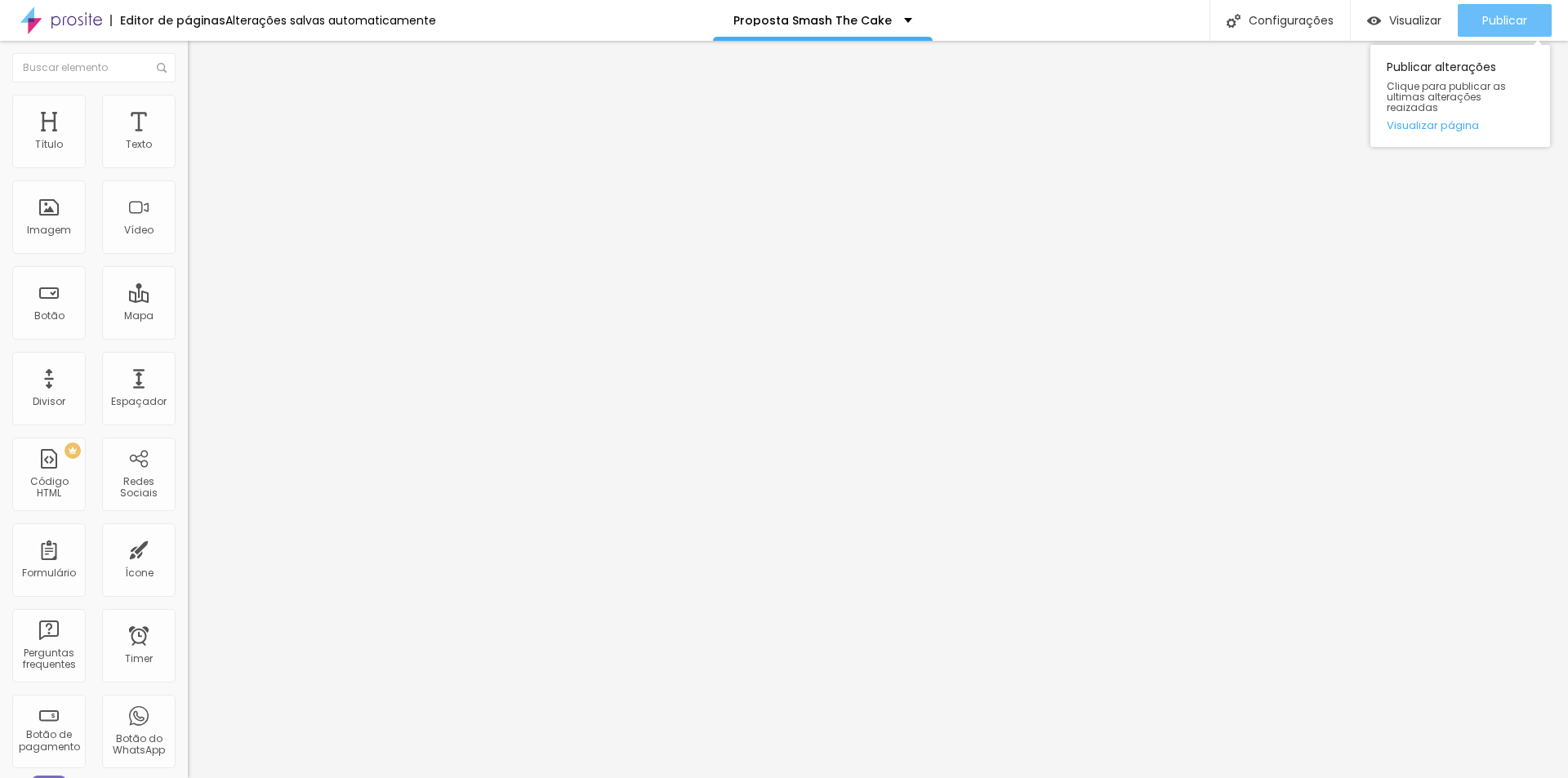
click at [1498, 23] on span "Publicar" at bounding box center [1504, 20] width 45 height 13
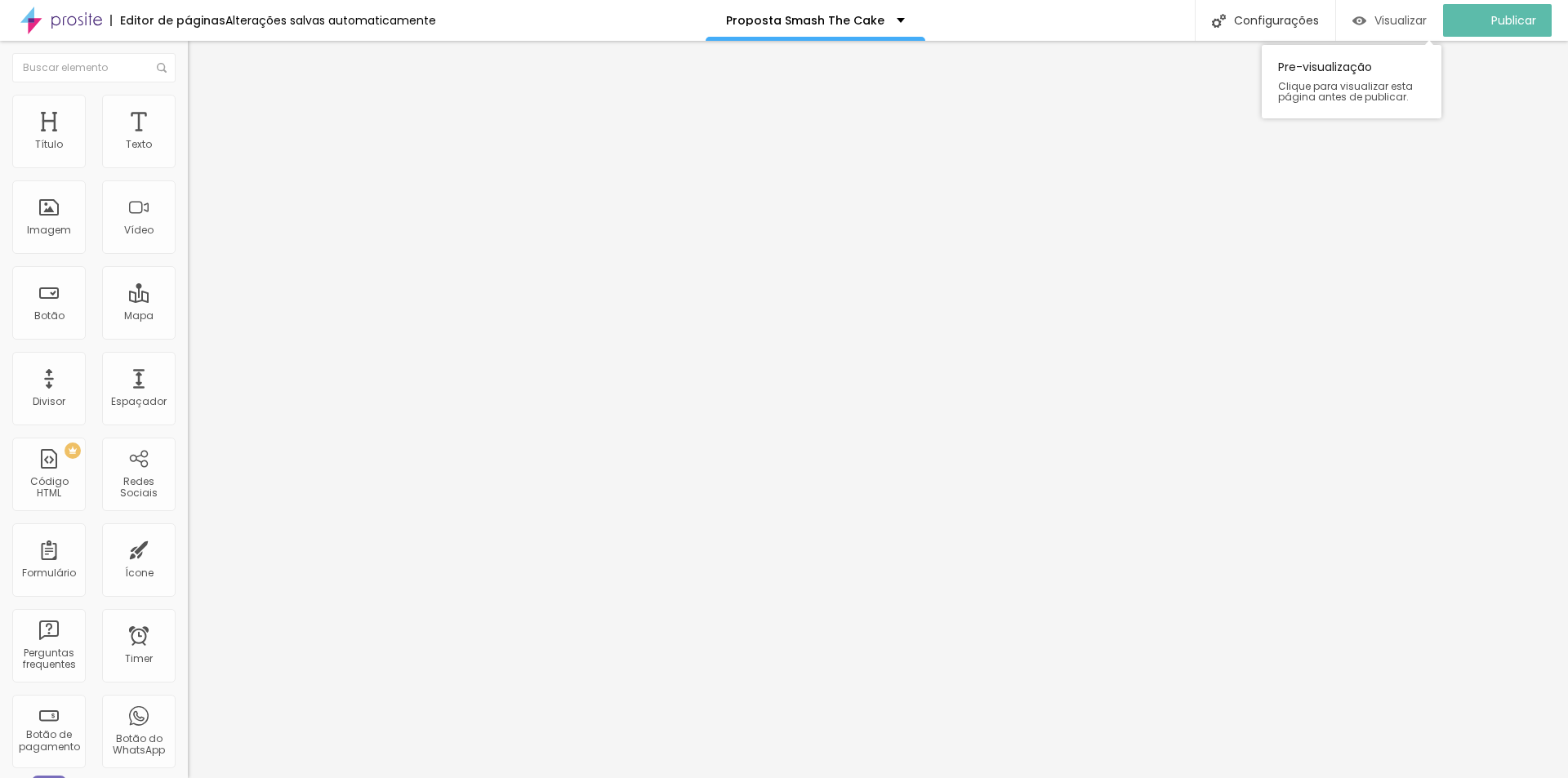
click at [1425, 17] on span "Visualizar" at bounding box center [1400, 20] width 53 height 13
click at [892, 28] on div "Proposta Smash The Cake" at bounding box center [823, 20] width 220 height 41
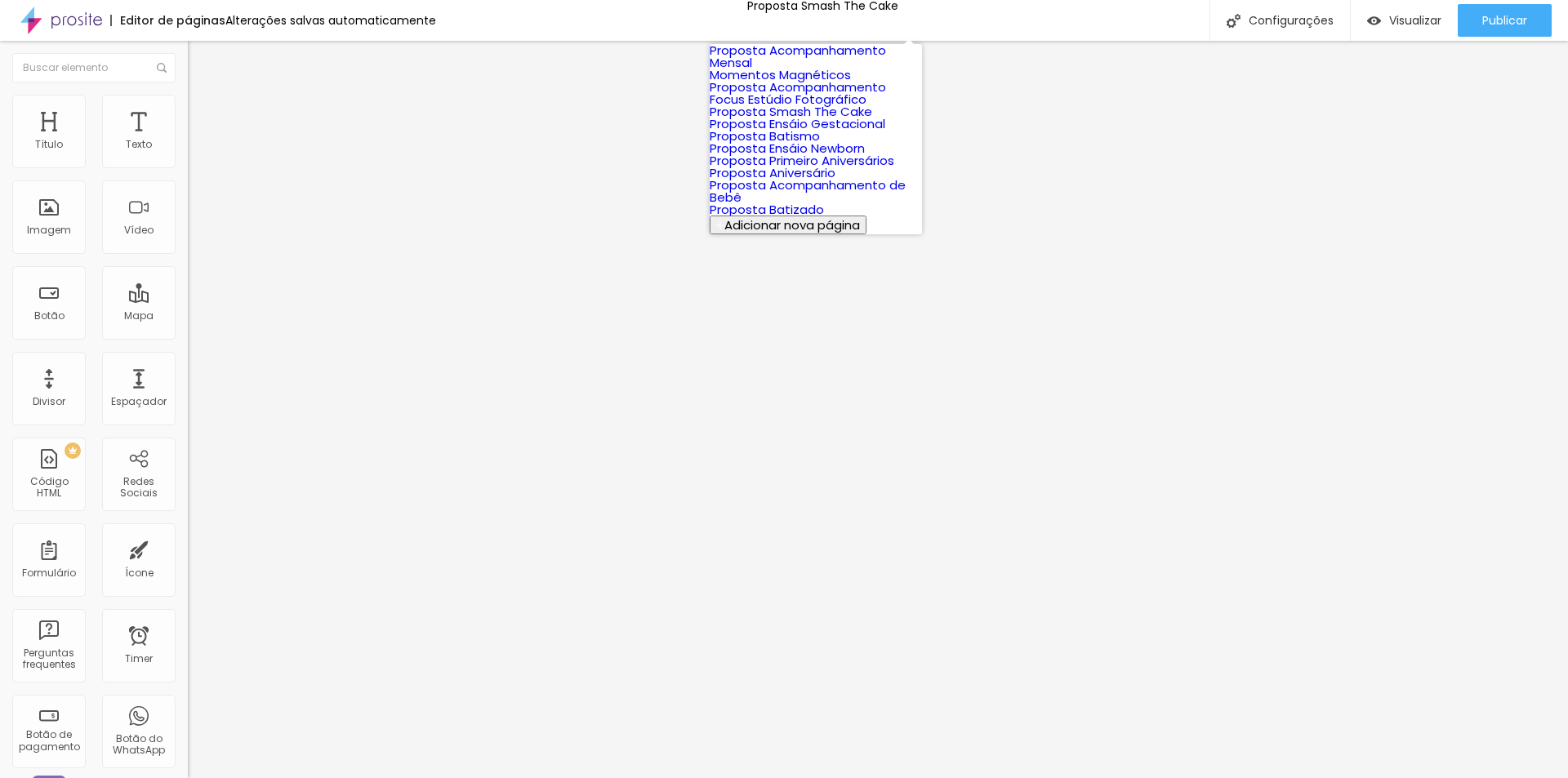
scroll to position [148, 0]
click at [819, 181] on link "Proposta Aniversário" at bounding box center [772, 172] width 126 height 17
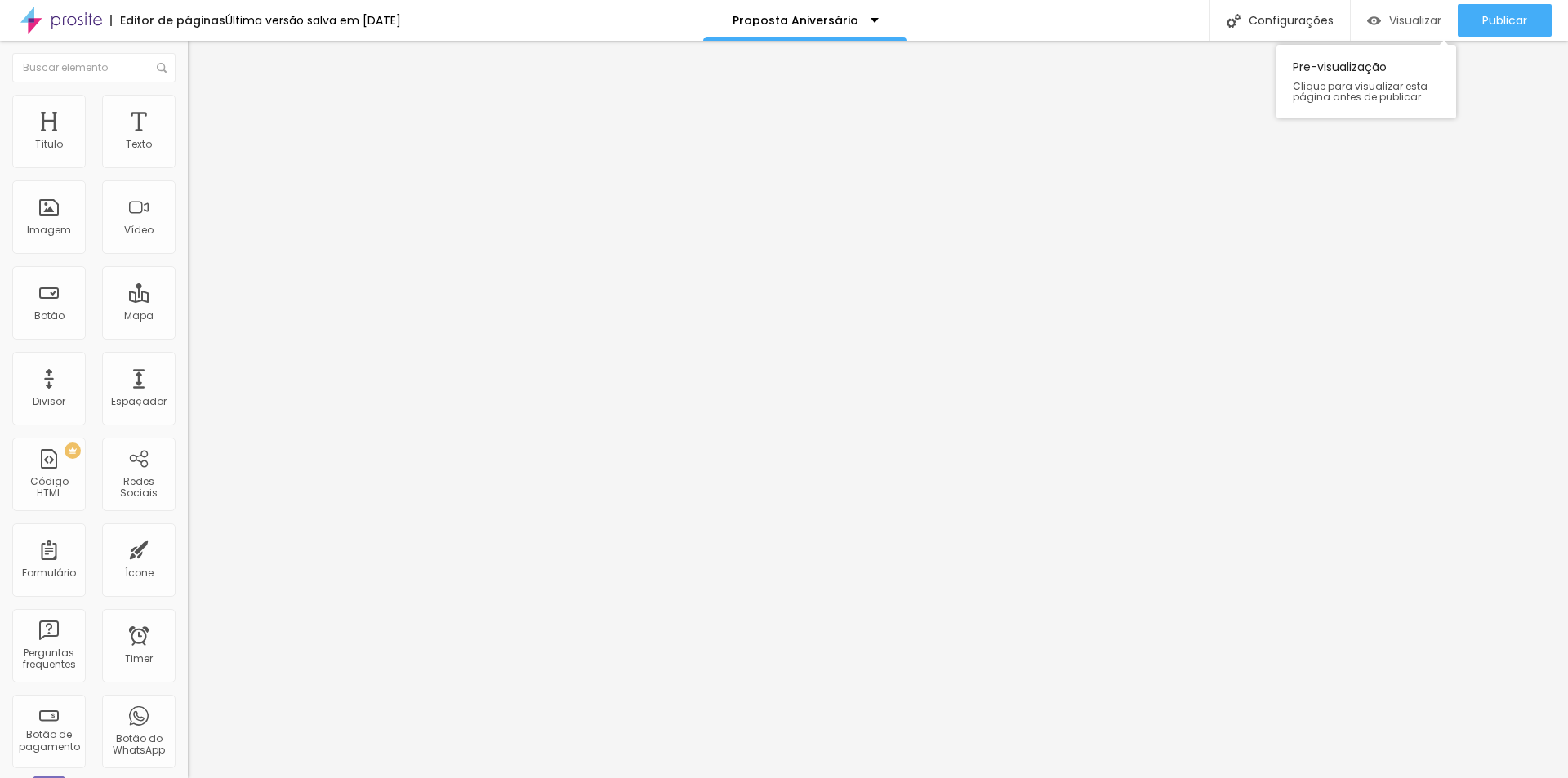
click at [1420, 16] on span "Visualizar" at bounding box center [1415, 20] width 53 height 13
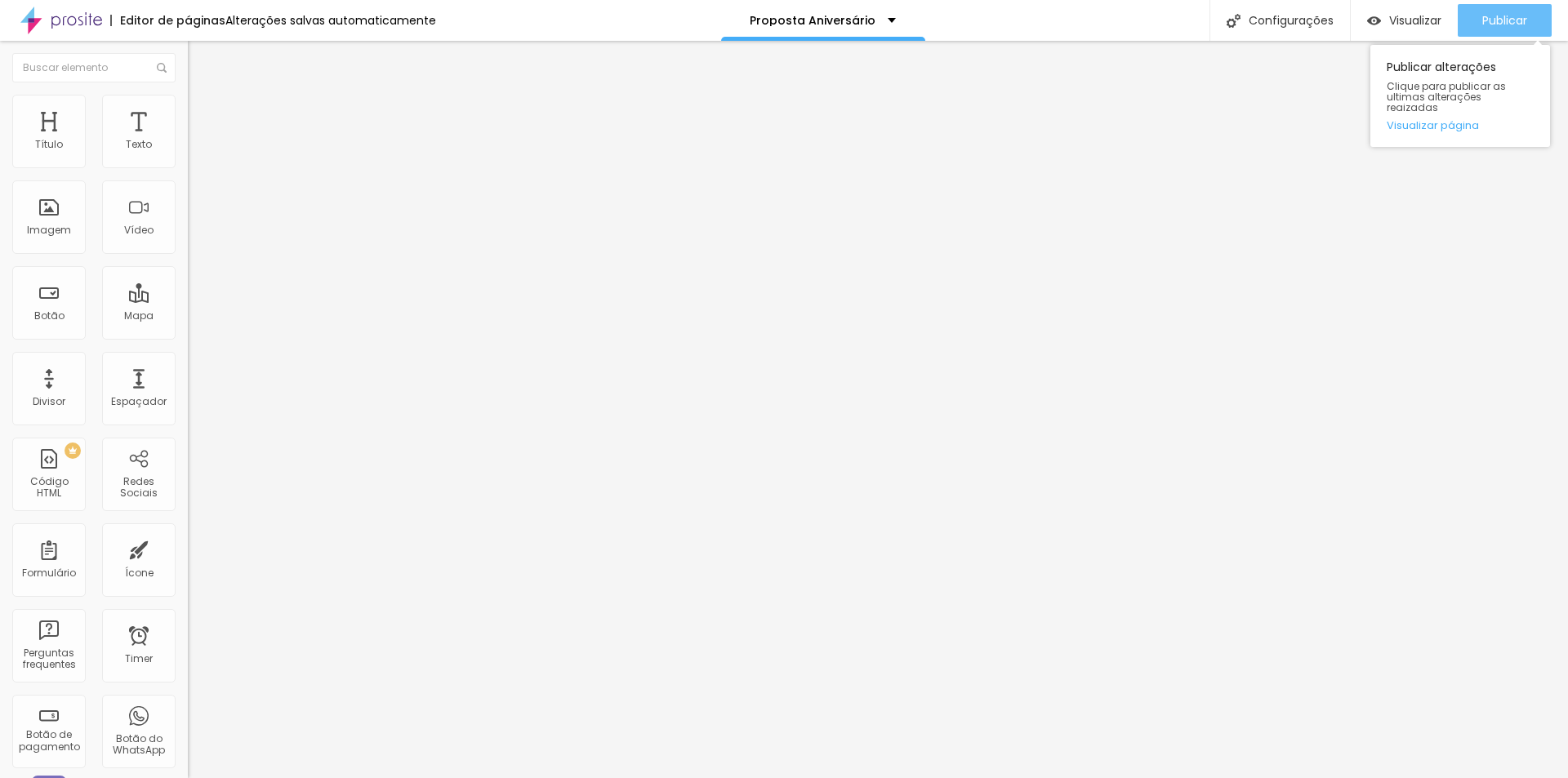
click at [1491, 25] on span "Publicar" at bounding box center [1504, 20] width 45 height 13
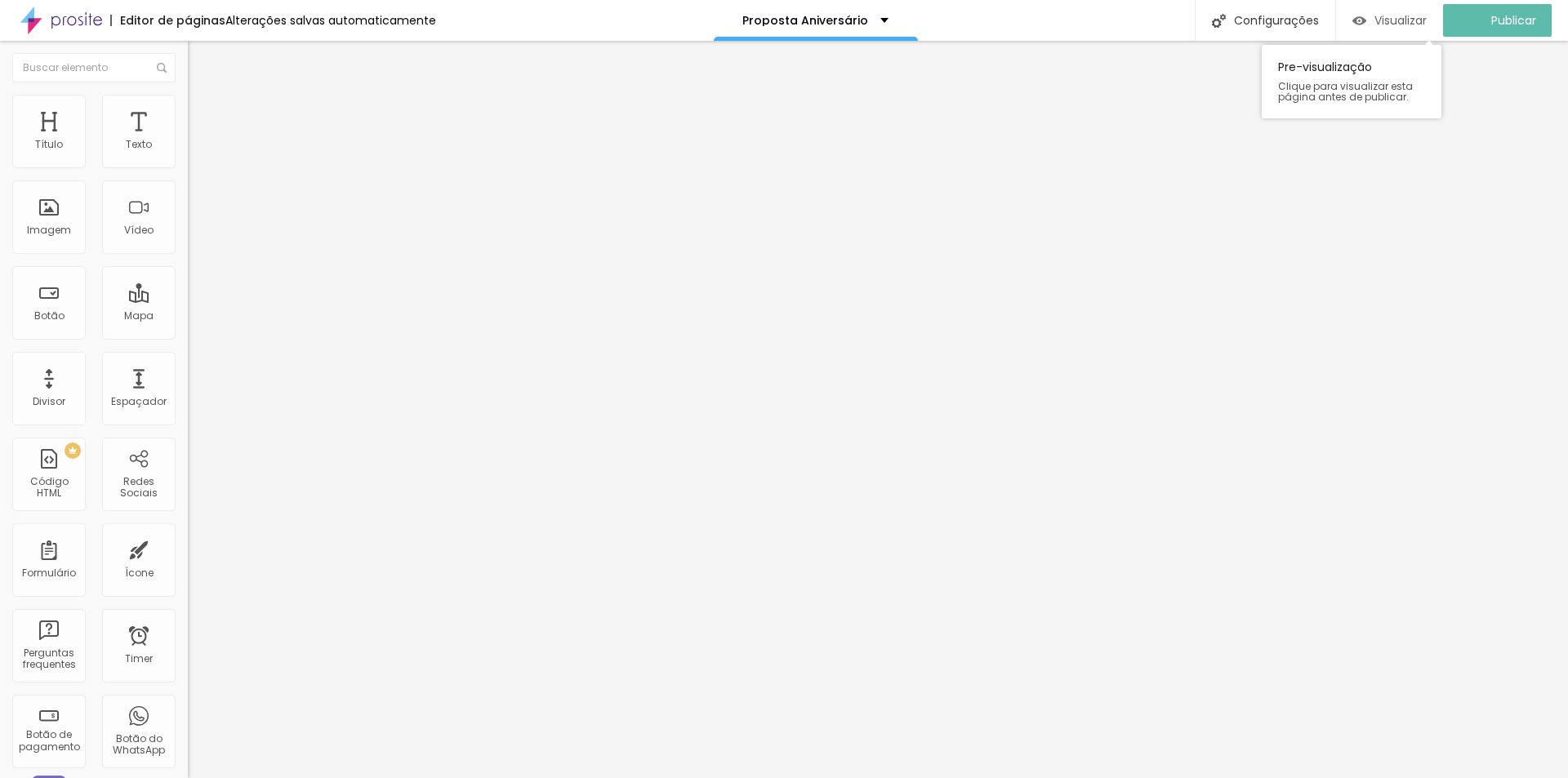
click at [1416, 27] on span "Visualizar" at bounding box center [1400, 20] width 53 height 13
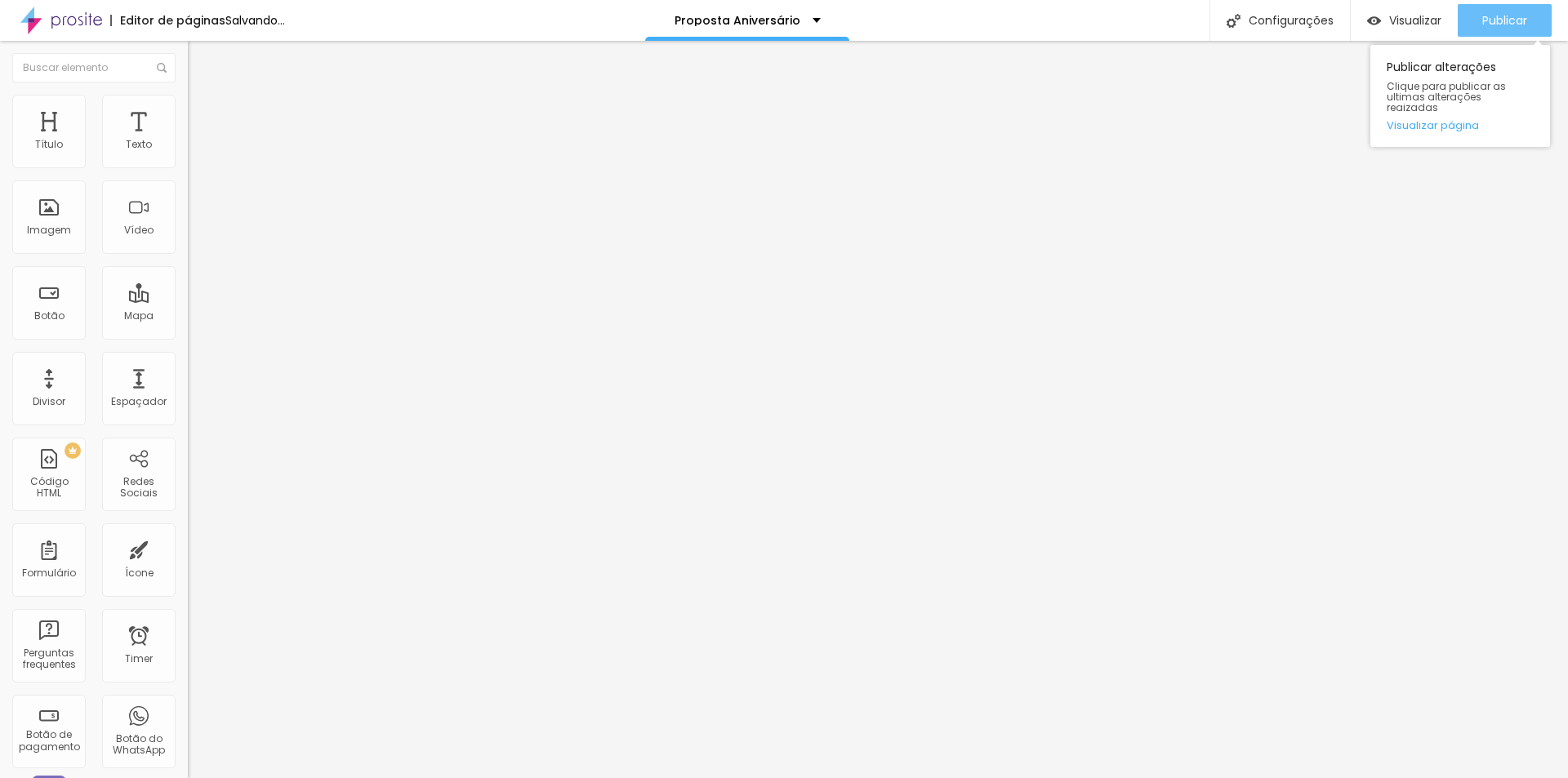
click at [1519, 14] on span "Publicar" at bounding box center [1504, 20] width 45 height 13
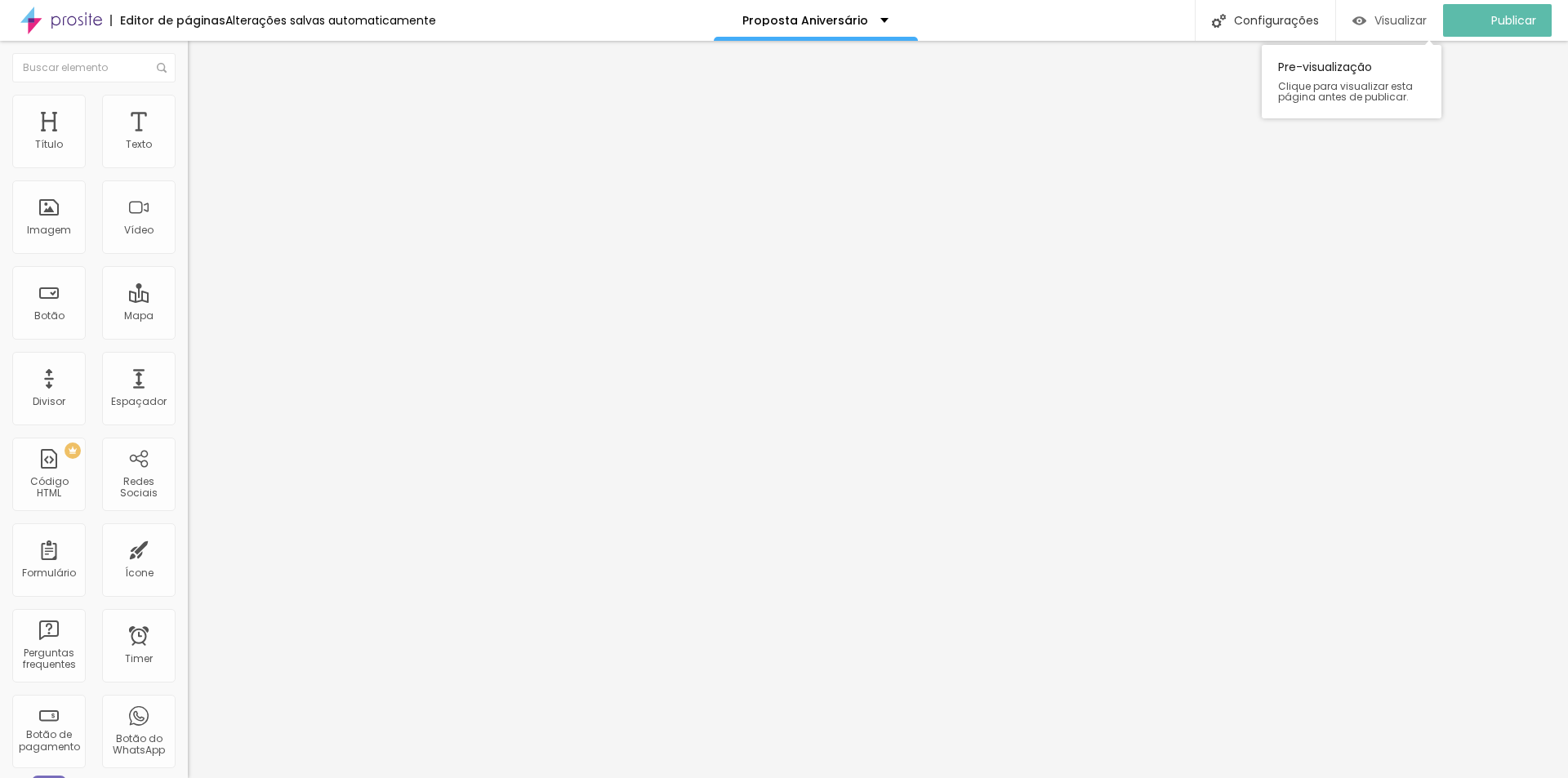
click at [1416, 18] on span "Visualizar" at bounding box center [1400, 20] width 53 height 13
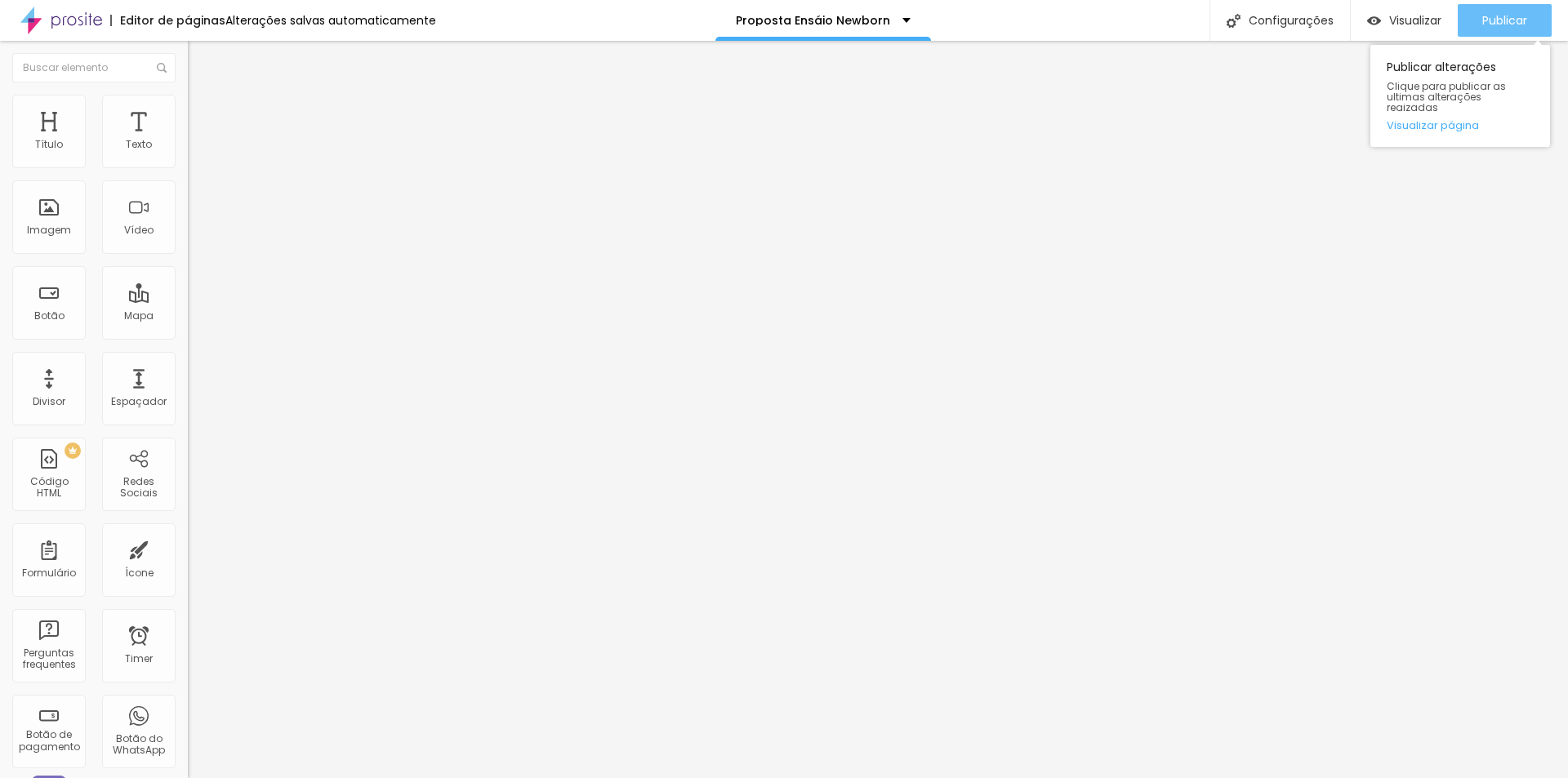
click at [1502, 23] on span "Publicar" at bounding box center [1504, 20] width 45 height 13
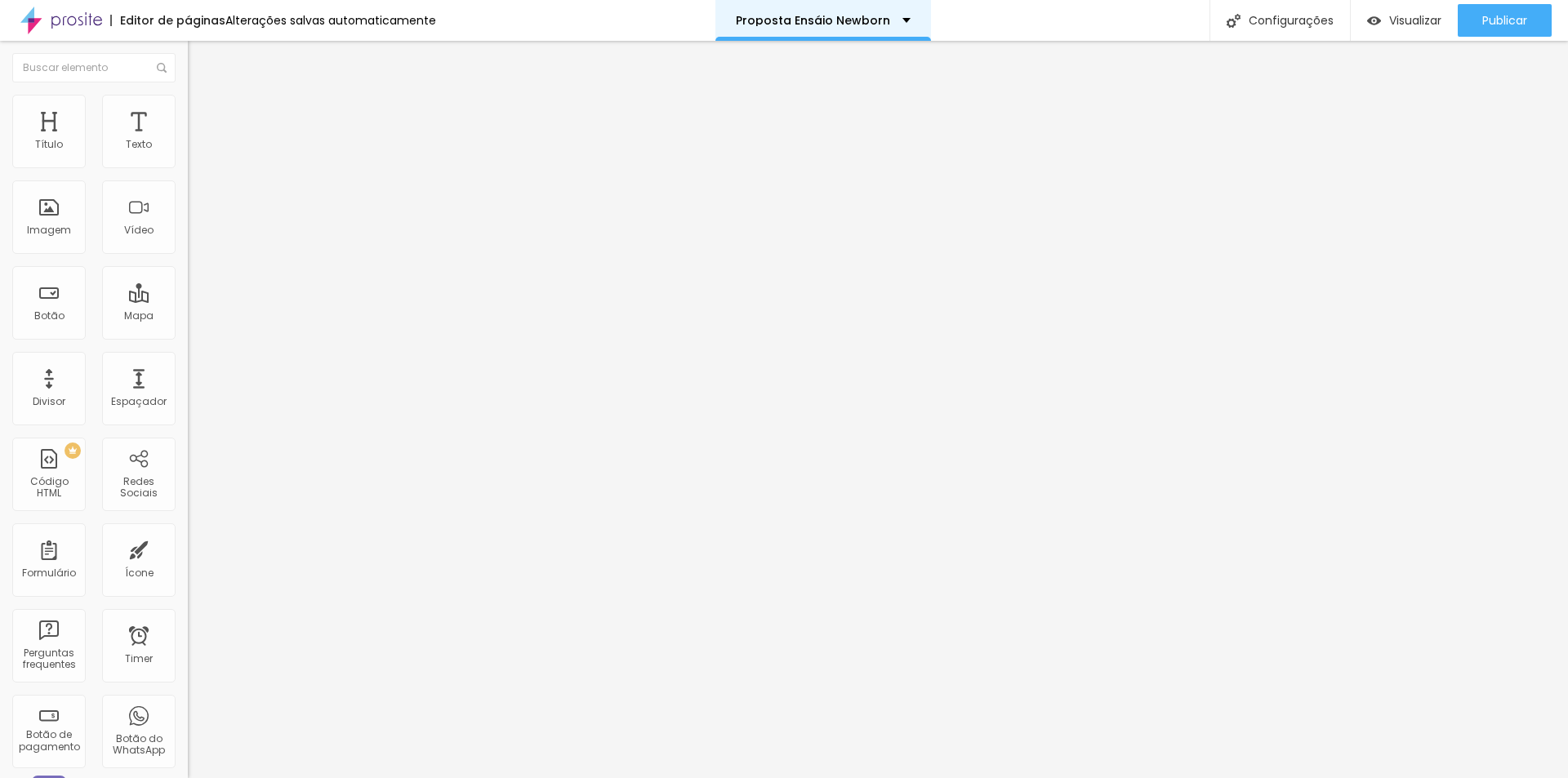
click at [878, 16] on p "Proposta Ensáio Newborn" at bounding box center [813, 21] width 154 height 12
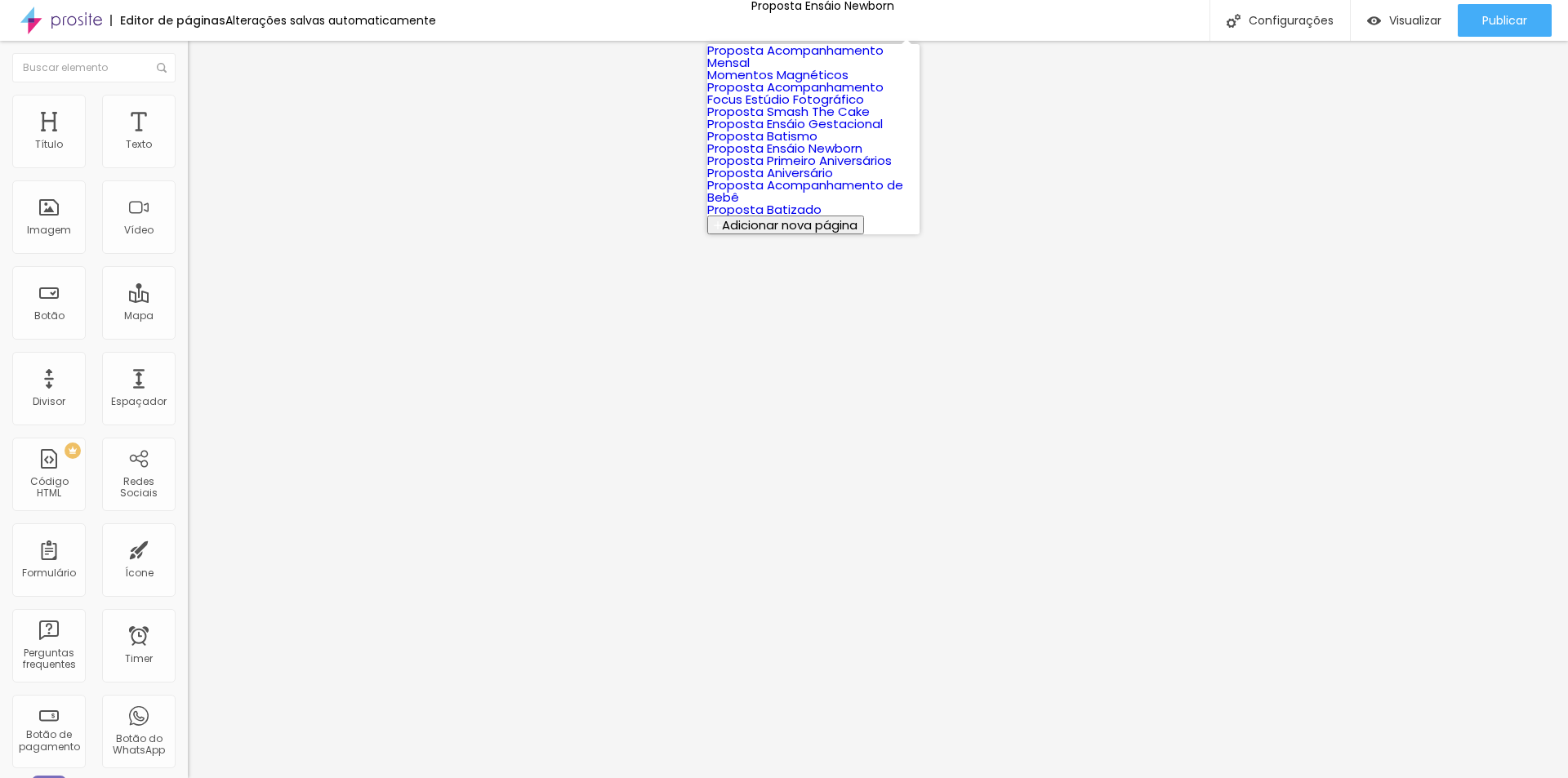
scroll to position [165, 0]
click at [833, 169] on link "Proposta Primeiro Aniversários" at bounding box center [800, 160] width 185 height 17
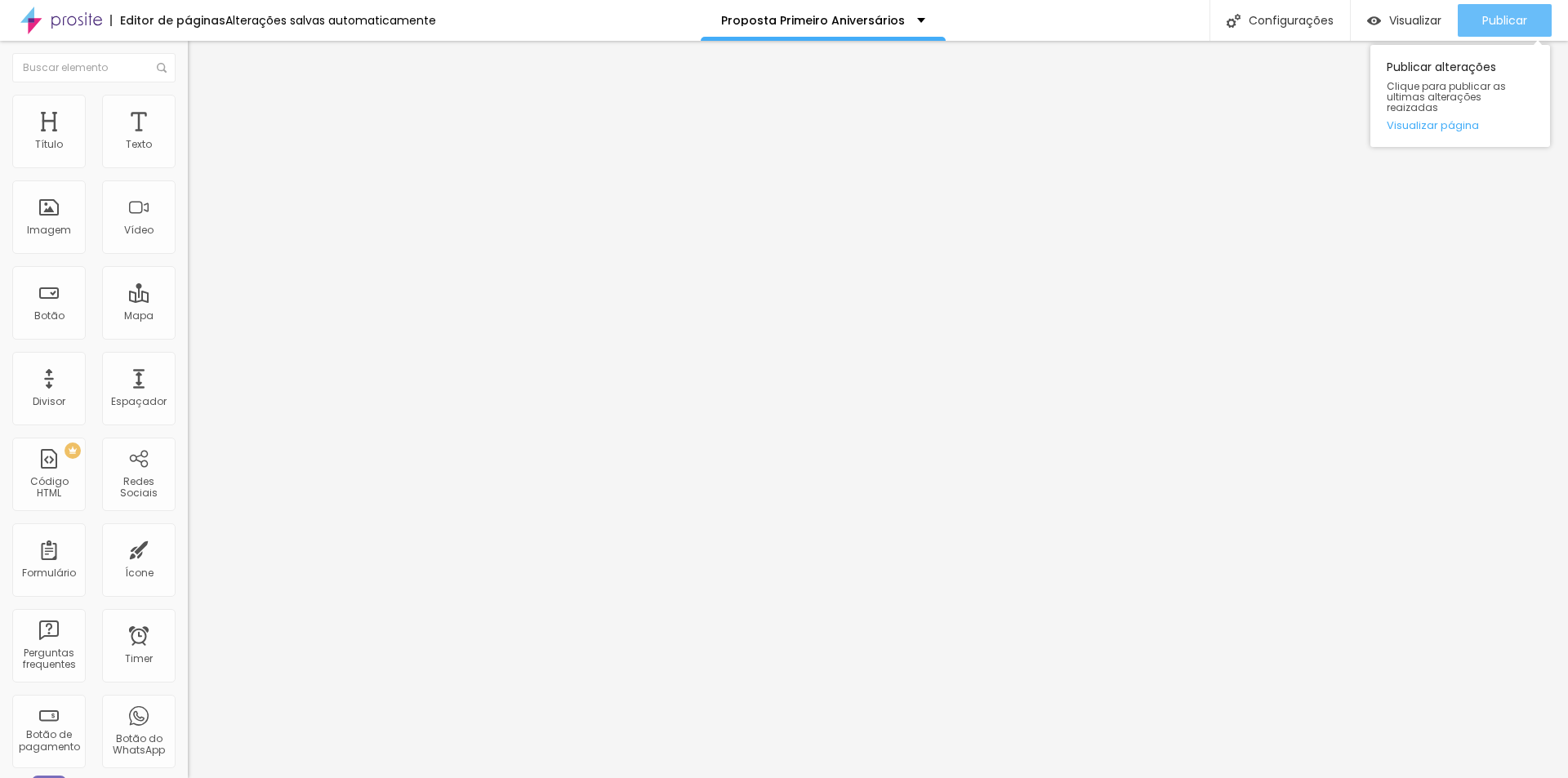
click at [1490, 24] on span "Publicar" at bounding box center [1504, 20] width 45 height 13
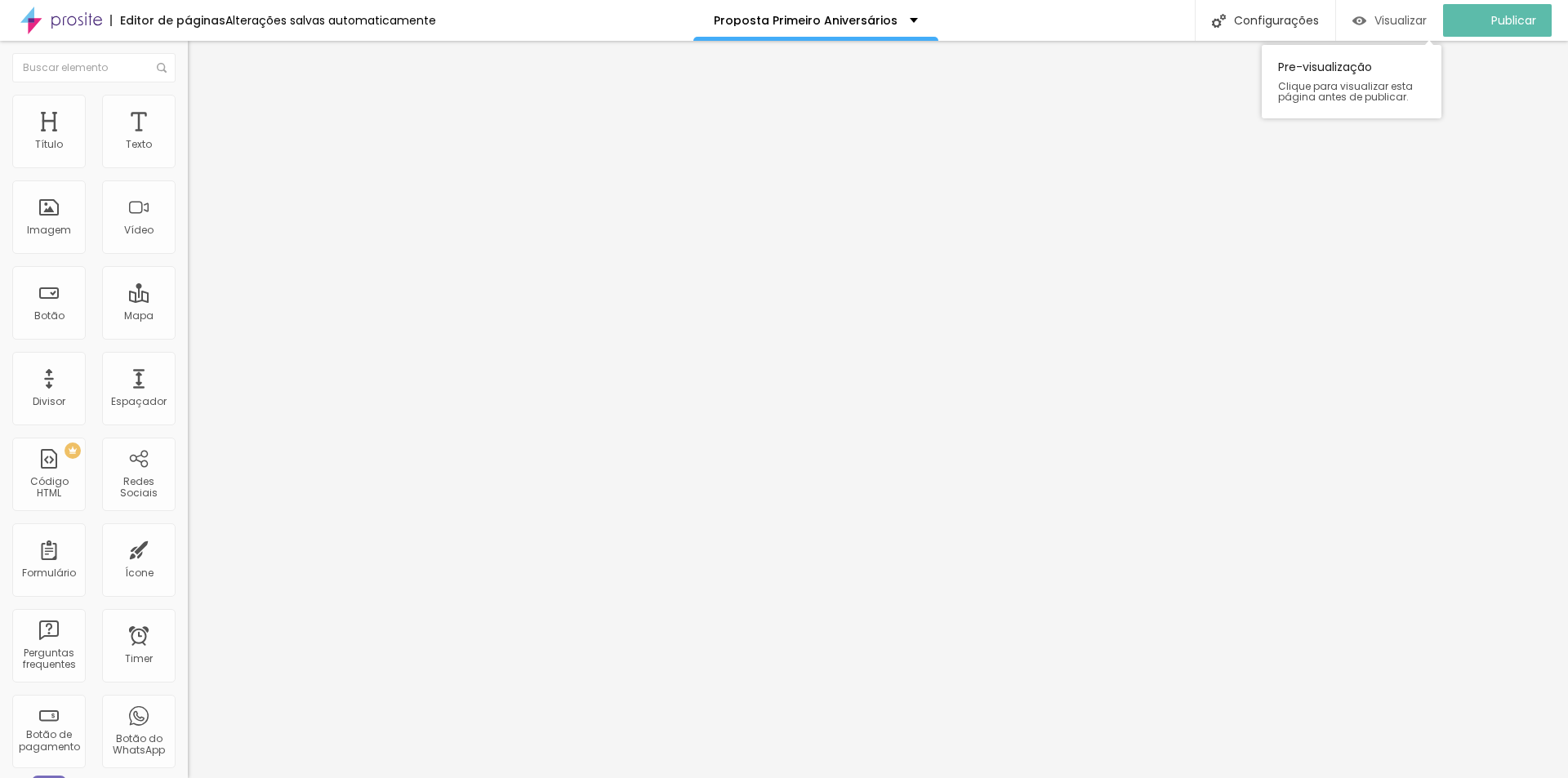
click at [1402, 17] on span "Visualizar" at bounding box center [1400, 20] width 53 height 13
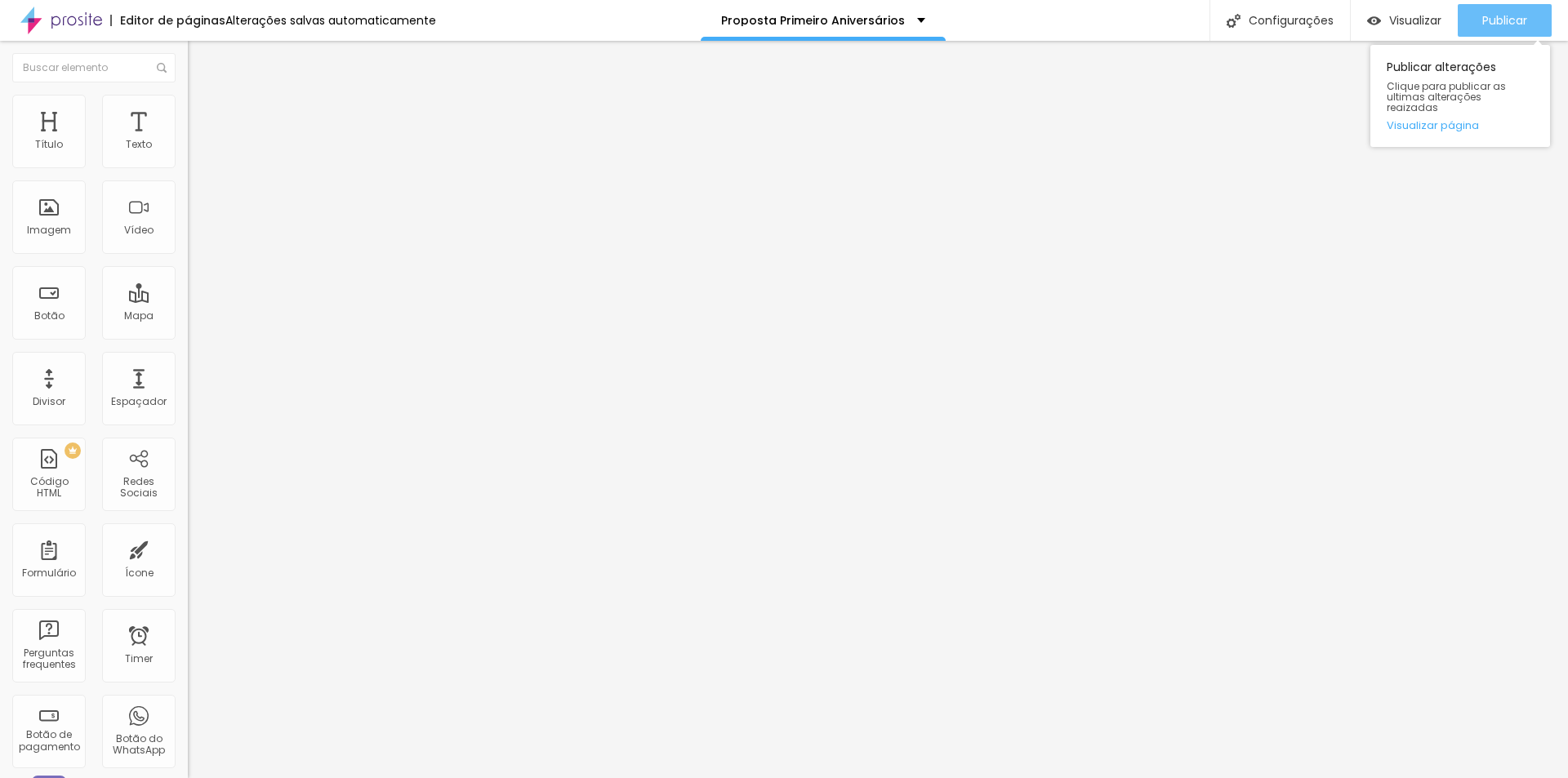
click at [1485, 26] on span "Publicar" at bounding box center [1504, 20] width 45 height 13
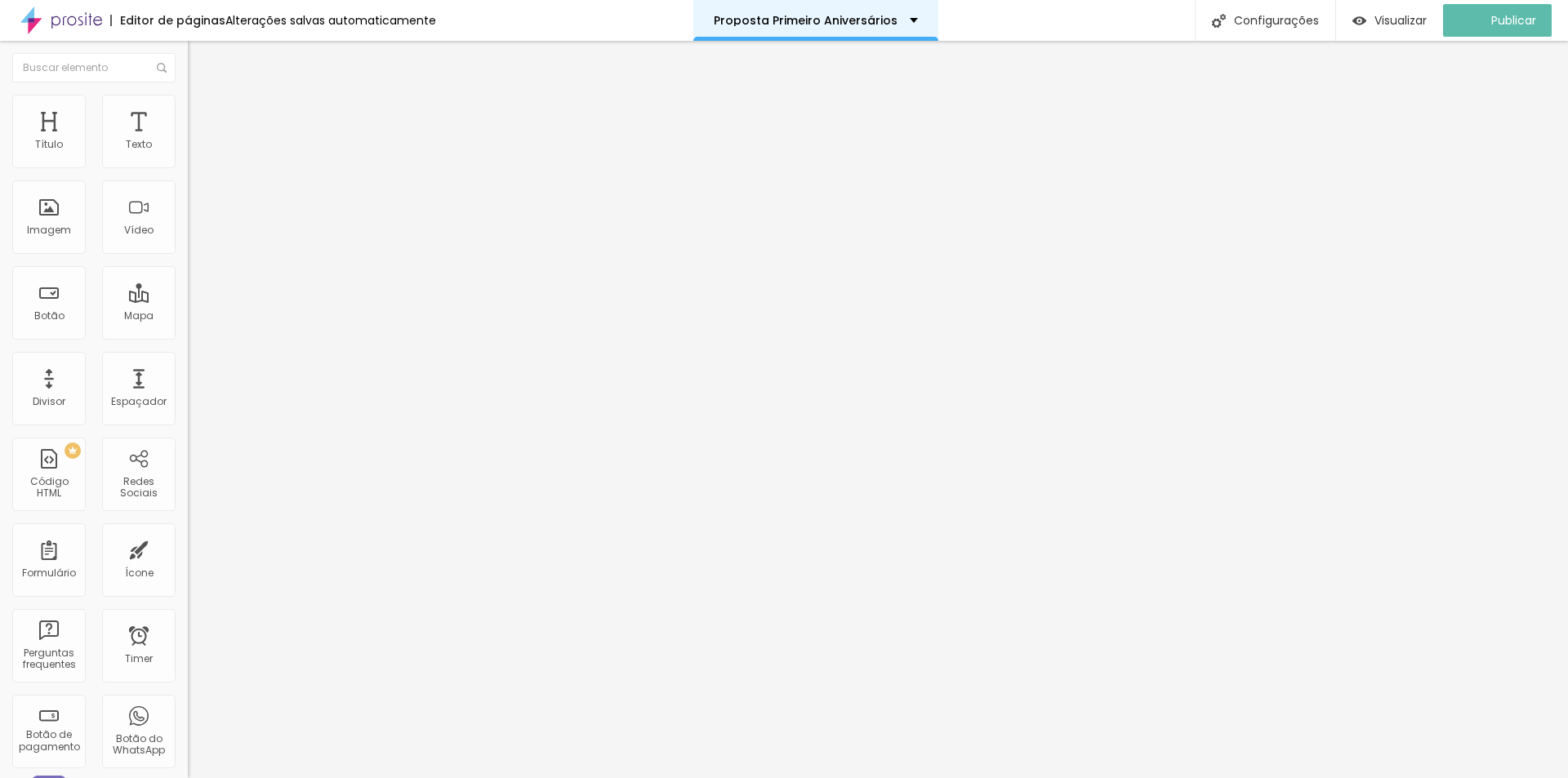
click at [890, 35] on div "Proposta Primeiro Aniversários" at bounding box center [816, 20] width 245 height 41
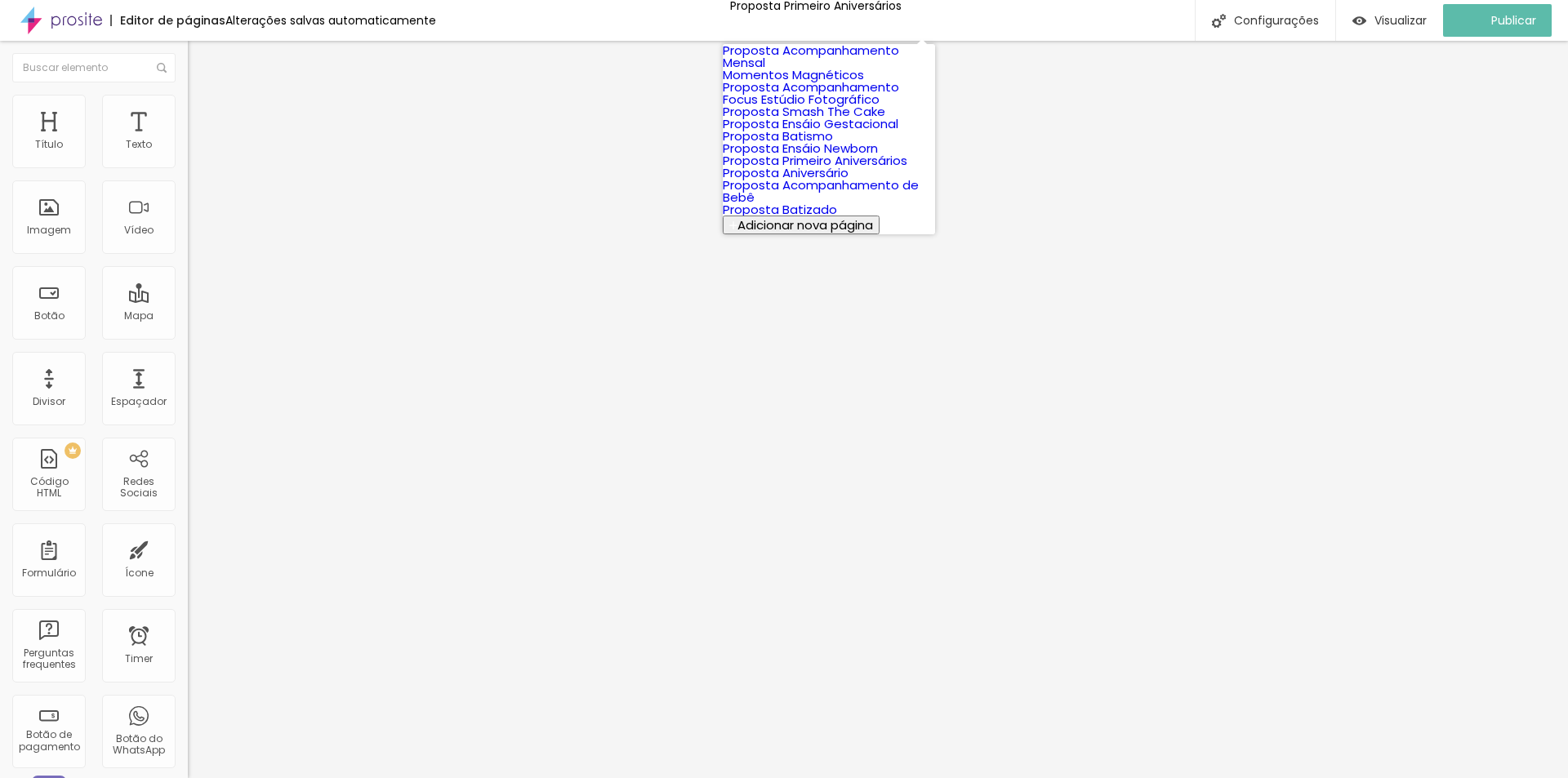
scroll to position [192, 0]
click at [849, 181] on link "Proposta Aniversário" at bounding box center [785, 172] width 126 height 17
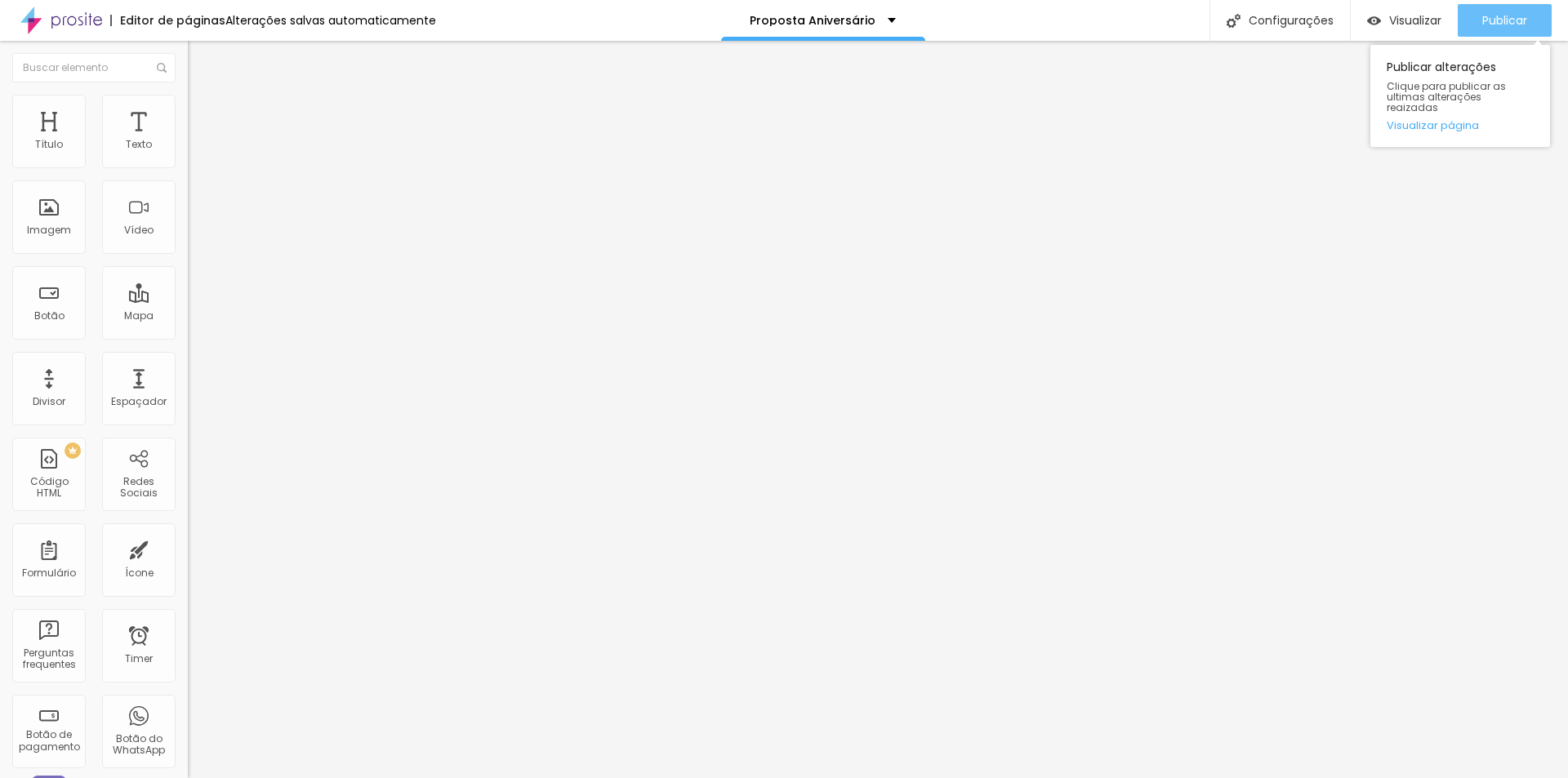
click at [1491, 12] on div "Publicar" at bounding box center [1504, 20] width 45 height 33
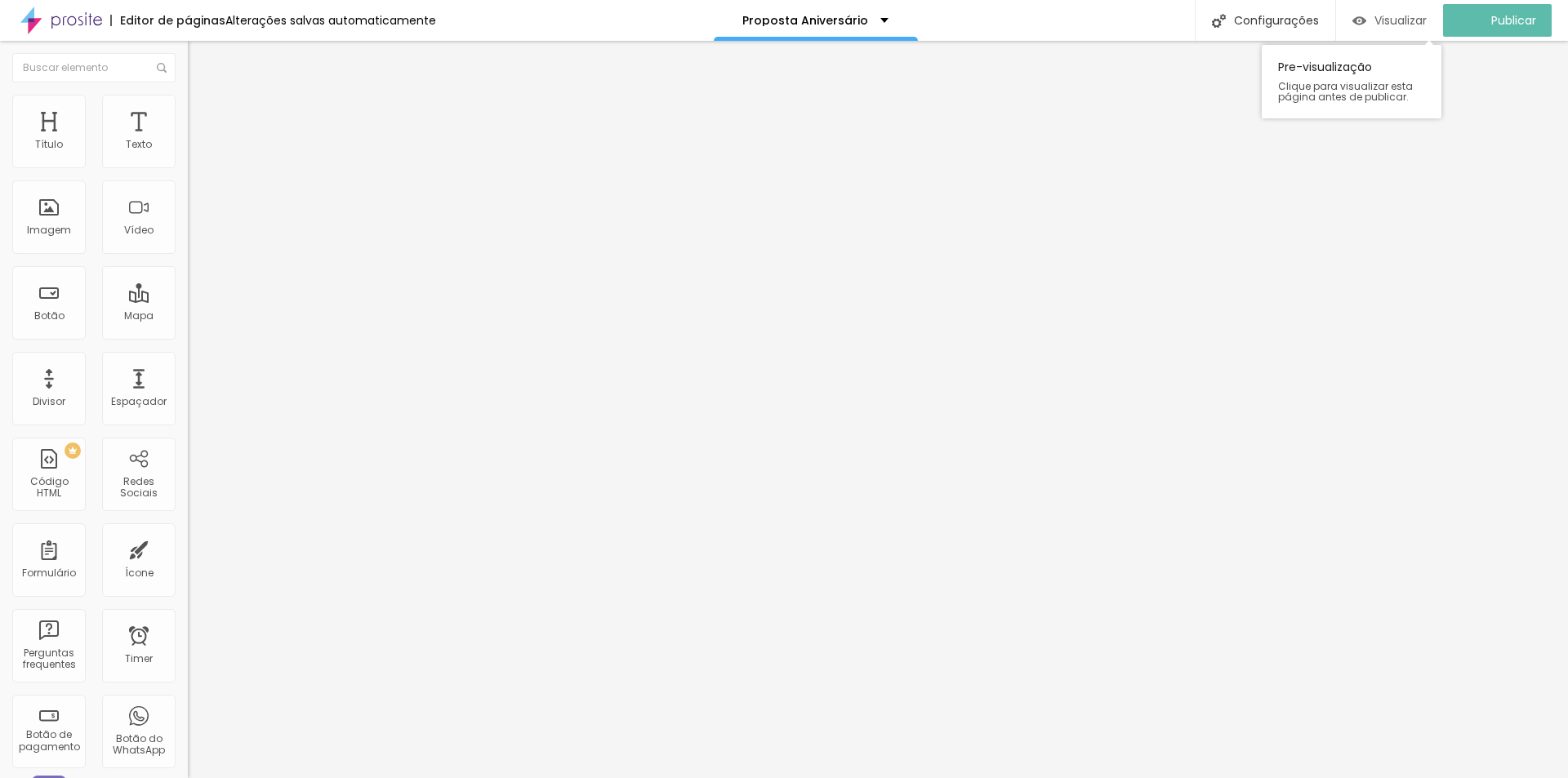
click at [1420, 21] on span "Visualizar" at bounding box center [1400, 20] width 53 height 13
